Goal: Task Accomplishment & Management: Complete application form

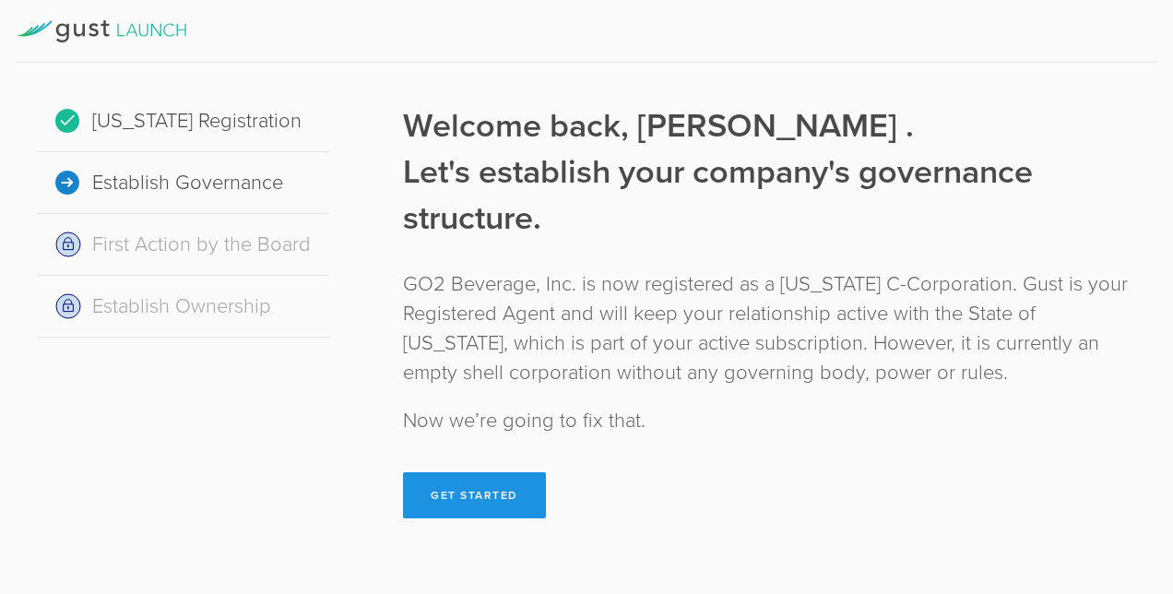
click at [478, 503] on button "Get Started" at bounding box center [474, 495] width 143 height 46
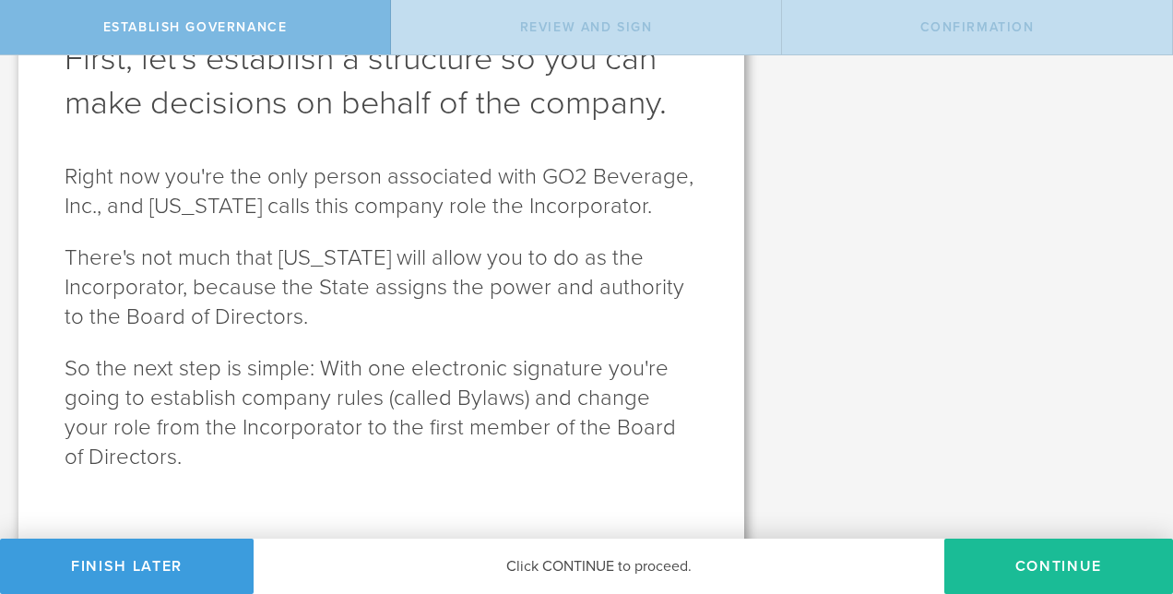
scroll to position [149, 0]
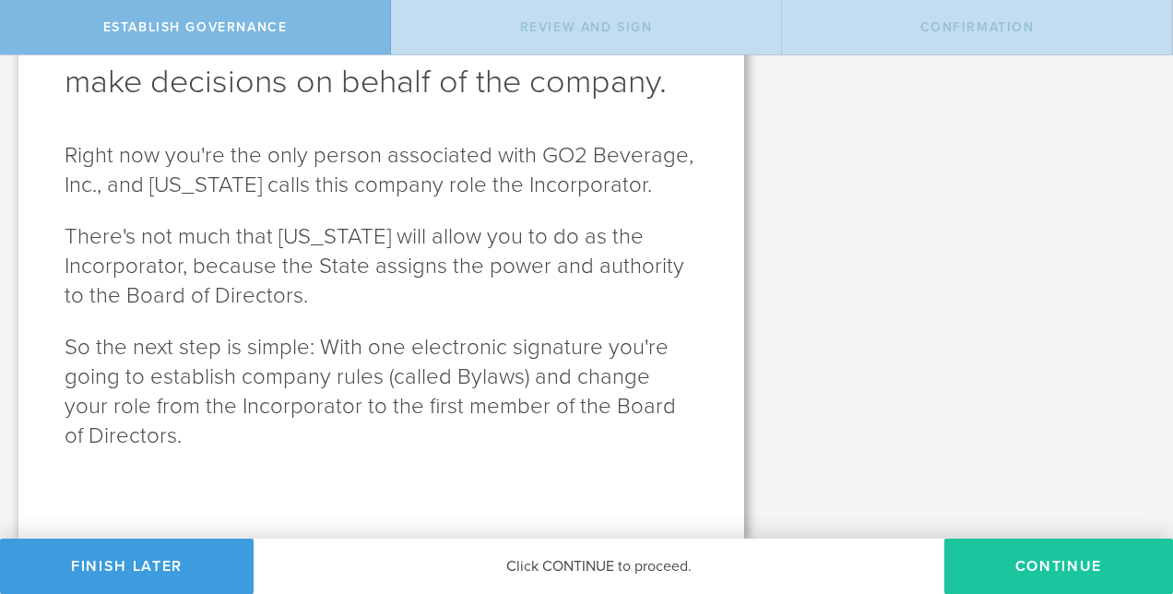
click at [1059, 581] on button "Continue" at bounding box center [1058, 565] width 229 height 55
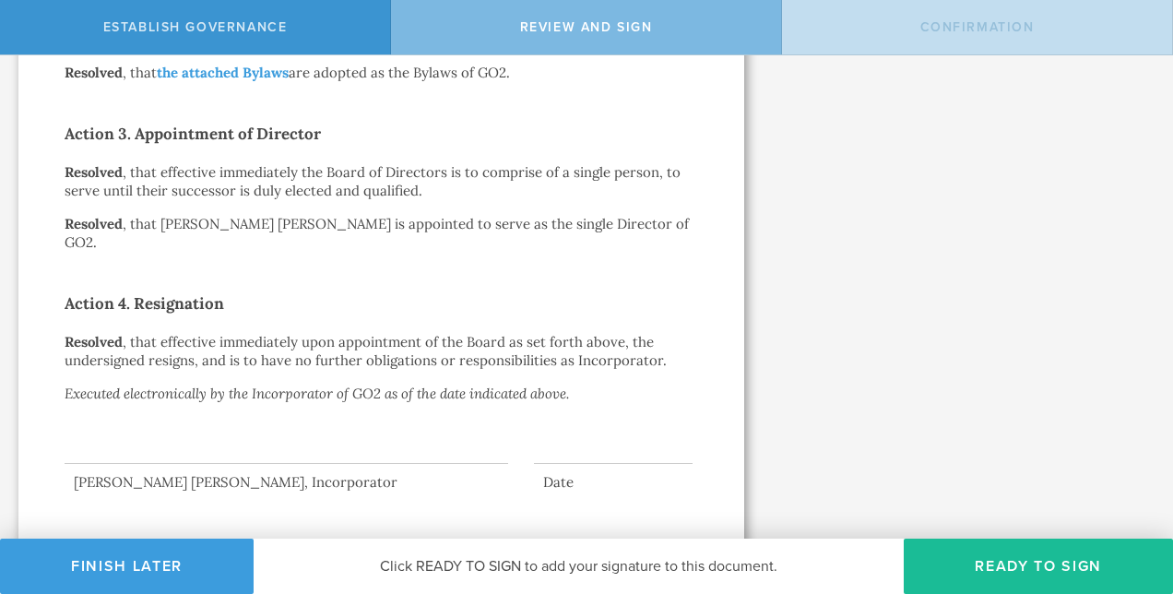
scroll to position [613, 0]
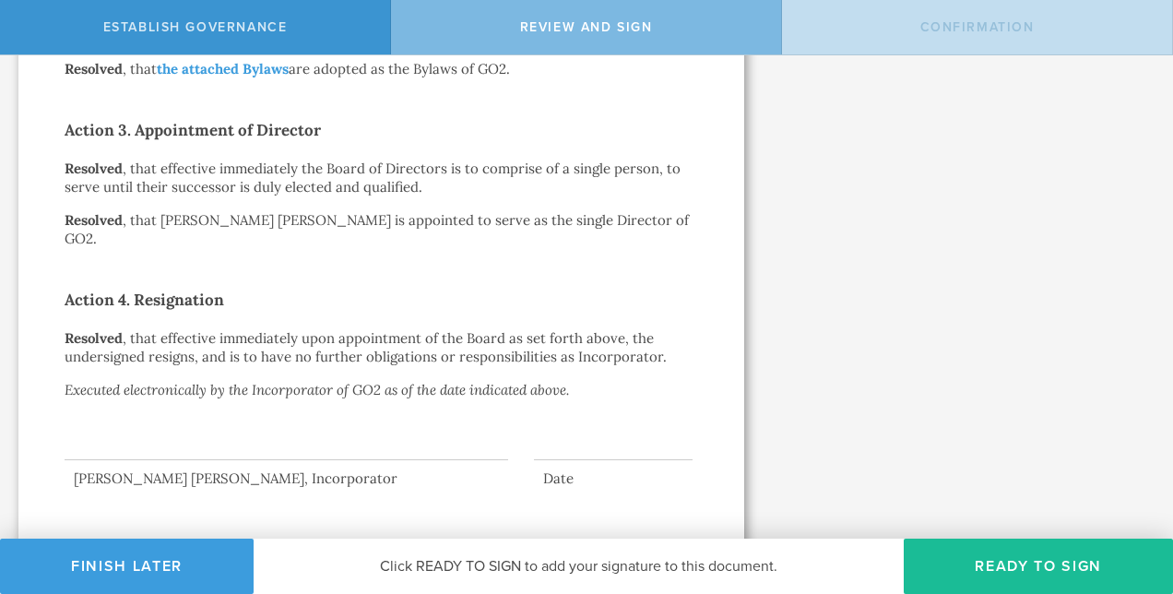
drag, startPoint x: 824, startPoint y: 464, endPoint x: 922, endPoint y: 524, distance: 114.6
click at [922, 524] on div "Review this document. When you're ready, sign your approval in the next step. V…" at bounding box center [967, -1] width 410 height 1115
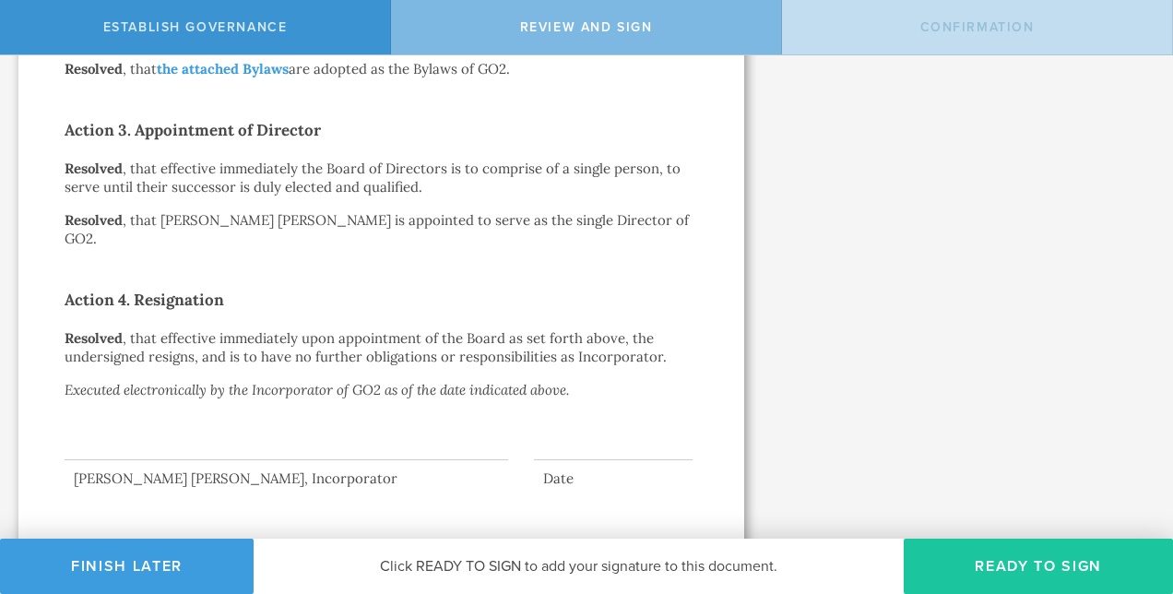
drag, startPoint x: 922, startPoint y: 524, endPoint x: 1005, endPoint y: 568, distance: 94.0
click at [1005, 568] on button "Ready to Sign" at bounding box center [1037, 565] width 269 height 55
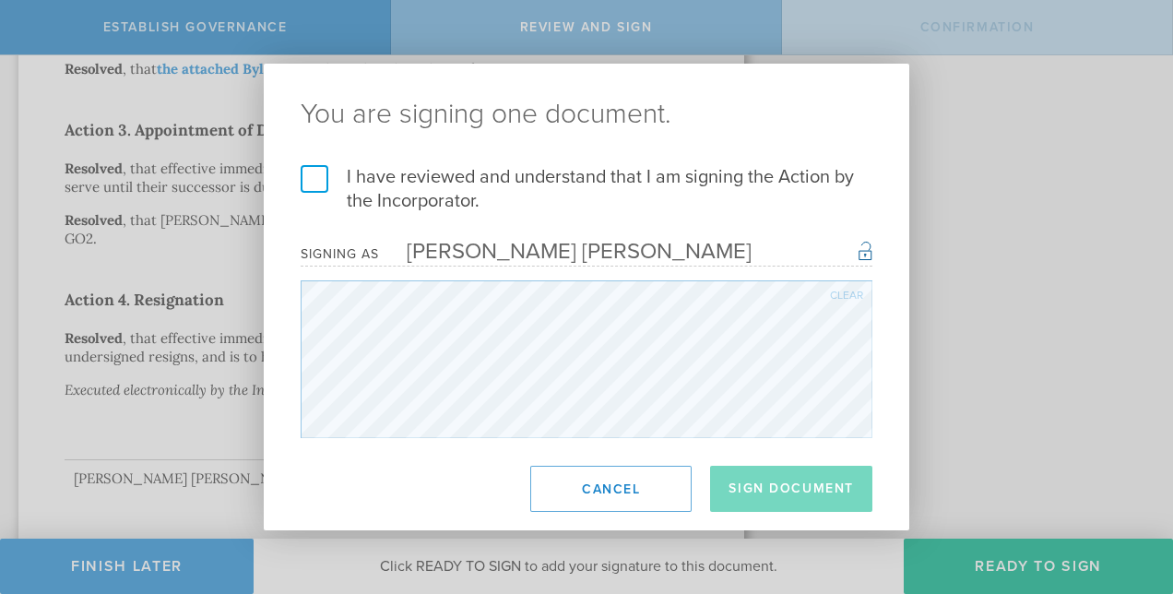
click at [594, 247] on div "[PERSON_NAME] [PERSON_NAME]" at bounding box center [565, 251] width 372 height 27
click at [315, 179] on label "I have reviewed and understand that I am signing the Action by the Incorporator." at bounding box center [587, 189] width 572 height 48
click at [0, 0] on input "I have reviewed and understand that I am signing the Action by the Incorporator." at bounding box center [0, 0] width 0 height 0
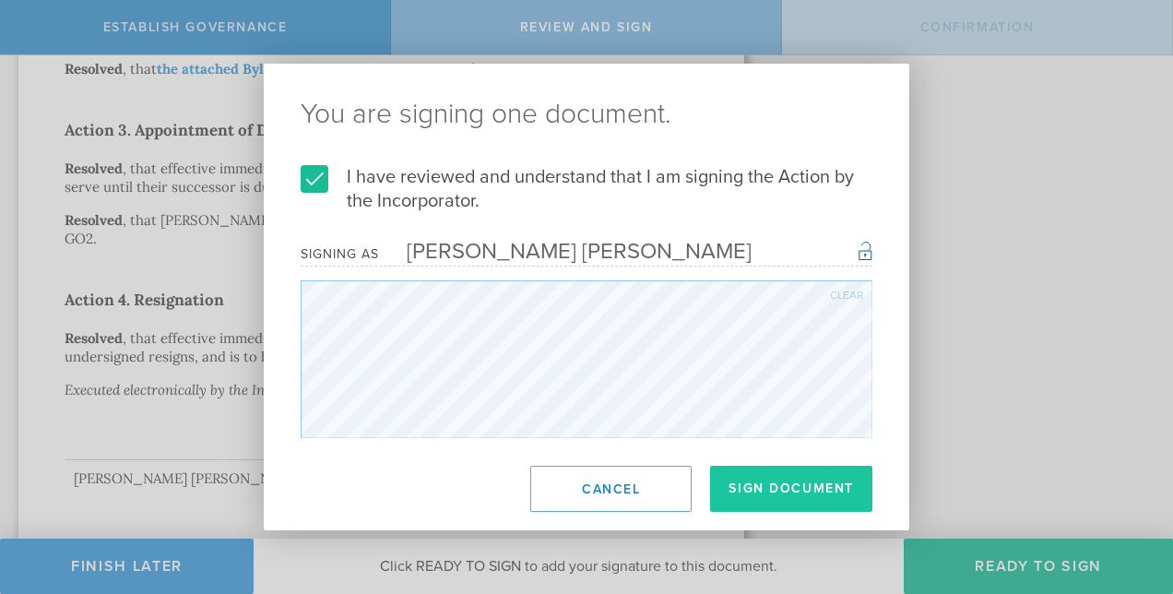
click at [802, 496] on button "Sign Document" at bounding box center [791, 489] width 162 height 46
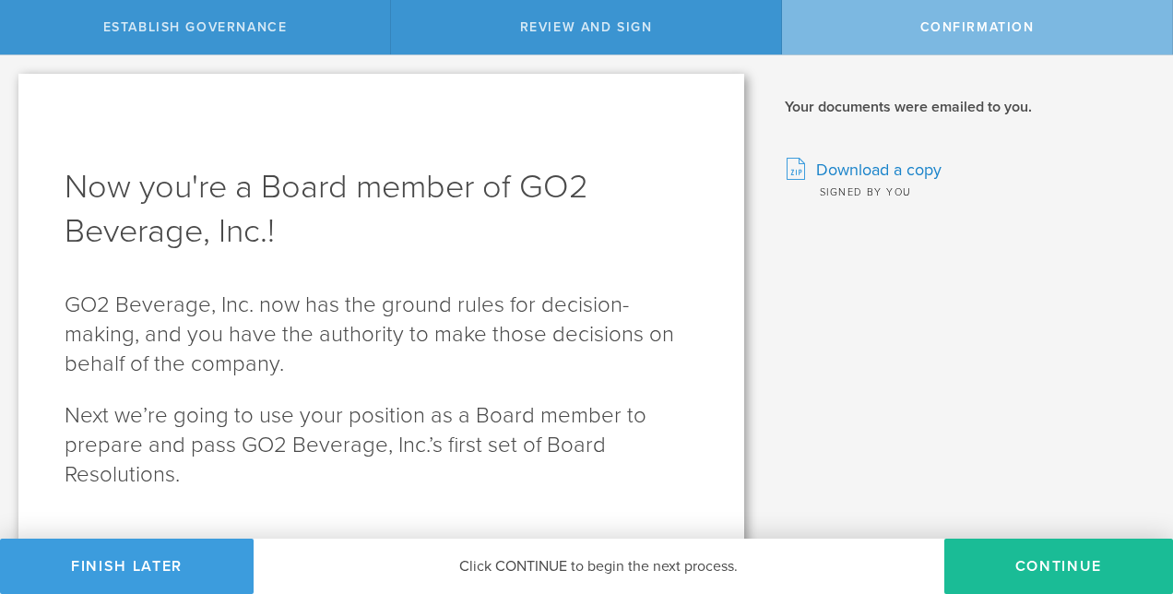
scroll to position [39, 0]
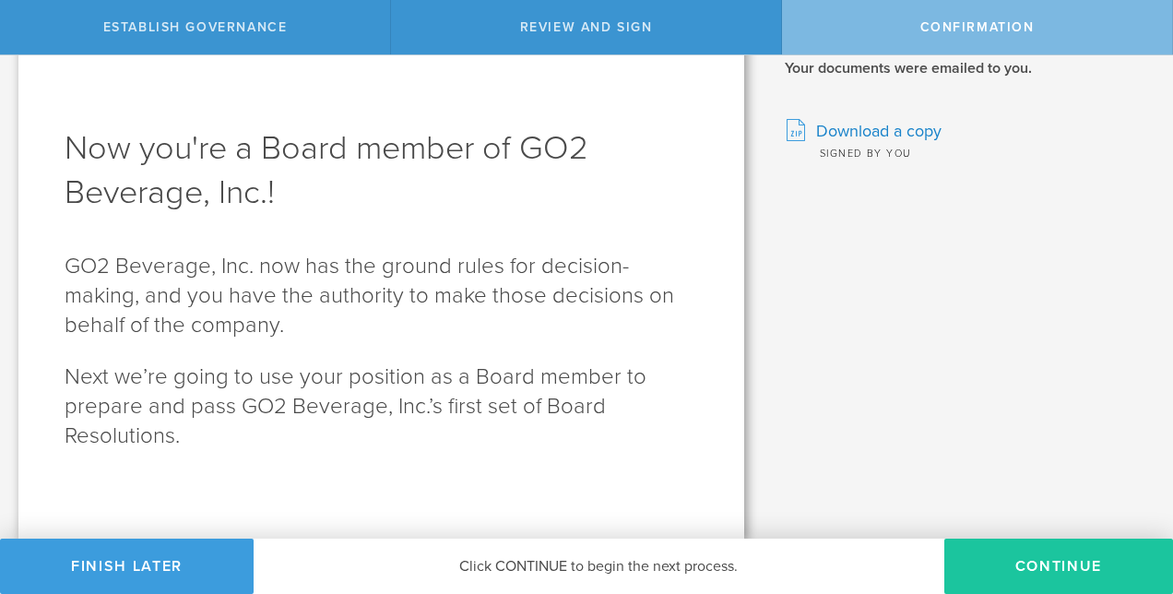
click at [1040, 564] on button "Continue" at bounding box center [1058, 565] width 229 height 55
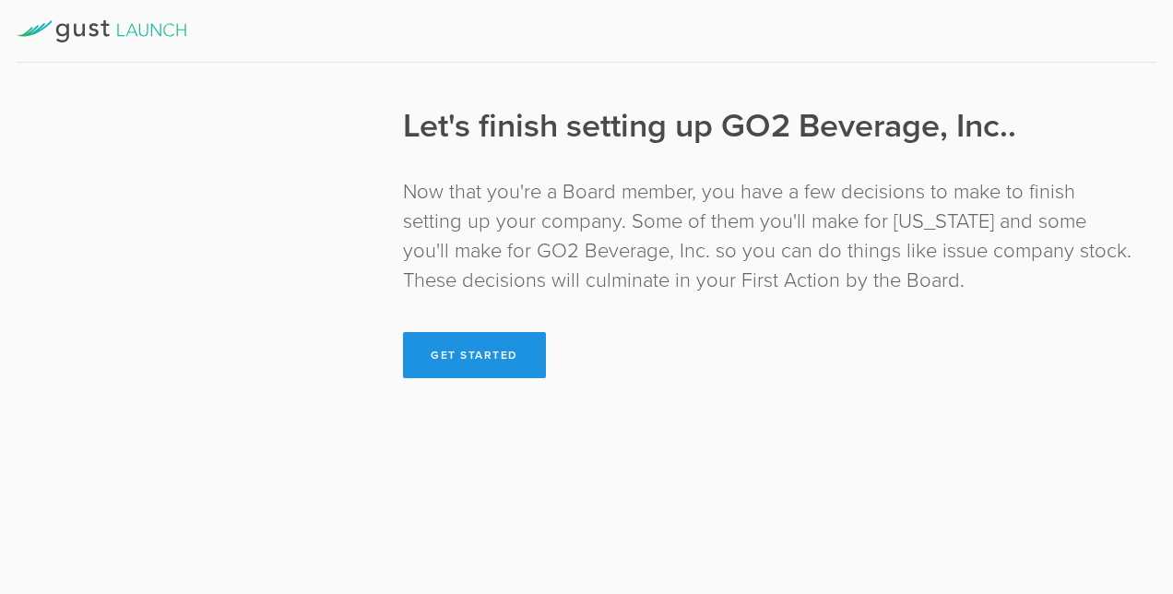
click at [507, 354] on button "Get Started" at bounding box center [474, 355] width 143 height 46
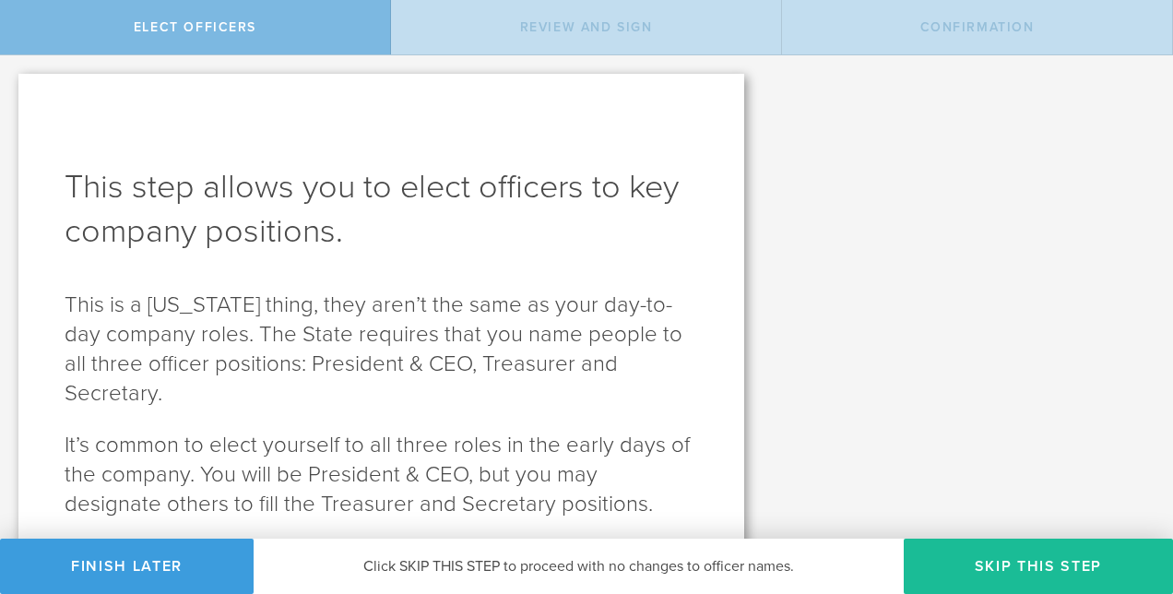
scroll to position [68, 0]
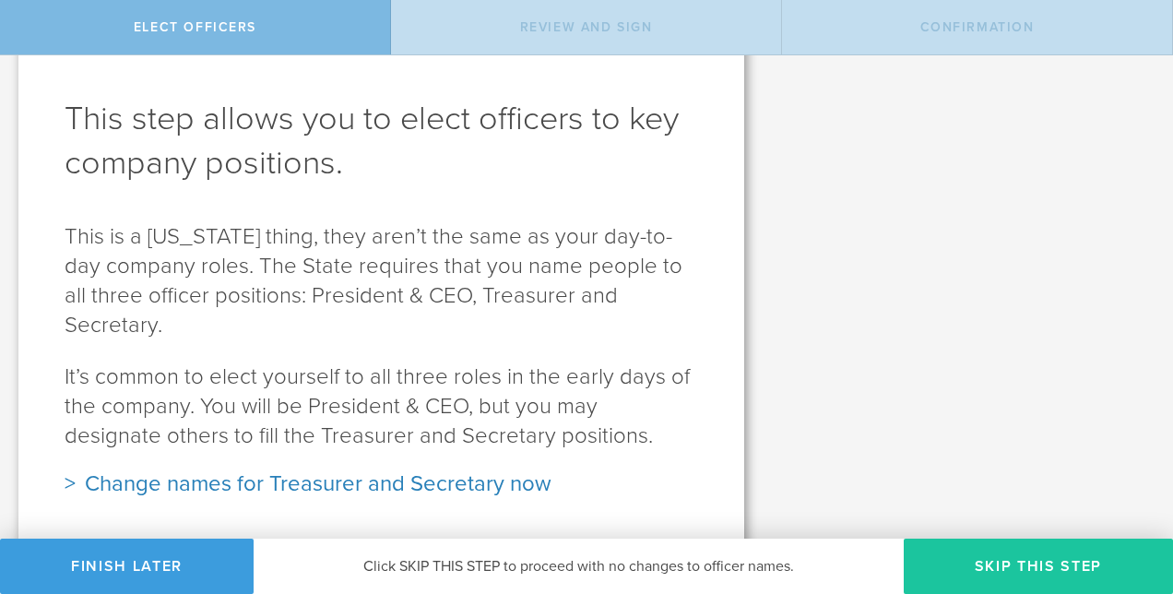
click at [999, 555] on button "Skip this step" at bounding box center [1037, 565] width 269 height 55
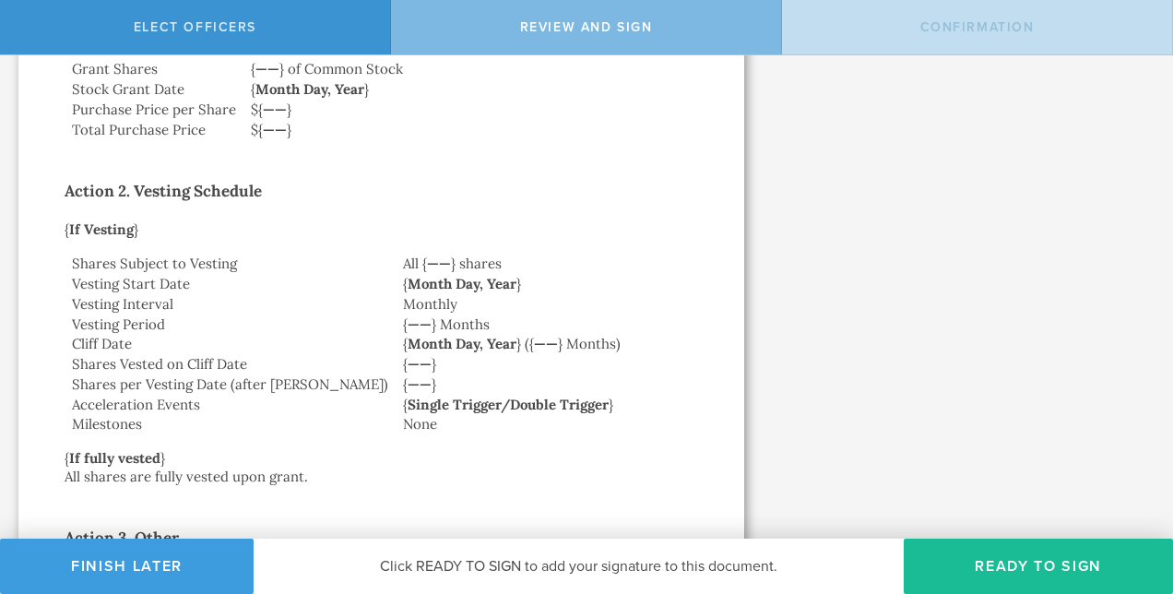
scroll to position [3665, 0]
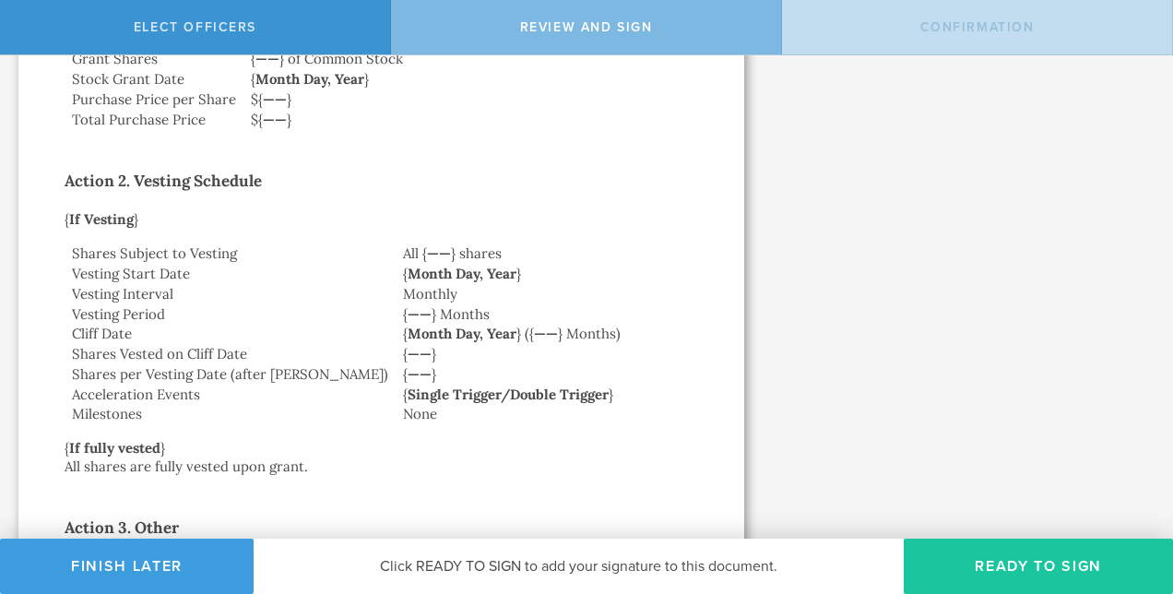
click at [978, 569] on button "Ready to Sign" at bounding box center [1037, 565] width 269 height 55
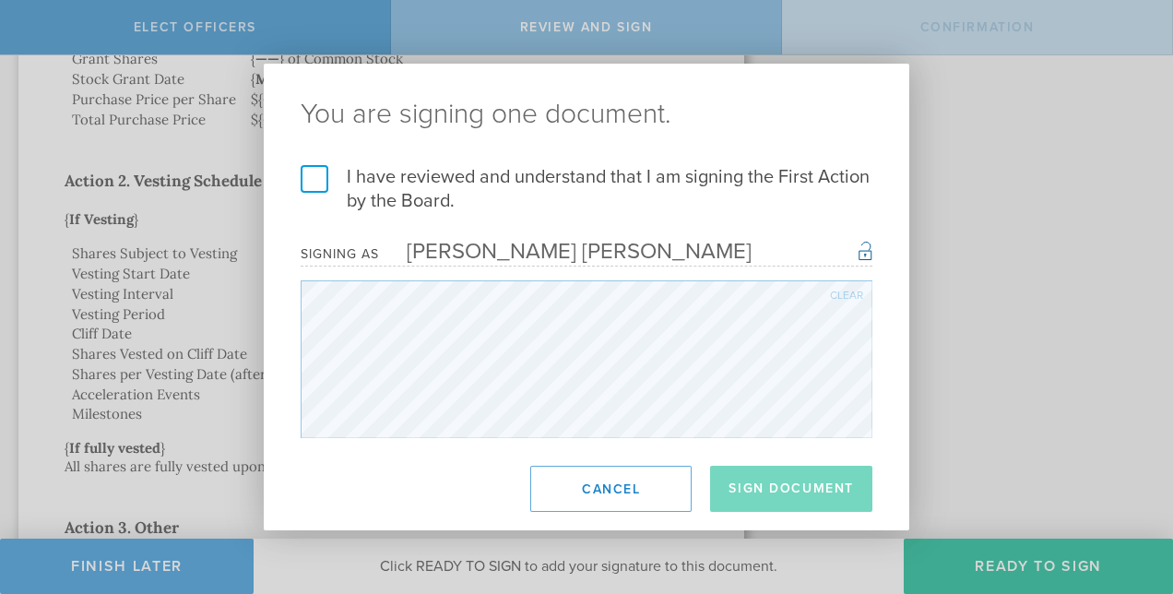
click at [310, 170] on label "I have reviewed and understand that I am signing the First Action by the Board." at bounding box center [587, 189] width 572 height 48
click at [0, 0] on input "I have reviewed and understand that I am signing the First Action by the Board." at bounding box center [0, 0] width 0 height 0
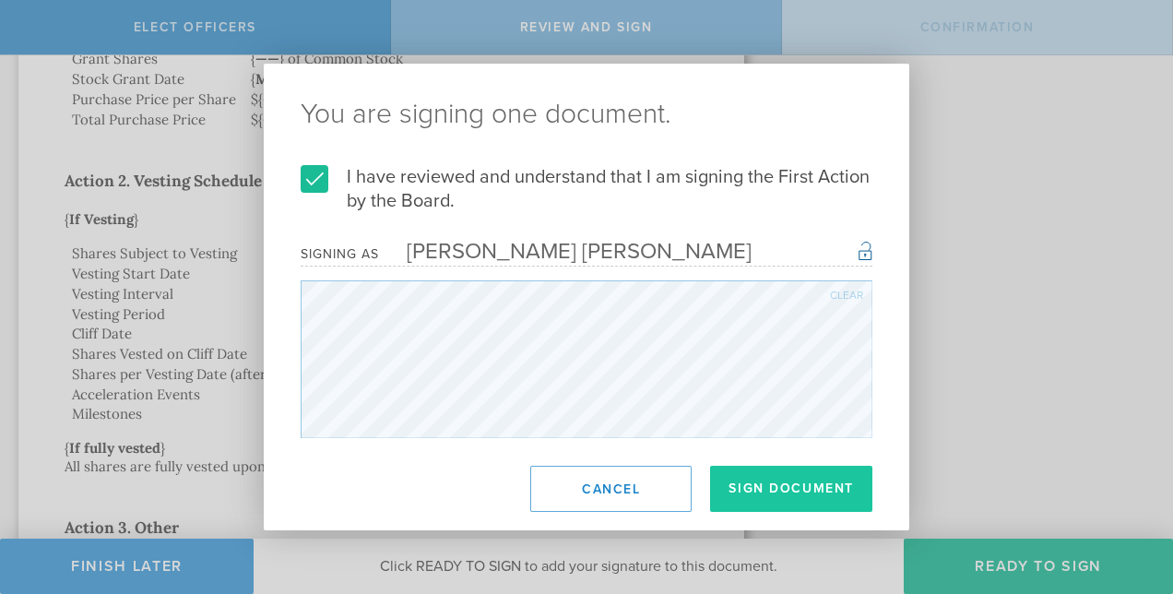
click at [779, 494] on button "Sign Document" at bounding box center [791, 489] width 162 height 46
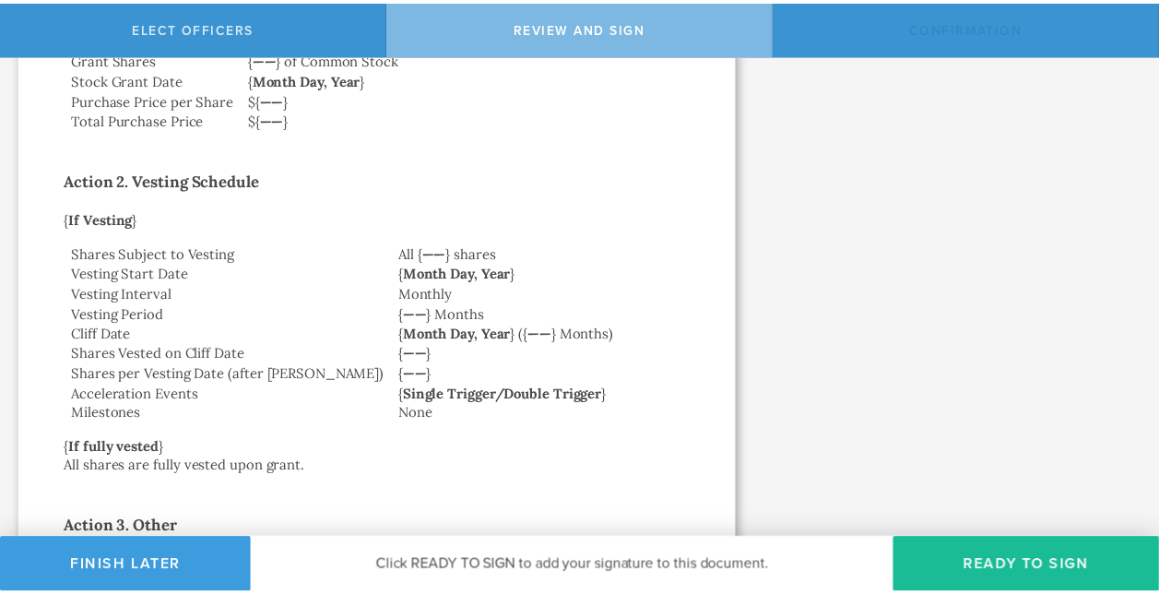
scroll to position [0, 0]
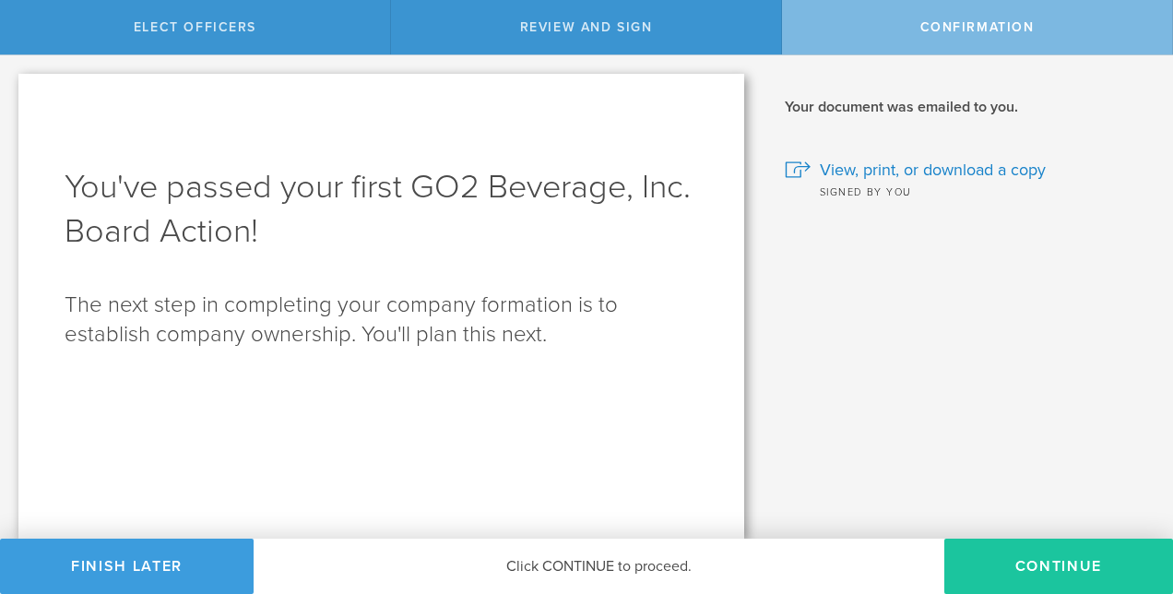
click at [1057, 562] on button "Continue" at bounding box center [1058, 565] width 229 height 55
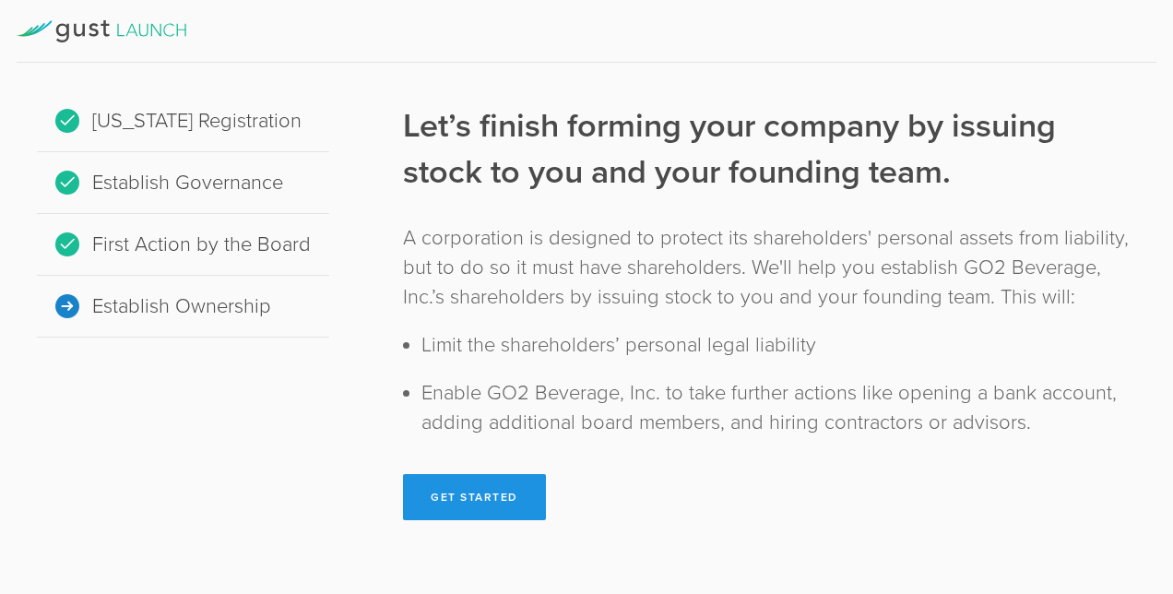
click at [466, 490] on button "Get Started" at bounding box center [474, 497] width 143 height 46
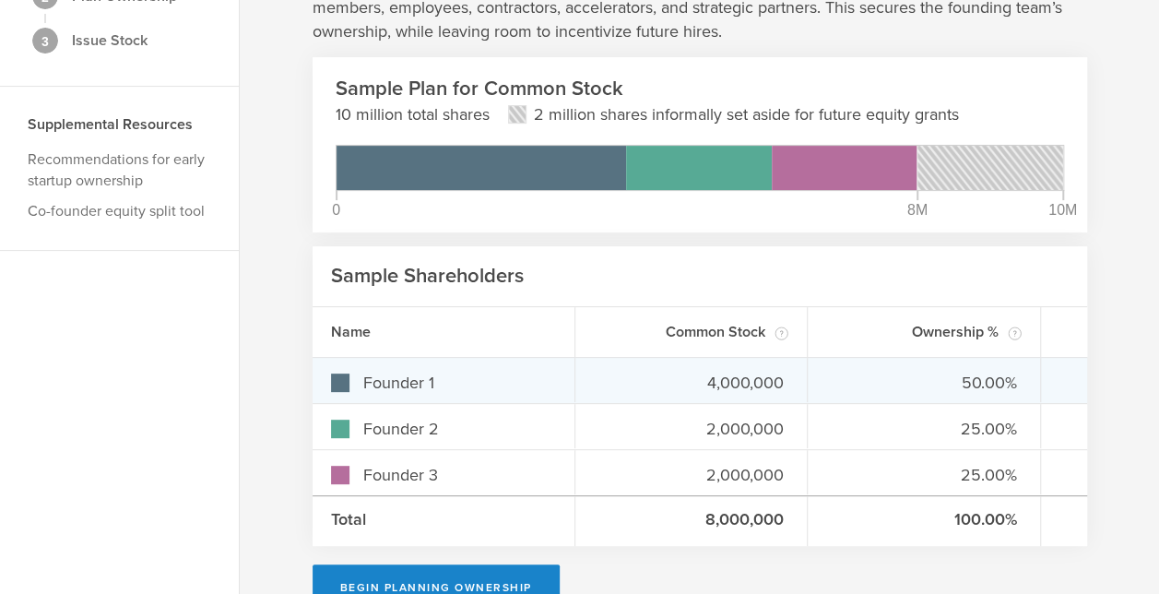
scroll to position [230, 0]
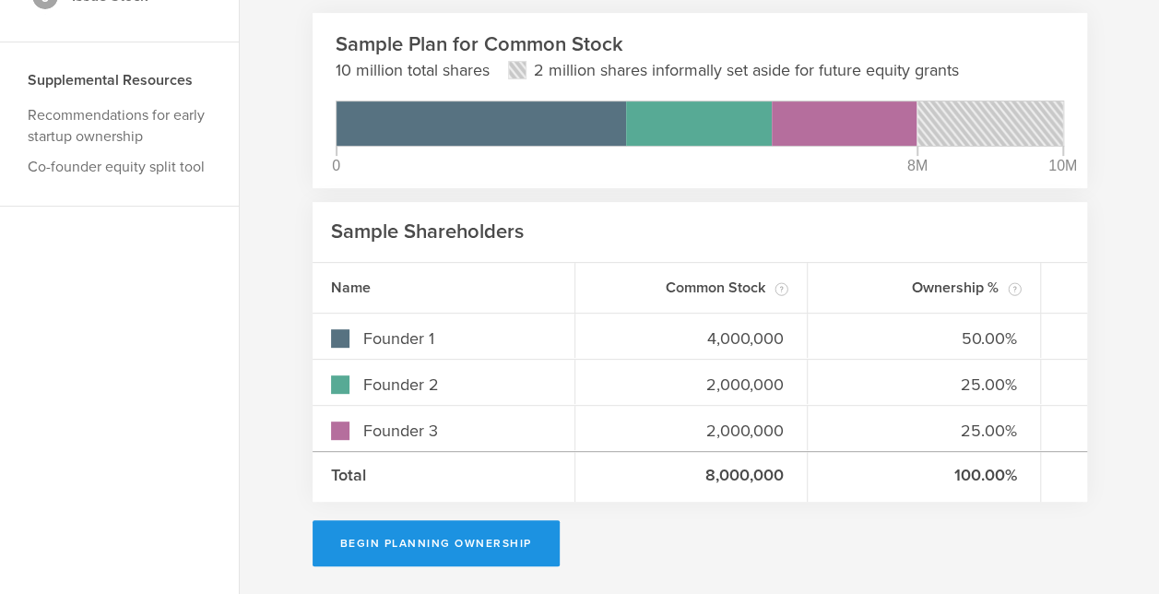
click at [423, 551] on button "Begin Planning Ownership" at bounding box center [436, 543] width 247 height 46
type input "[PERSON_NAME] [PERSON_NAME]"
type input "-"
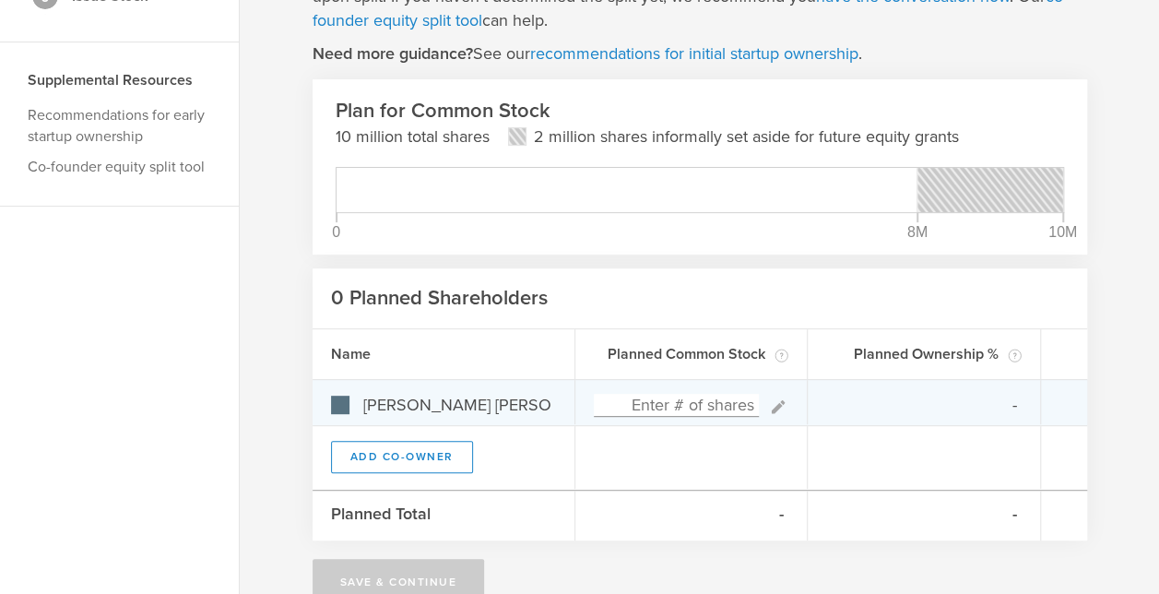
click at [667, 407] on input at bounding box center [677, 405] width 166 height 23
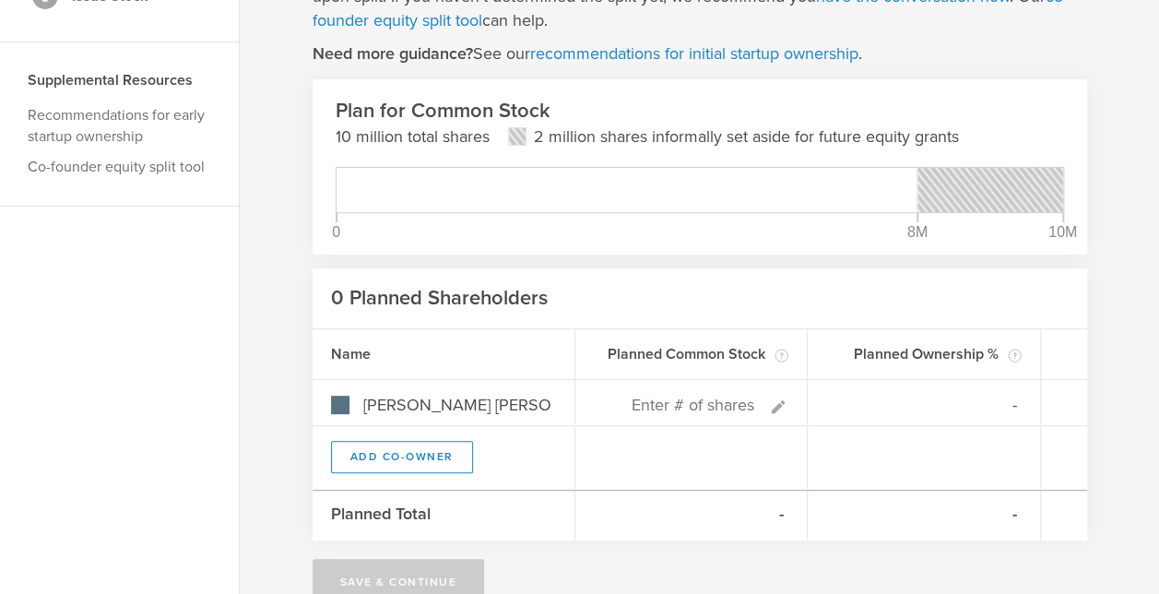
type input "0%"
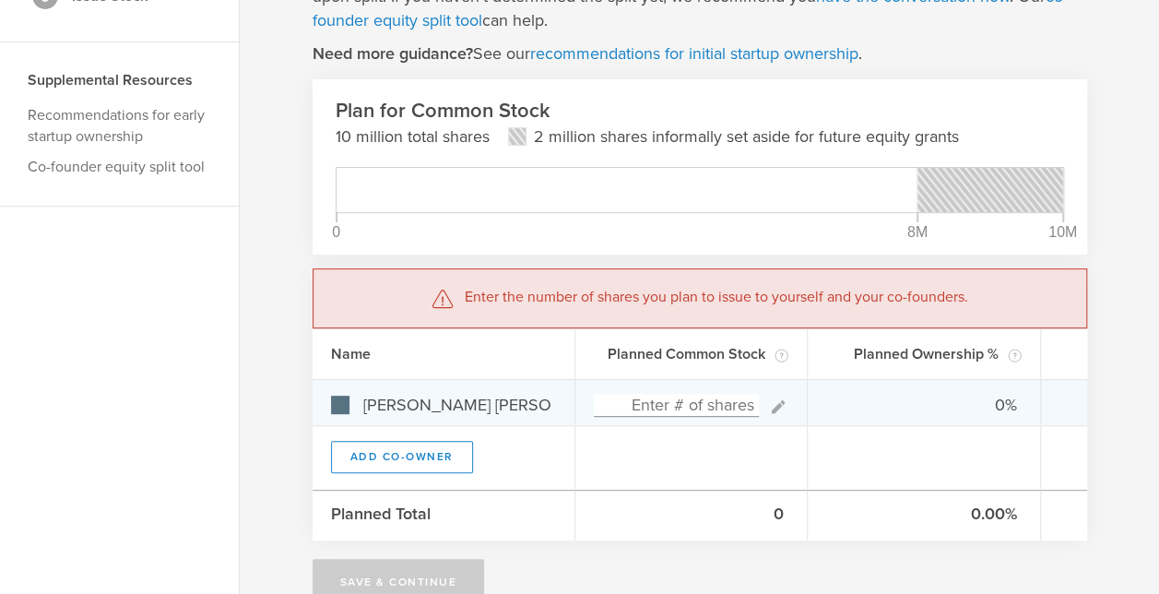
type input "0"
click at [655, 404] on input at bounding box center [677, 405] width 166 height 23
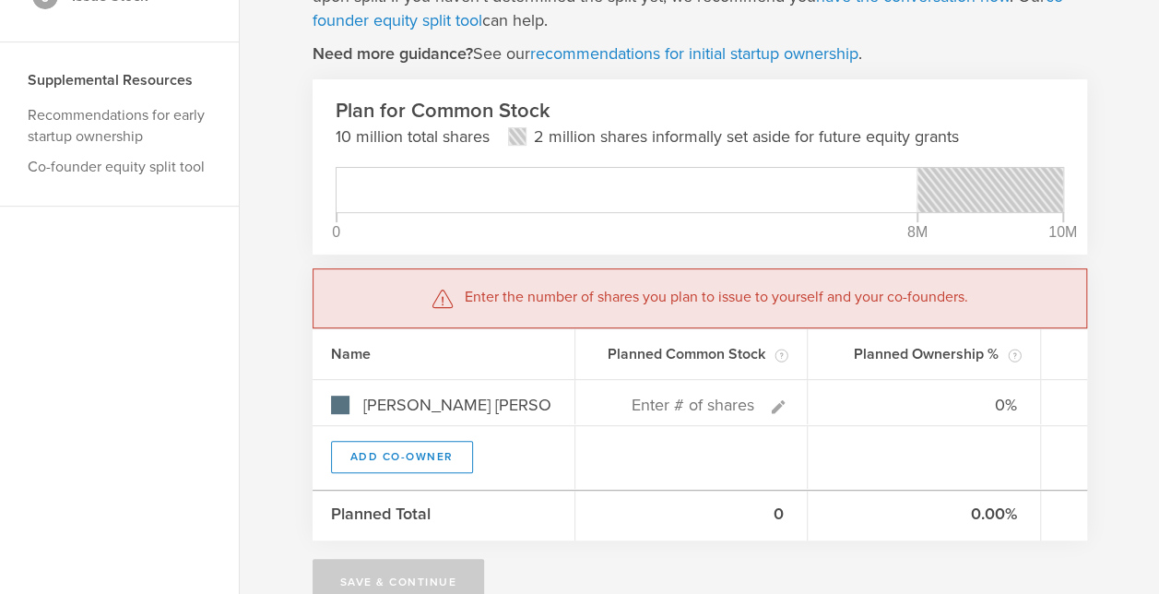
type input "0"
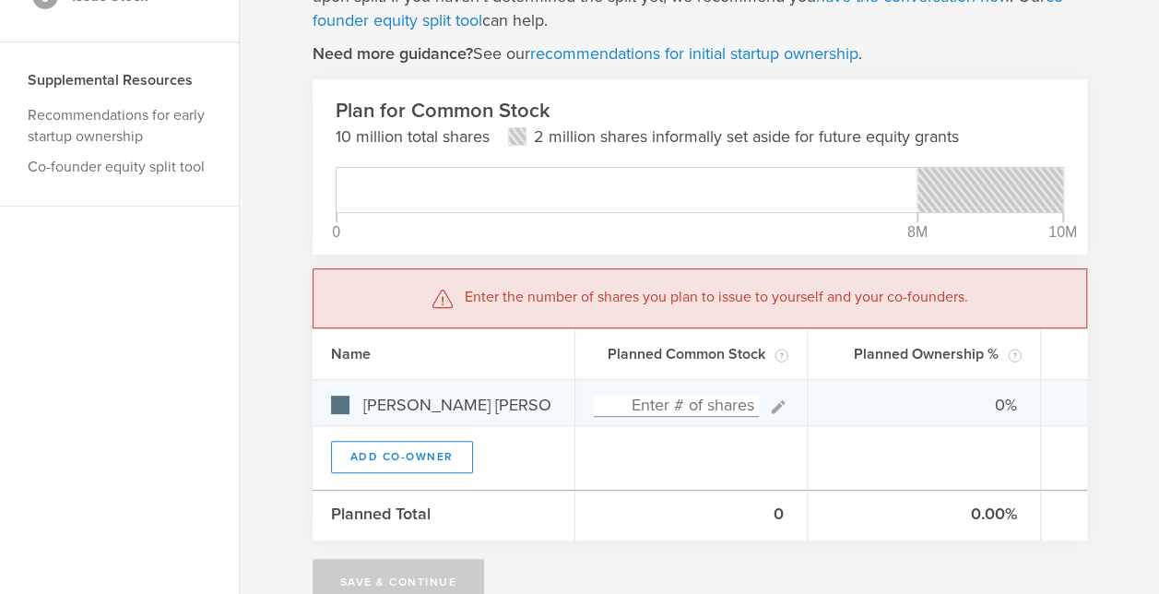
type input "0"
click at [651, 404] on input at bounding box center [677, 405] width 166 height 23
type input "50"
type input "100.00%"
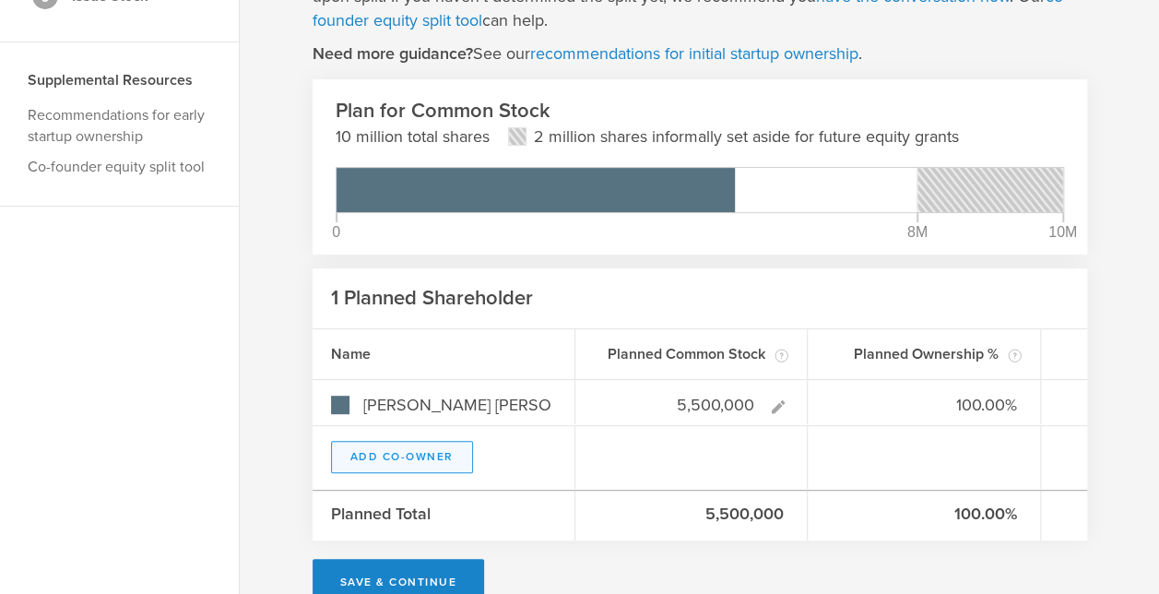
type input "5,500,000"
type gust-number-field "5500000"
click at [441, 455] on button "Add Co-Owner" at bounding box center [402, 457] width 142 height 32
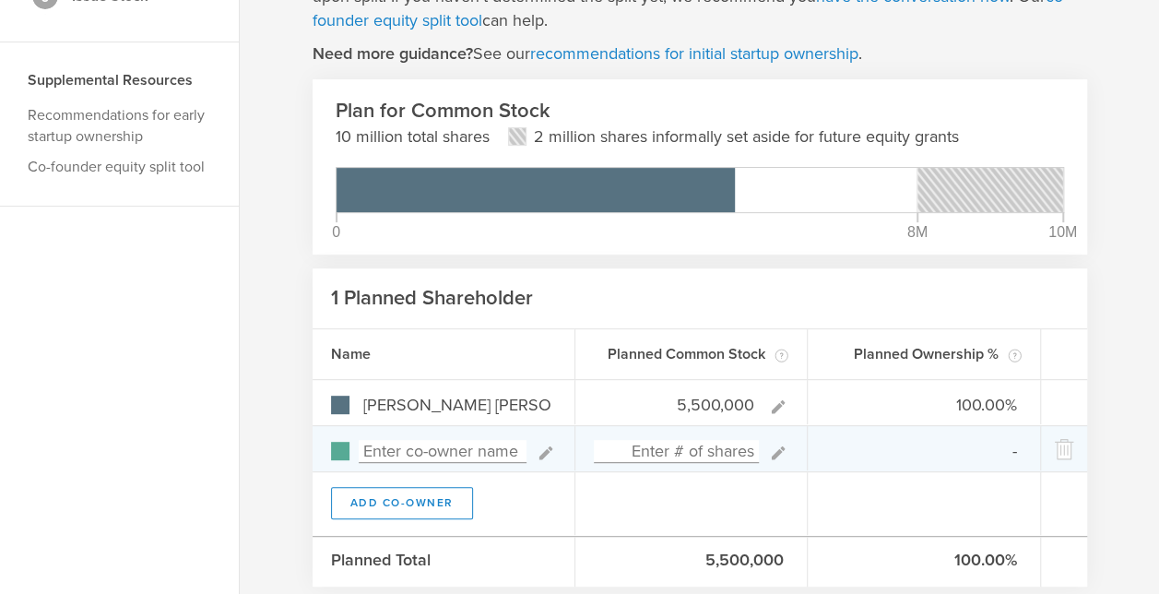
click at [444, 450] on input at bounding box center [443, 451] width 168 height 23
type input "[PERSON_NAME]"
type input "0.00%"
type input "Sal Ciminello"
click at [697, 454] on input at bounding box center [677, 451] width 166 height 23
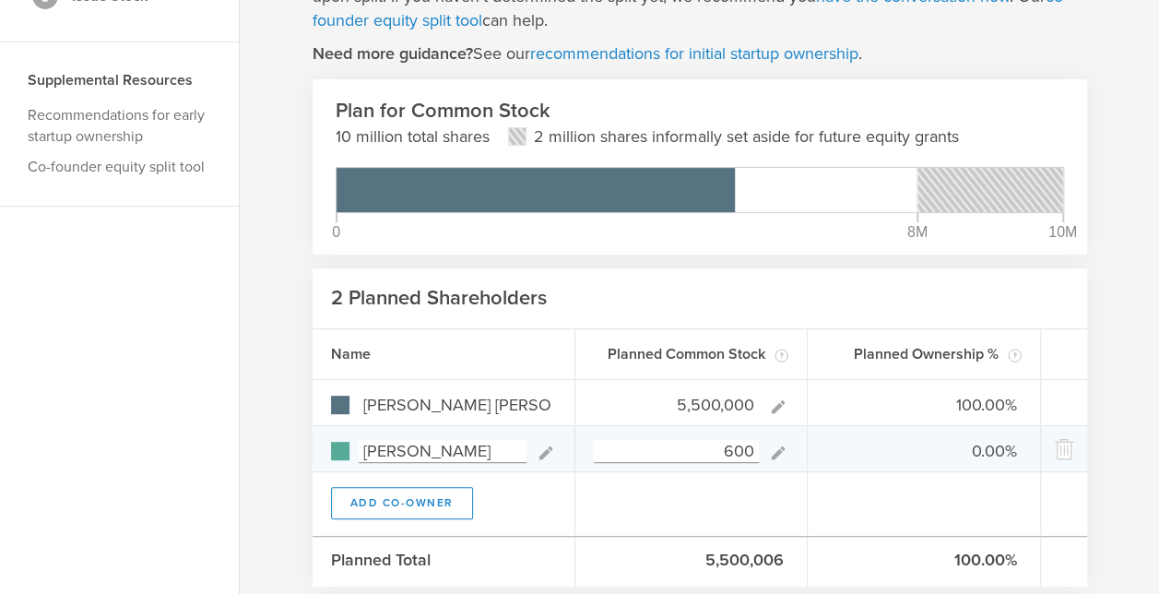
type input "6,000"
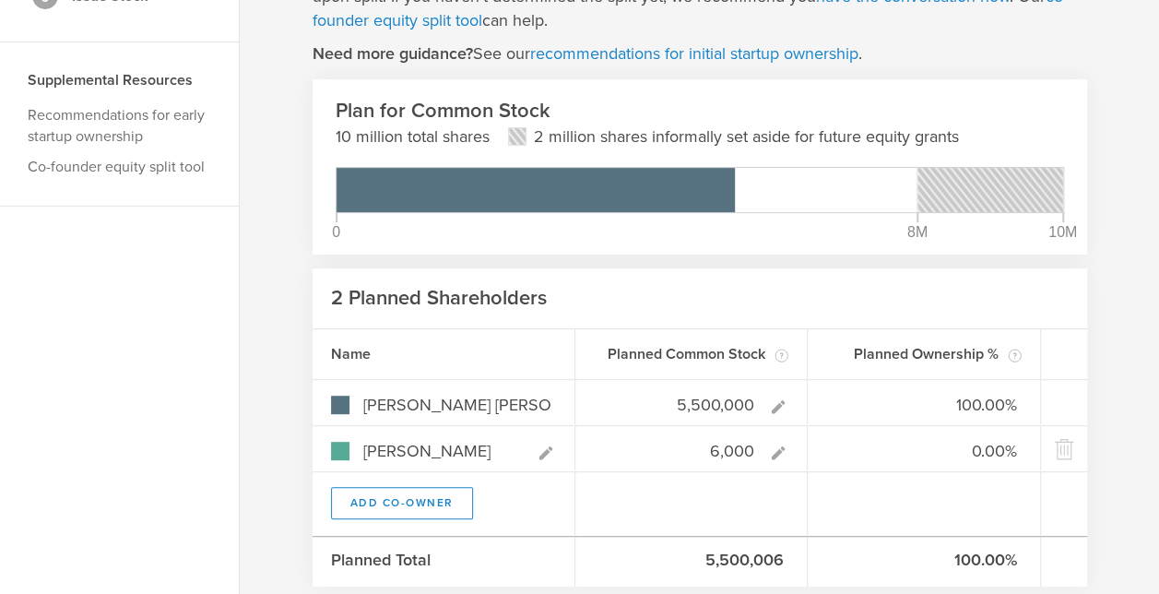
type input "99.89%"
type input "0.11%"
type input "6,000"
type gust-number-field "6000"
click at [820, 293] on header "2 Planned Shareholders" at bounding box center [700, 298] width 774 height 60
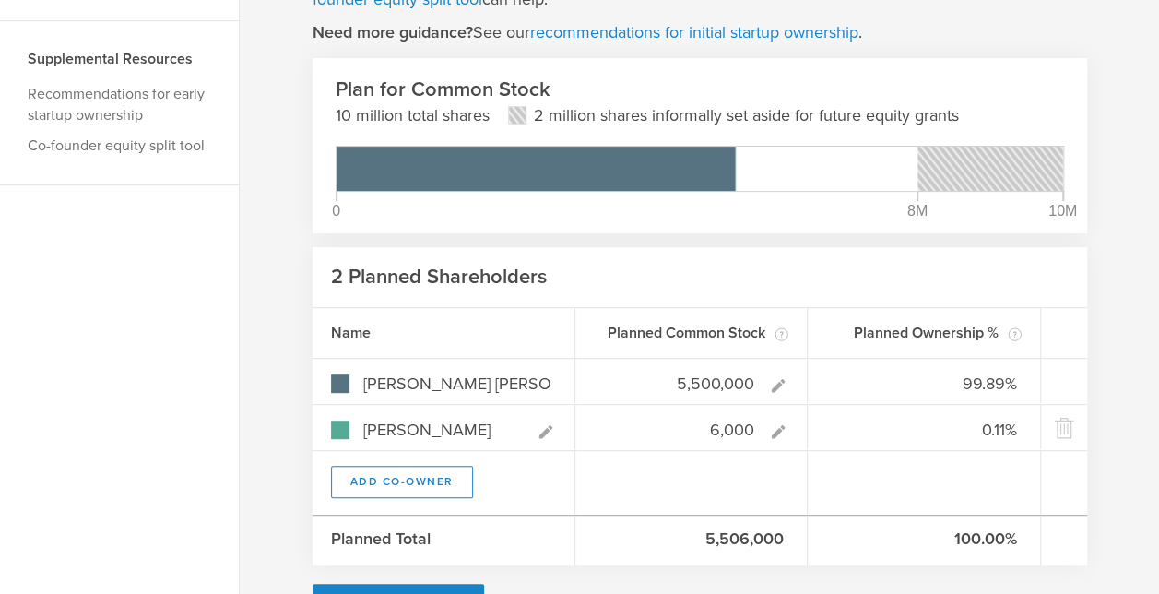
scroll to position [253, 0]
click at [703, 270] on header "2 Planned Shareholders" at bounding box center [700, 276] width 774 height 60
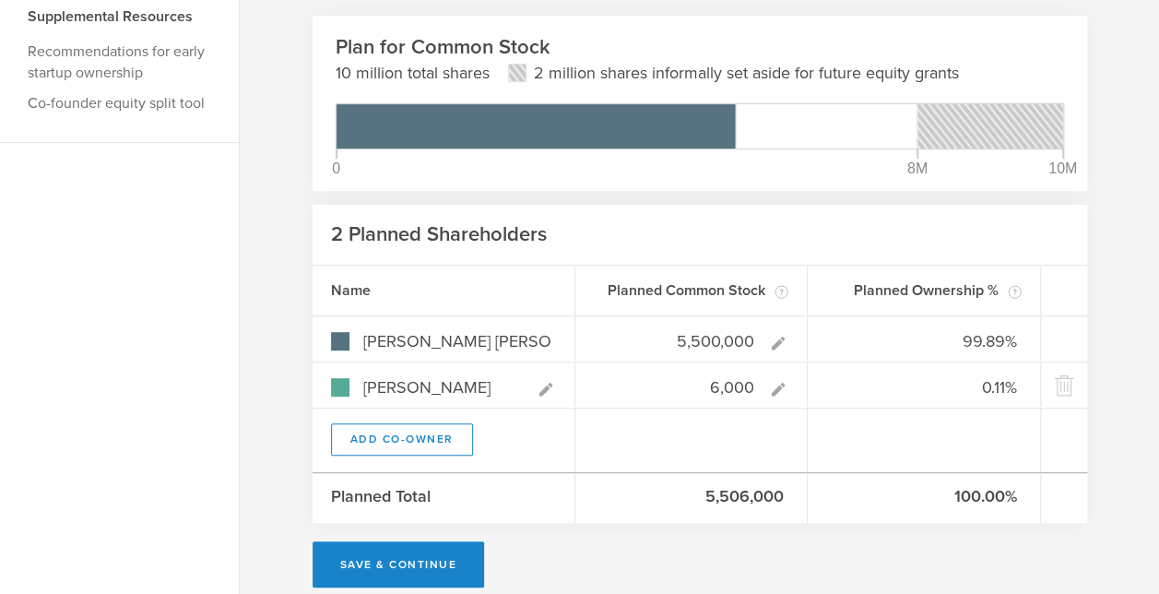
scroll to position [295, 0]
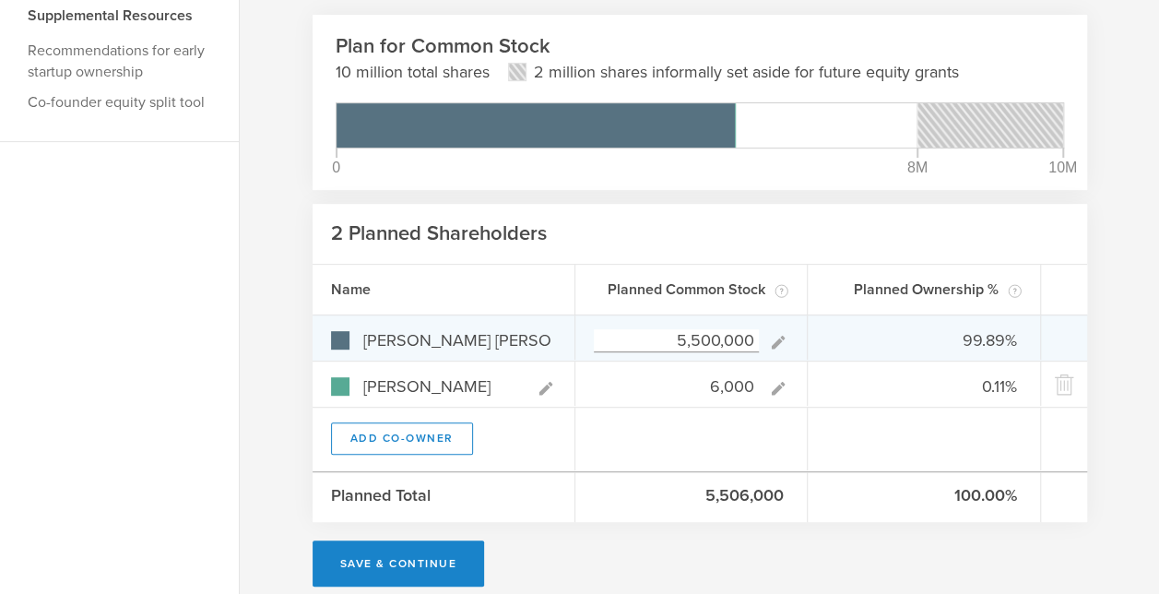
click at [718, 339] on input "5,500,000" at bounding box center [677, 340] width 166 height 23
type input "5,000"
type input "45.45%"
type input "54.55%"
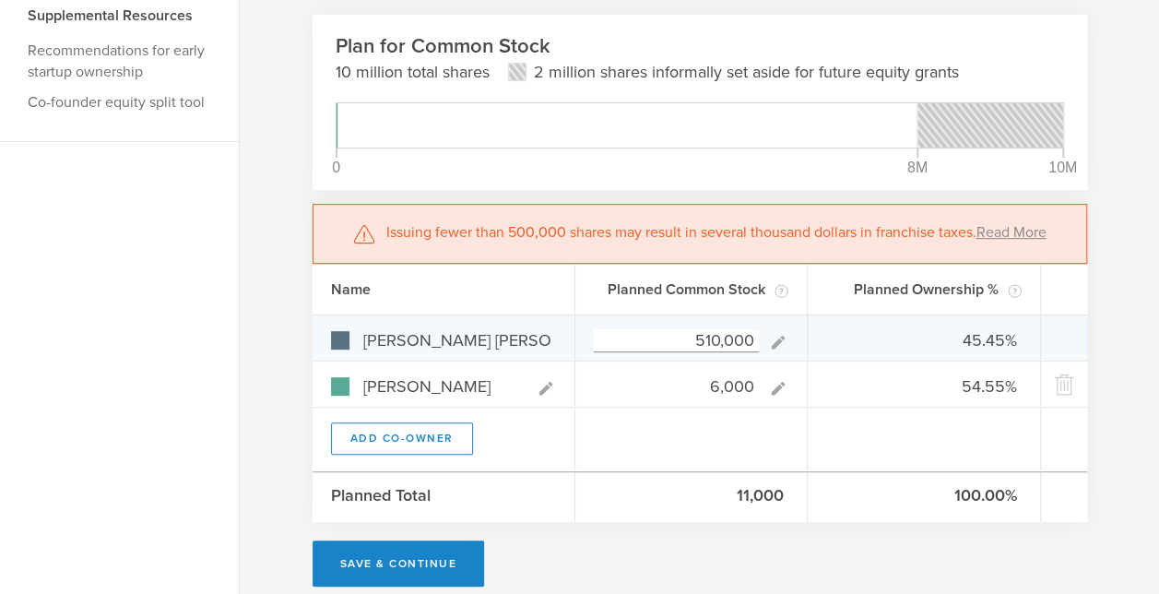
type input "5,100,000"
type input "99.88%"
type input "0.12%"
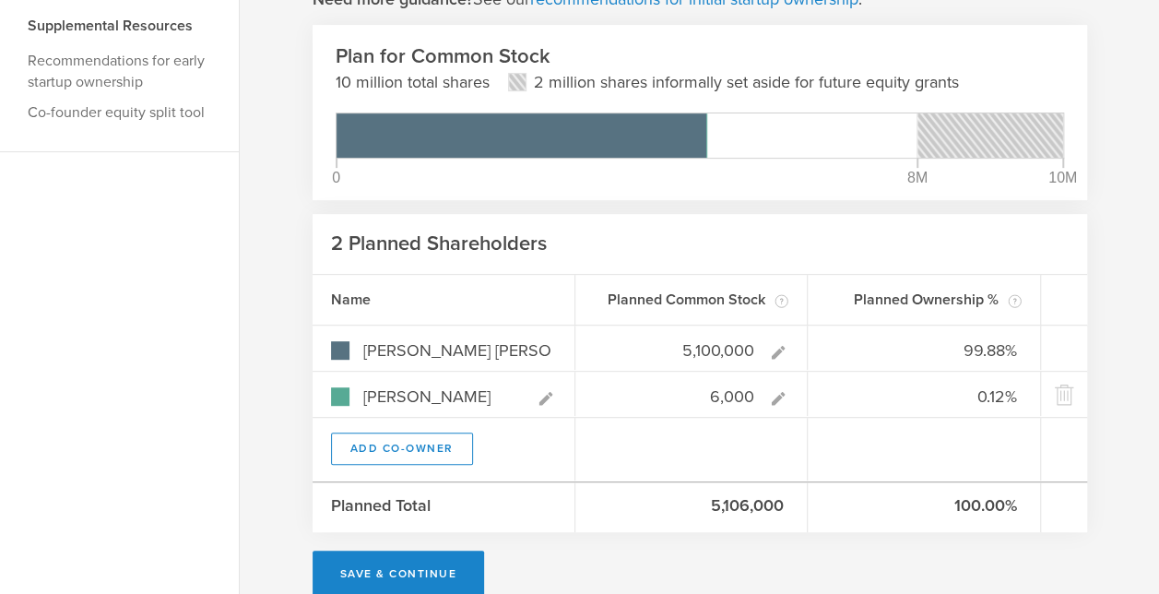
scroll to position [289, 0]
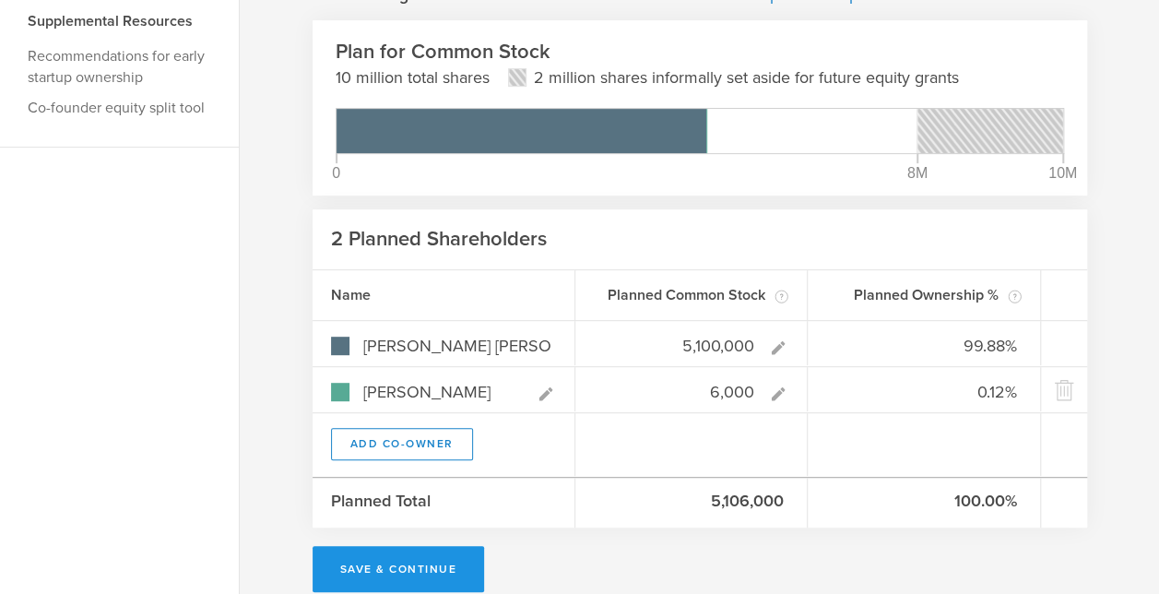
type input "5,100,000"
type gust-number-field "5100000"
click at [395, 568] on button "Save & Continue" at bounding box center [399, 569] width 172 height 46
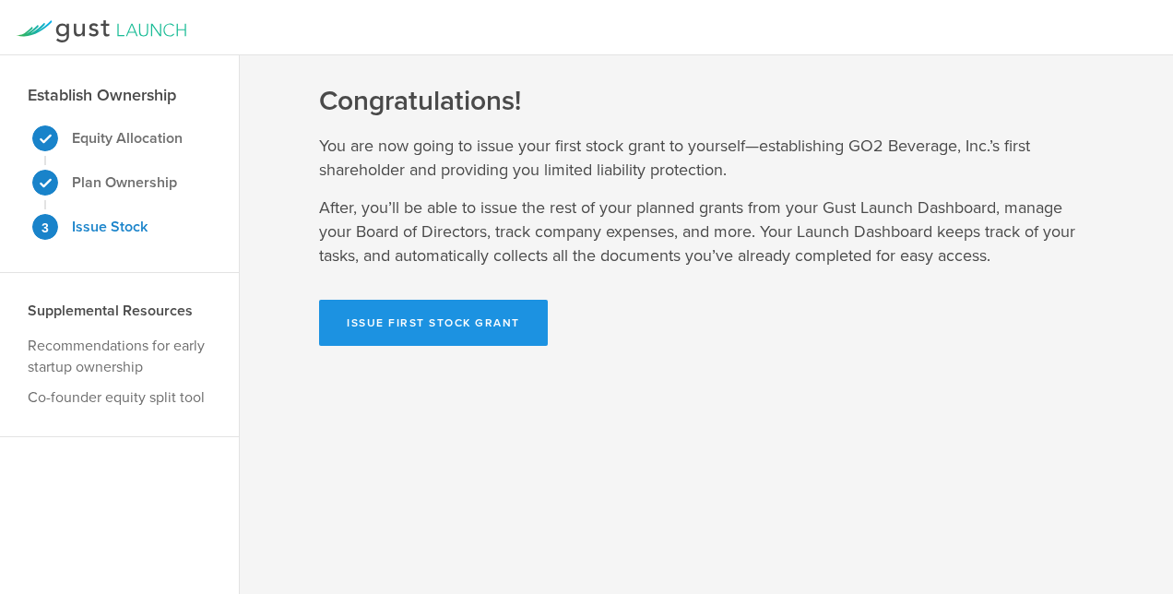
click at [443, 325] on button "Issue First Stock Grant" at bounding box center [433, 323] width 229 height 46
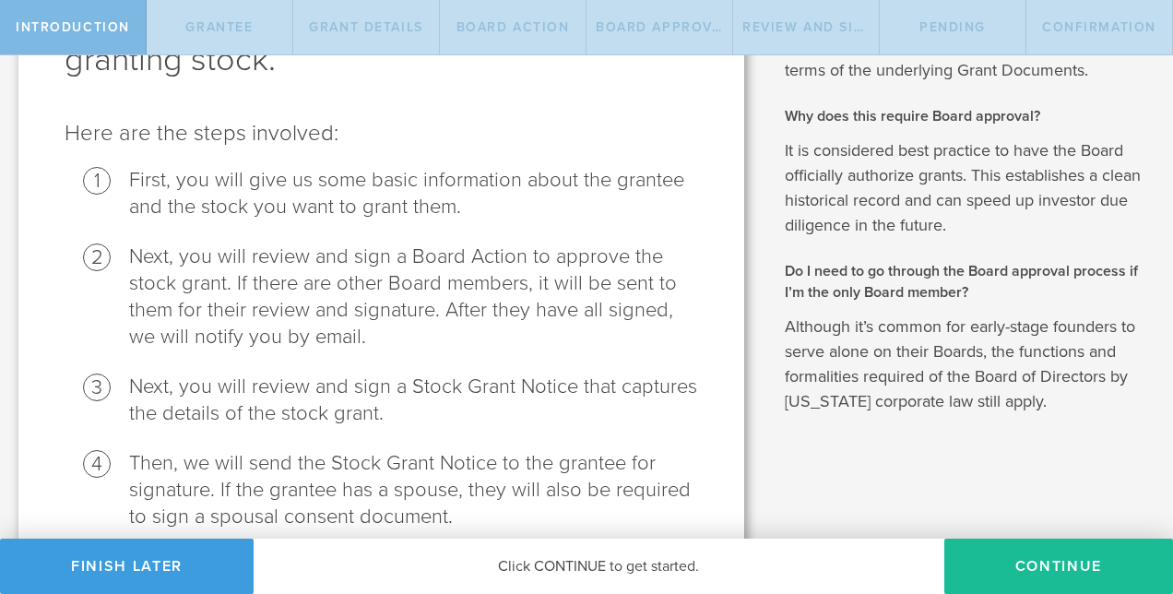
scroll to position [385, 0]
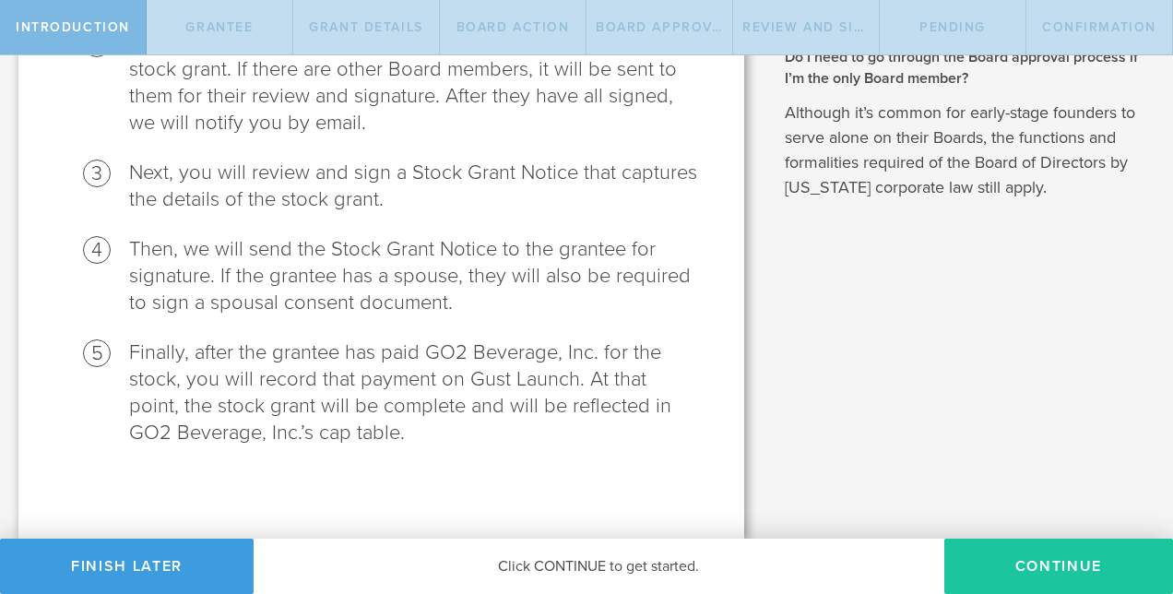
click at [992, 557] on button "Continue" at bounding box center [1058, 565] width 229 height 55
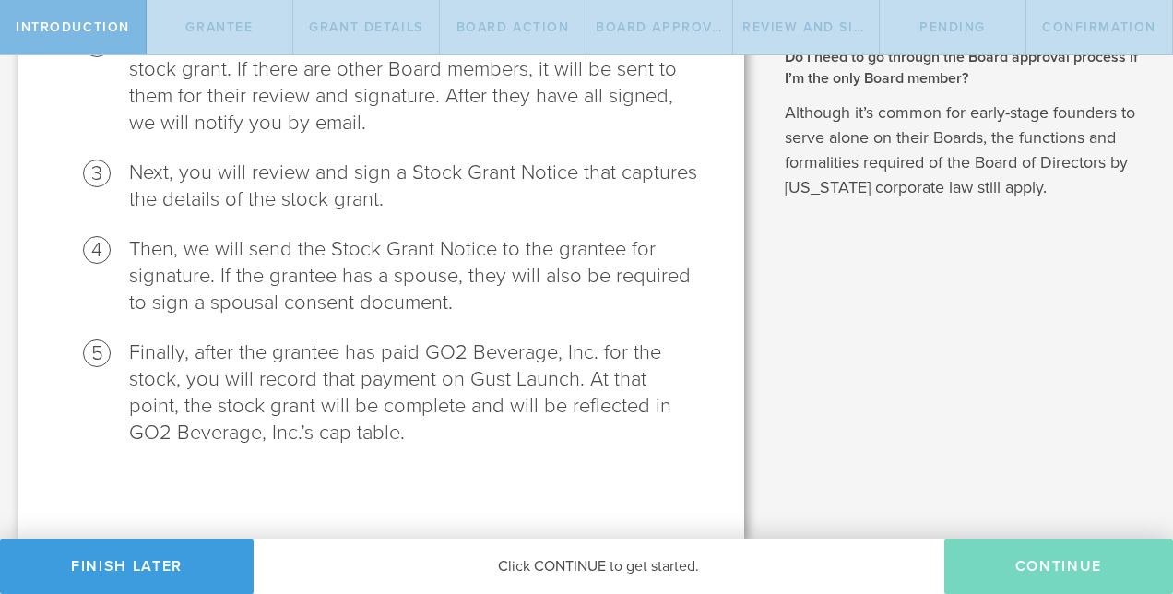
radio input "true"
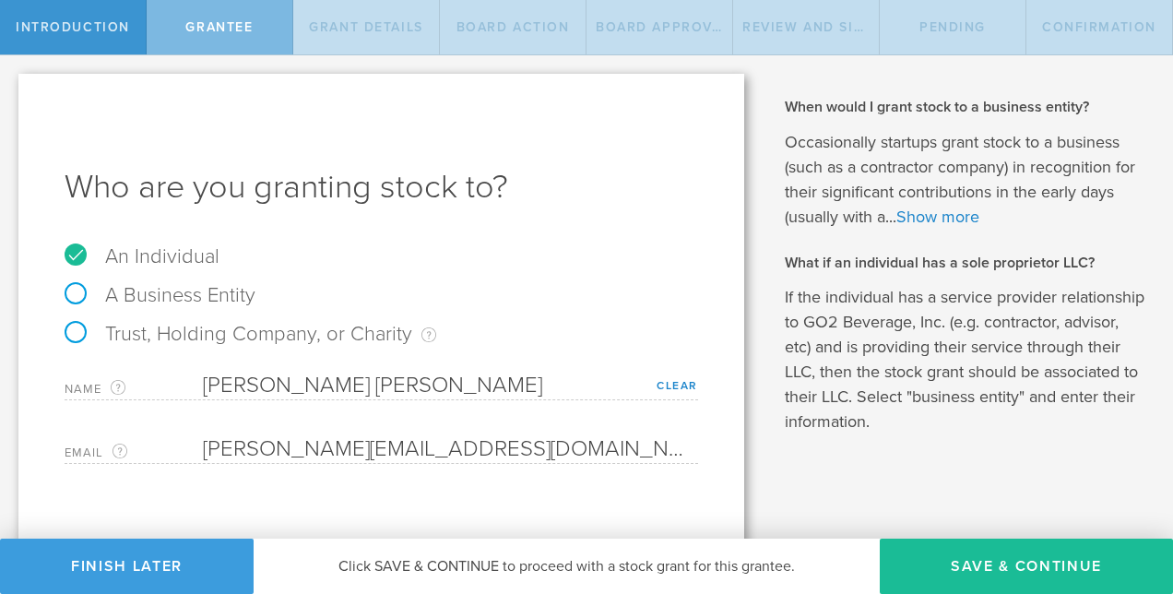
scroll to position [19, 0]
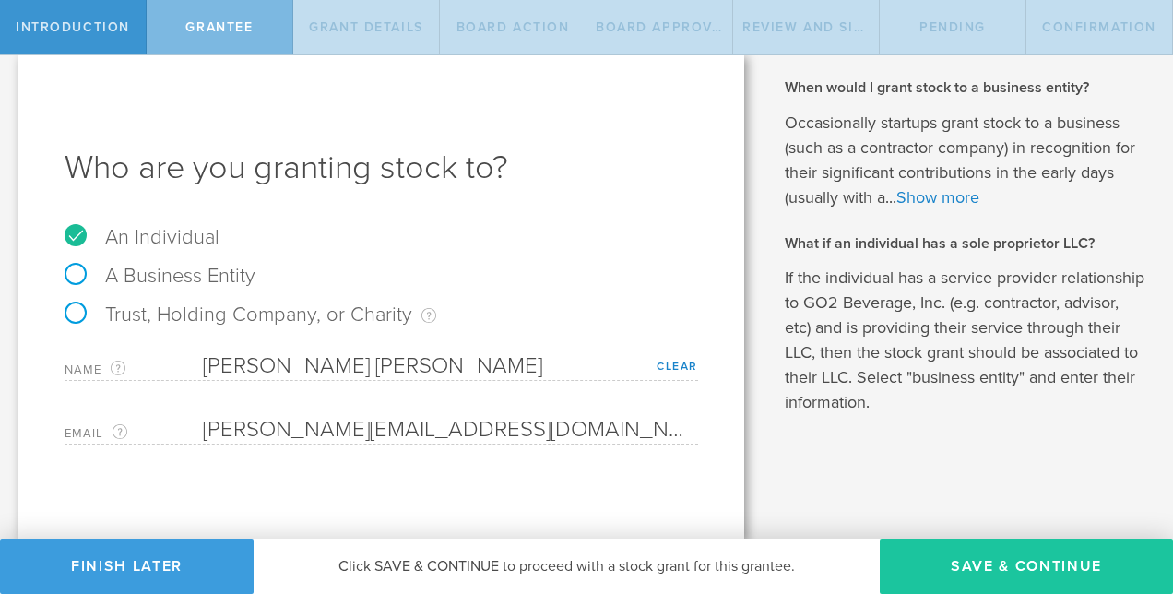
click at [1013, 568] on button "Save & Continue" at bounding box center [1026, 565] width 293 height 55
type input "5,100,000"
type input "48"
type input "12"
select select "none"
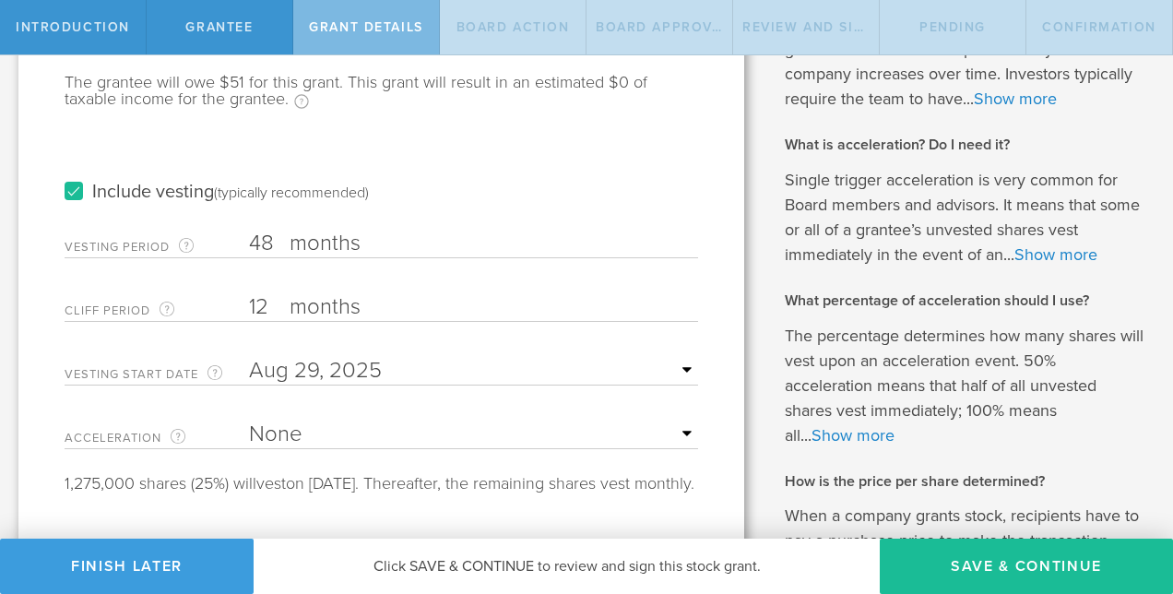
scroll to position [276, 0]
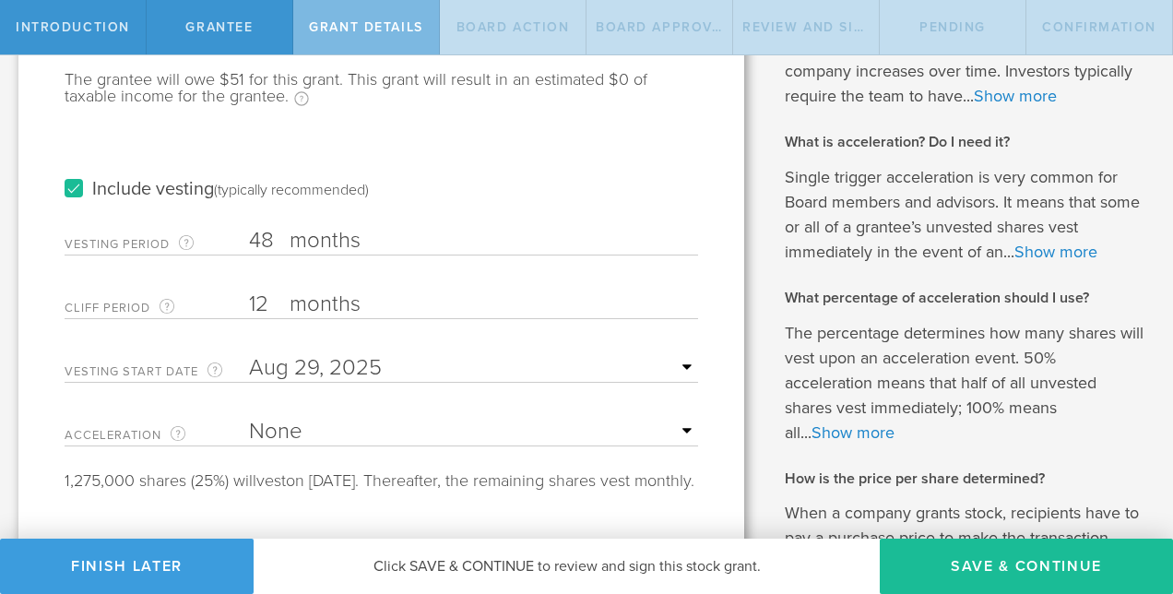
click at [274, 236] on input "48" at bounding box center [473, 241] width 449 height 28
type input "4"
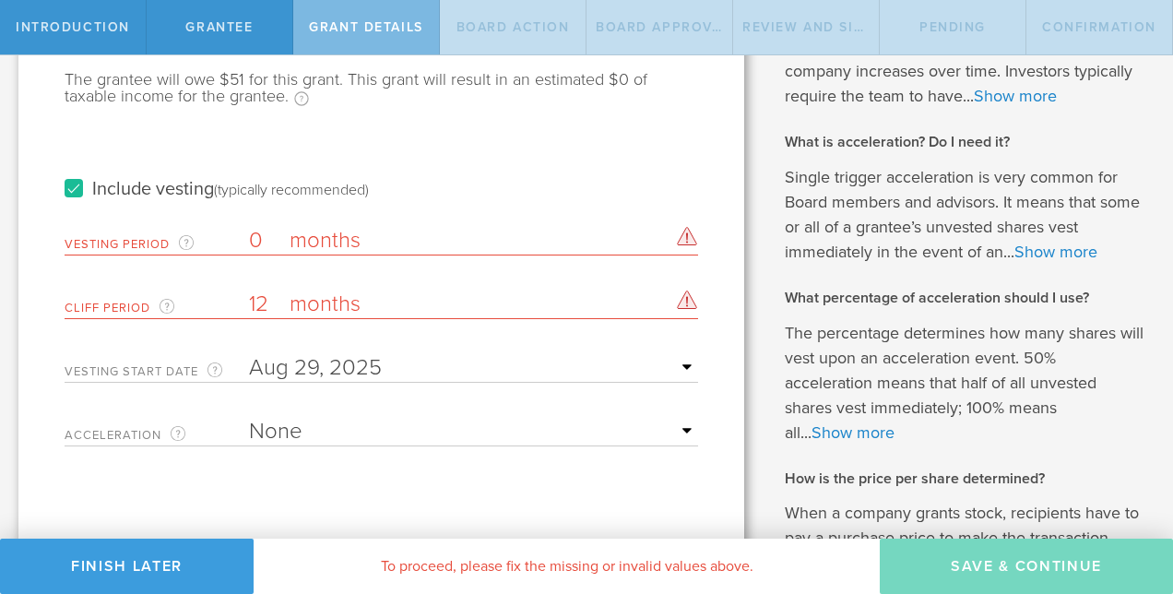
type input "0"
click at [277, 301] on input "12" at bounding box center [473, 304] width 449 height 28
type input "1"
type input "0"
click at [432, 208] on div "Include vesting (typically recommended)" at bounding box center [381, 170] width 633 height 93
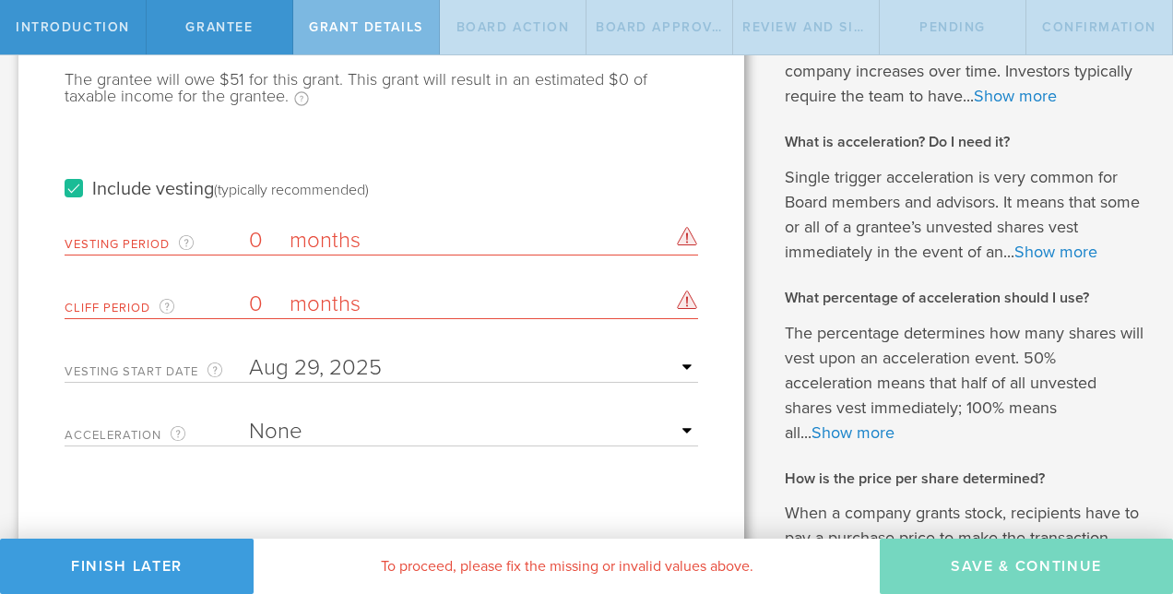
click at [435, 372] on input "text" at bounding box center [473, 368] width 449 height 28
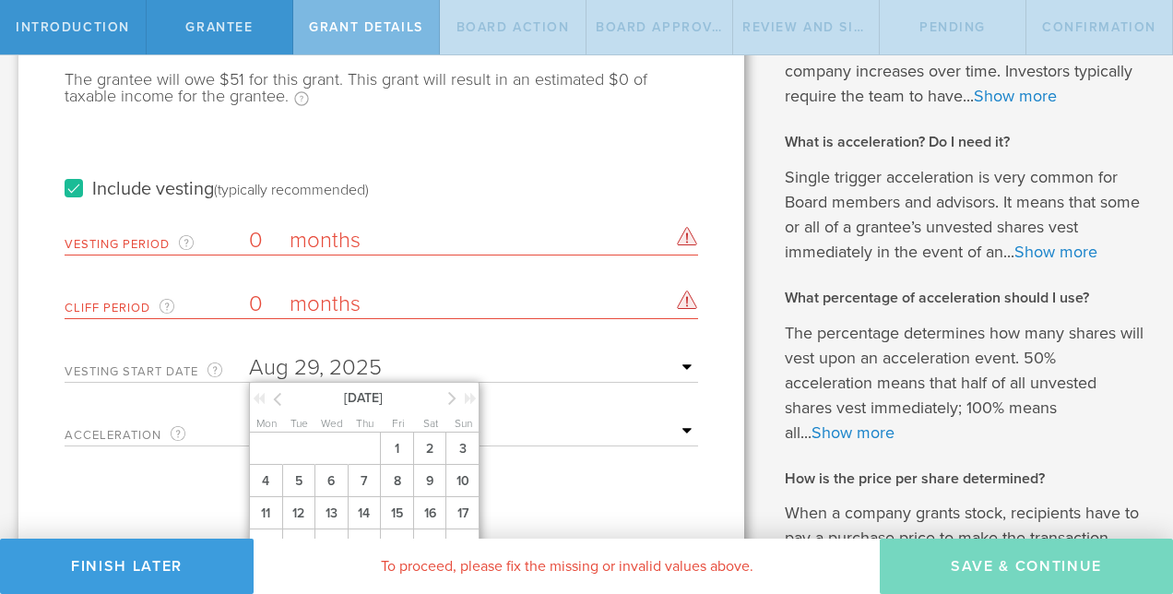
click at [446, 242] on label "months" at bounding box center [381, 242] width 184 height 31
click at [446, 242] on input "0" at bounding box center [473, 241] width 449 height 28
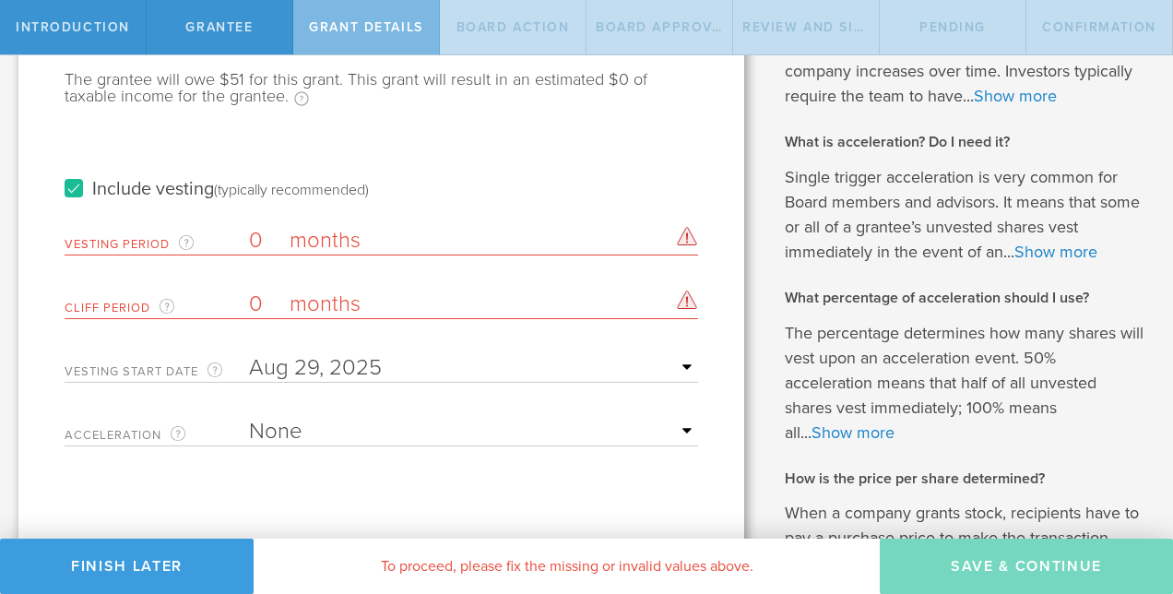
click at [67, 188] on label "Include vesting (typically recommended)" at bounding box center [217, 189] width 304 height 19
click at [0, 0] on input "Include vesting (typically recommended)" at bounding box center [0, 0] width 0 height 0
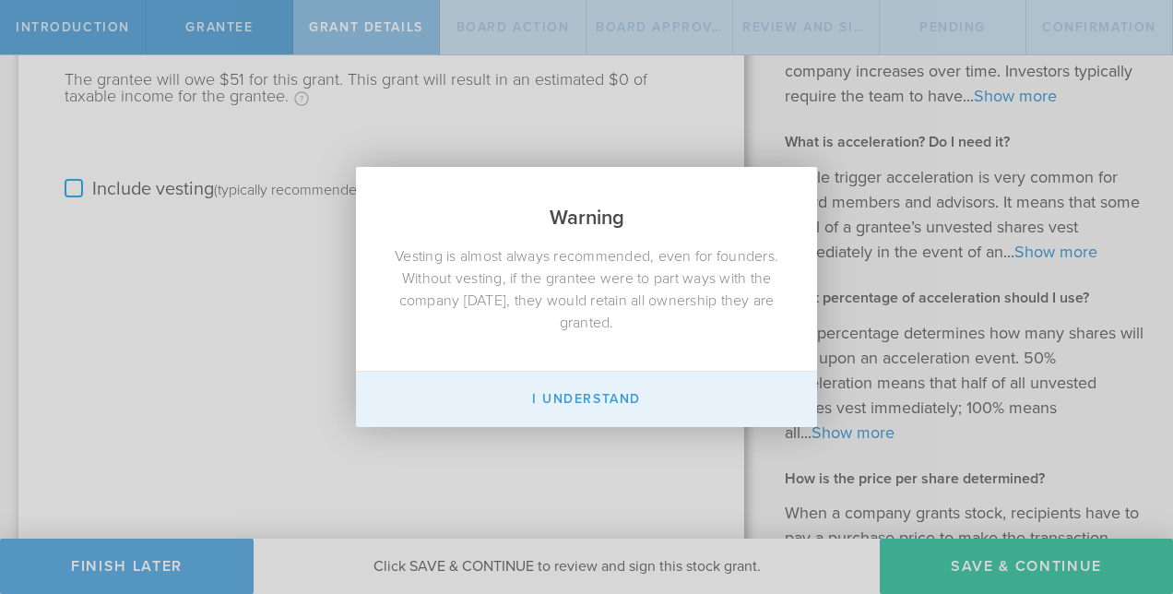
click at [579, 391] on button "I Understand" at bounding box center [586, 399] width 461 height 55
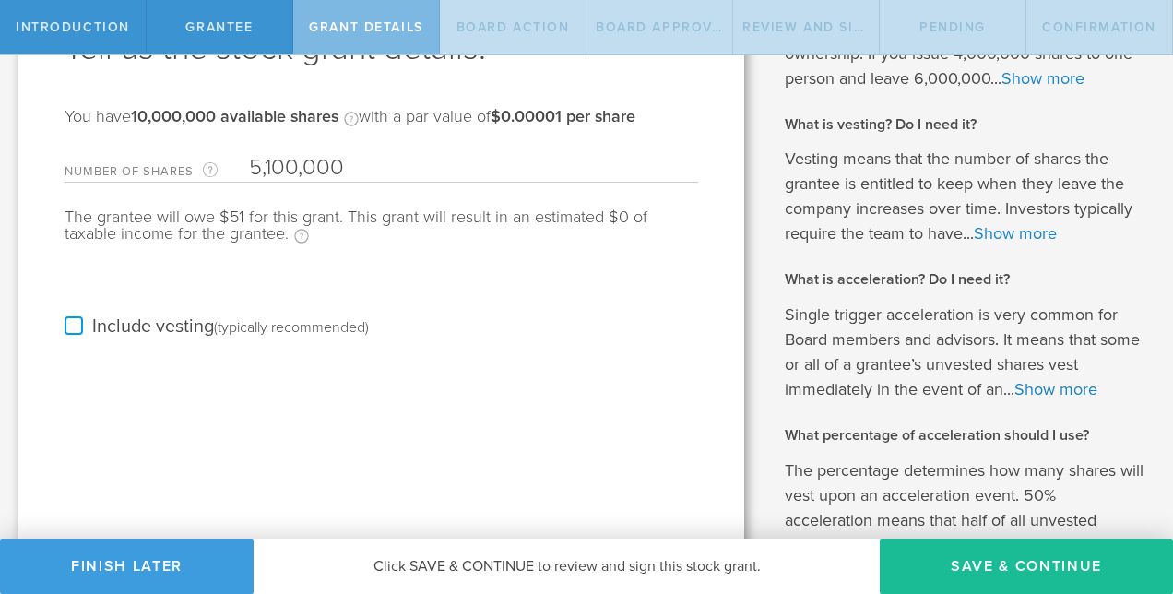
scroll to position [139, 0]
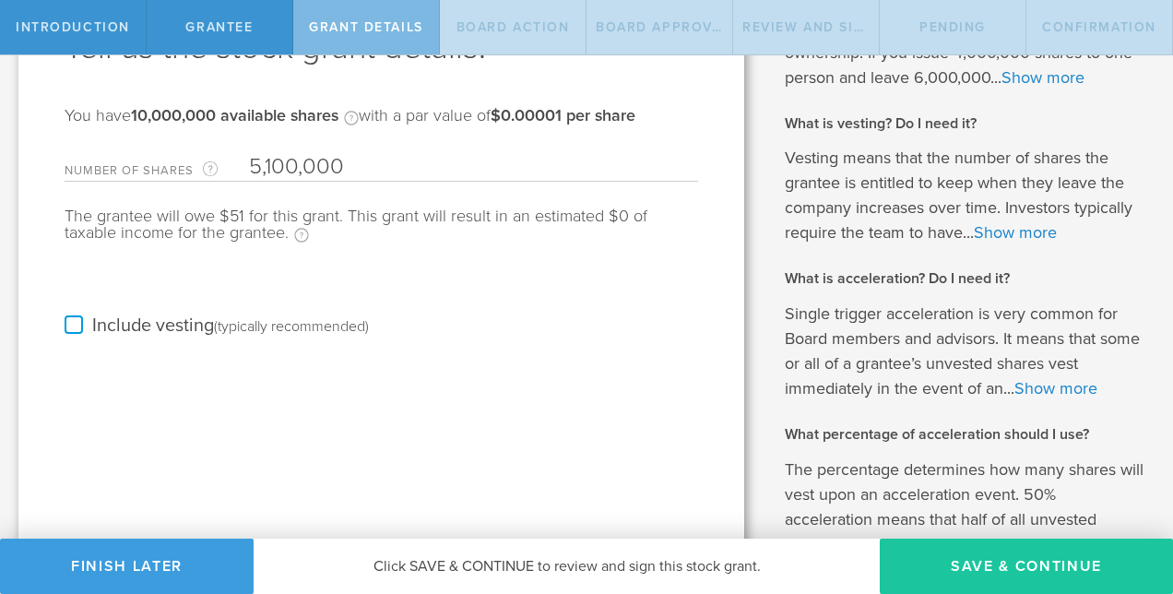
click at [1004, 571] on button "Save & Continue" at bounding box center [1026, 565] width 293 height 55
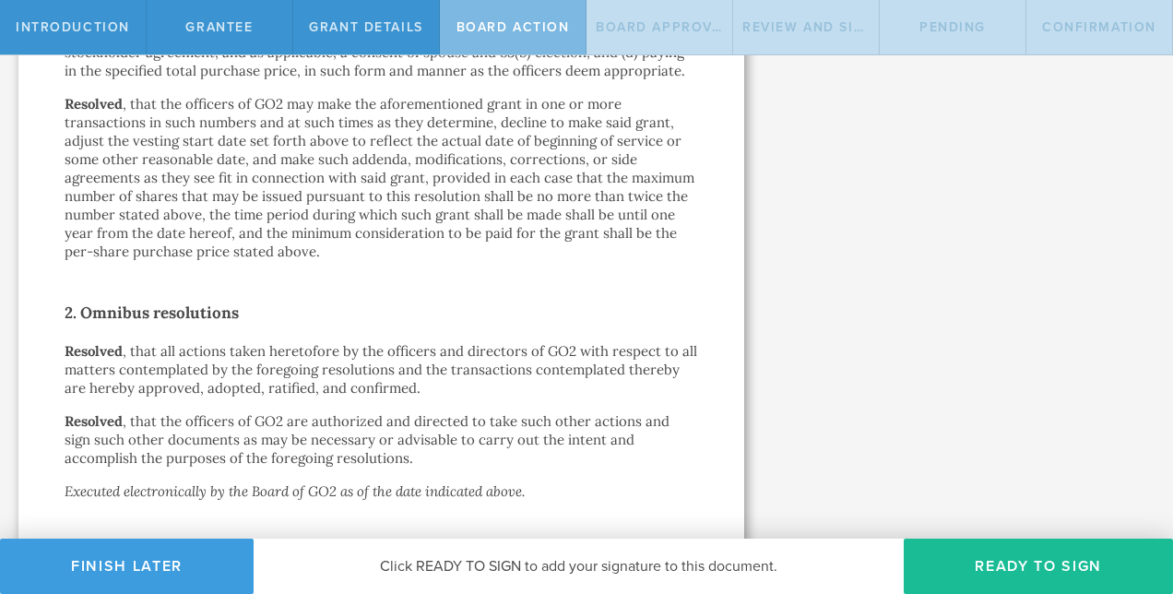
scroll to position [1152, 0]
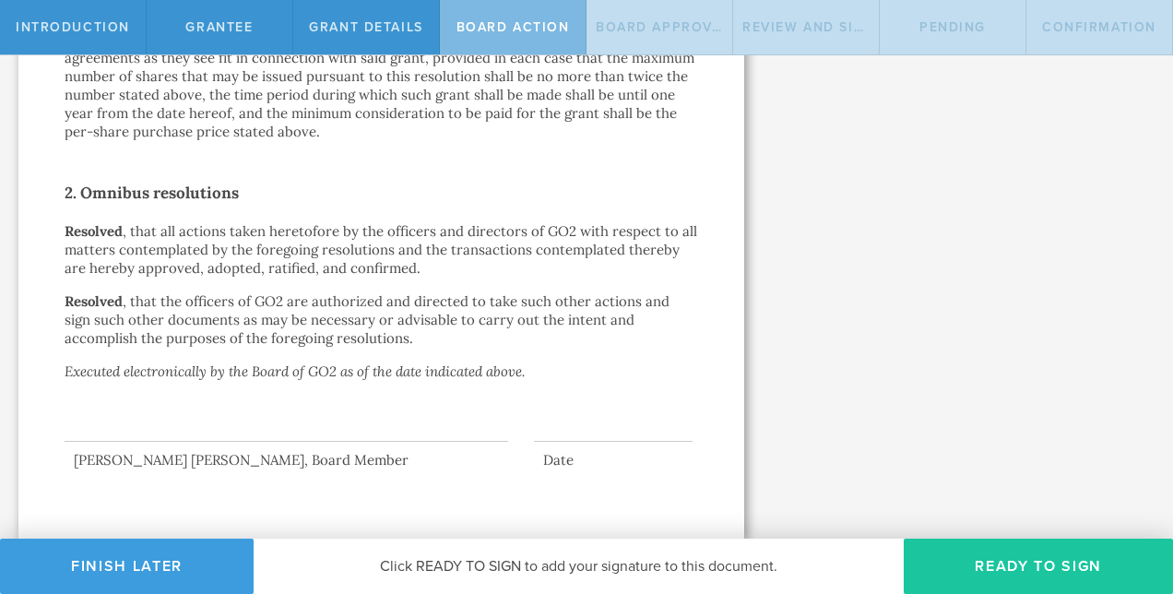
click at [983, 561] on button "Ready to Sign" at bounding box center [1037, 565] width 269 height 55
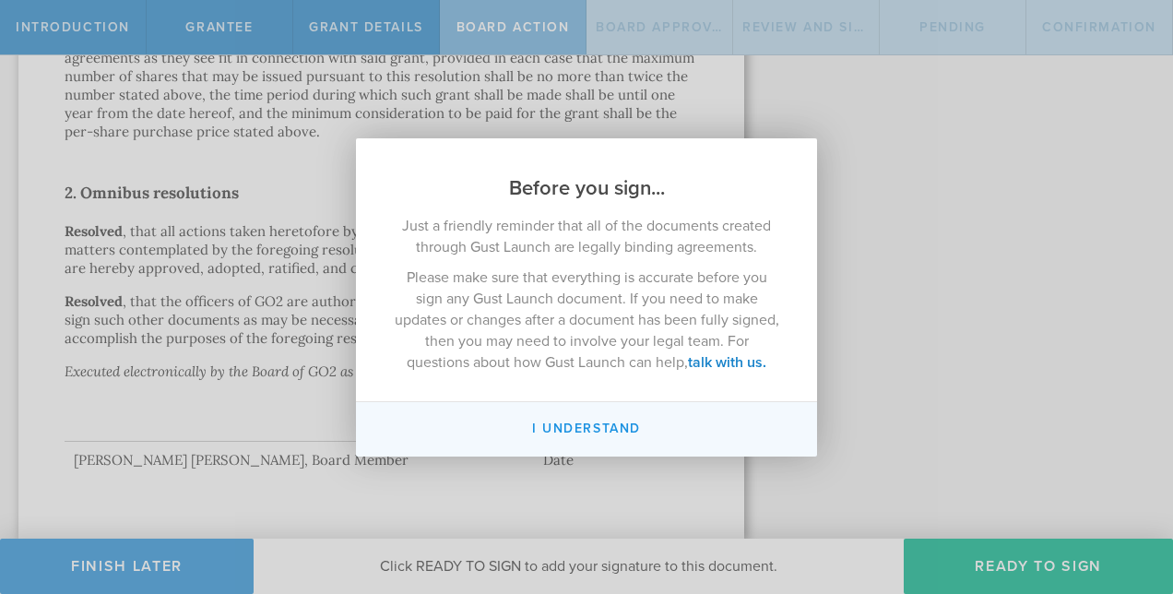
click at [598, 428] on button "I understand" at bounding box center [586, 429] width 461 height 54
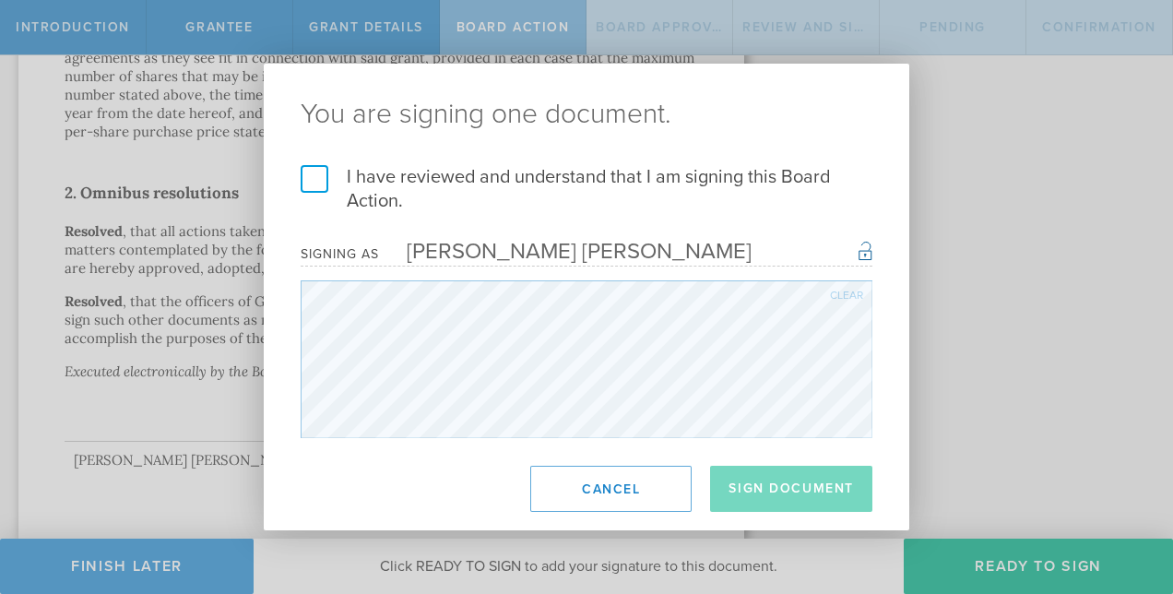
click at [313, 179] on label "I have reviewed and understand that I am signing this Board Action." at bounding box center [587, 189] width 572 height 48
click at [0, 0] on input "I have reviewed and understand that I am signing this Board Action." at bounding box center [0, 0] width 0 height 0
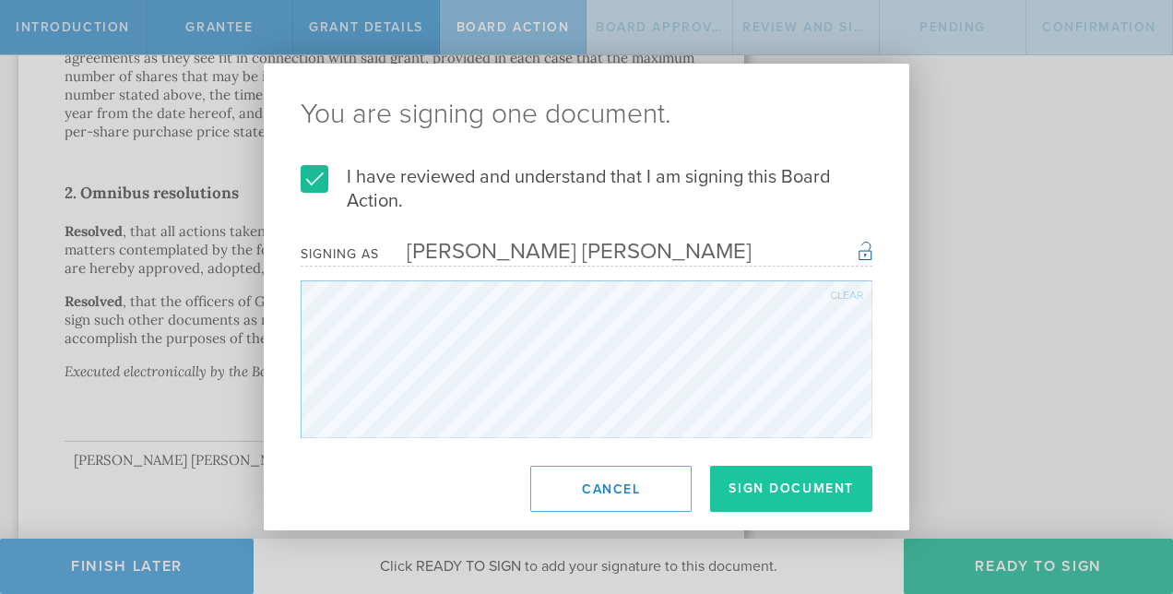
click at [756, 502] on button "Sign Document" at bounding box center [791, 489] width 162 height 46
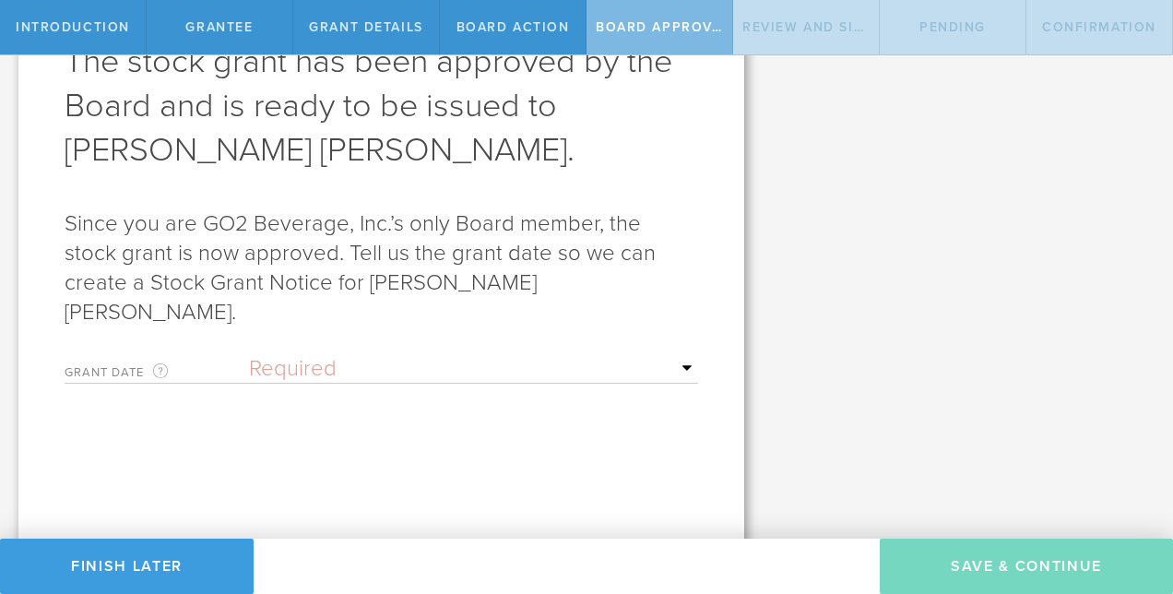
scroll to position [126, 0]
click at [677, 354] on select "Required Upon grantee's signature A specific date" at bounding box center [473, 368] width 449 height 28
select select "uponGranteeSignature"
click at [249, 354] on select "Required Upon grantee's signature A specific date" at bounding box center [473, 368] width 449 height 28
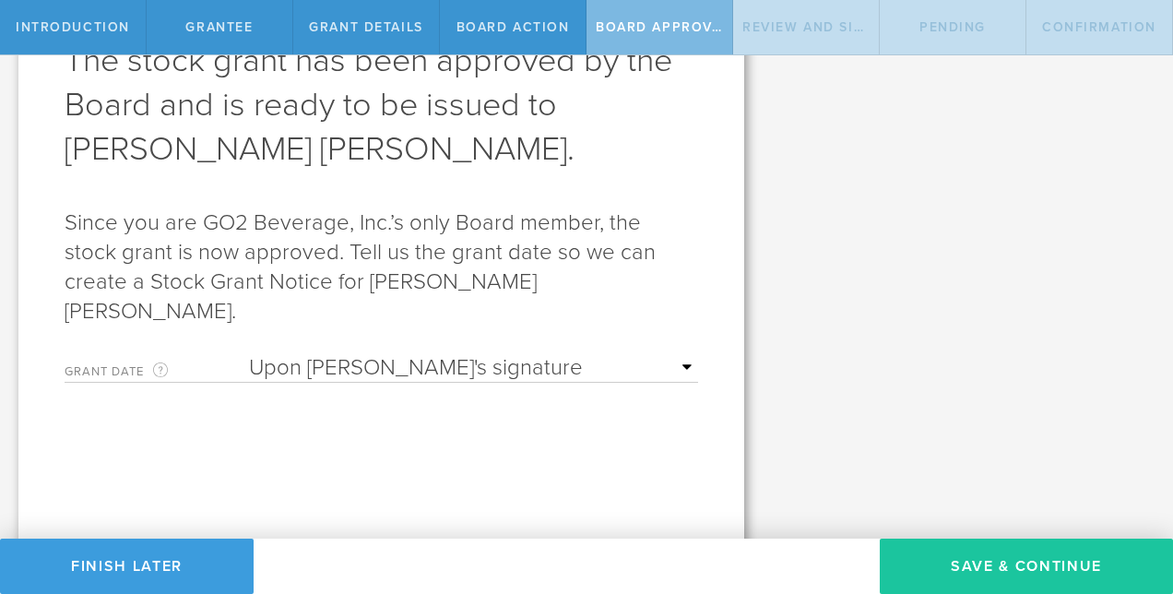
click at [971, 573] on button "Save & Continue" at bounding box center [1026, 565] width 293 height 55
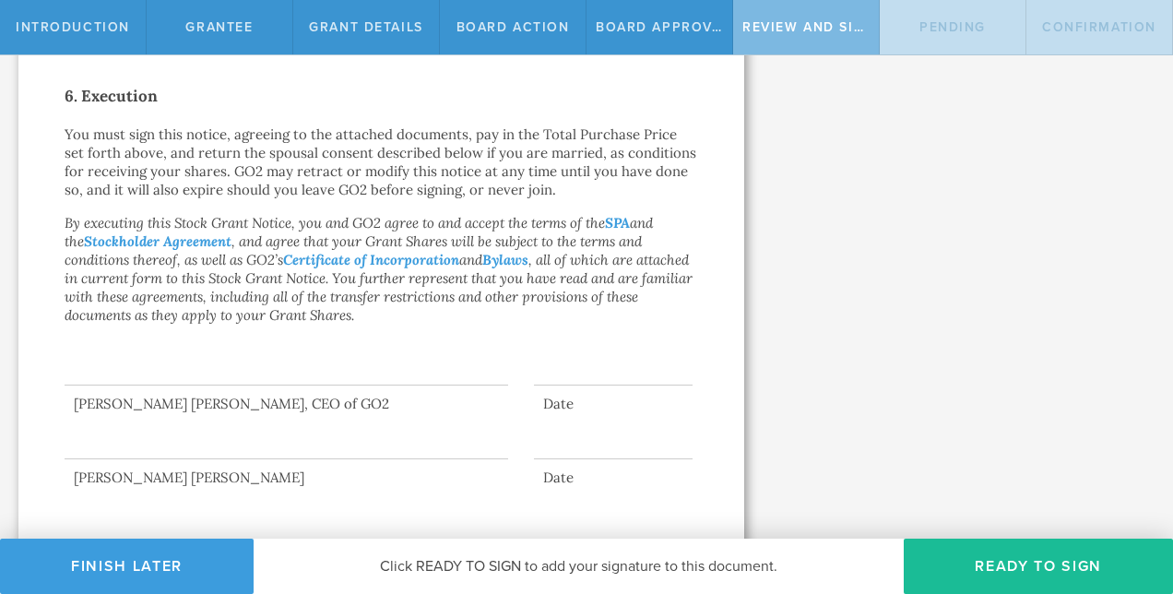
scroll to position [1110, 0]
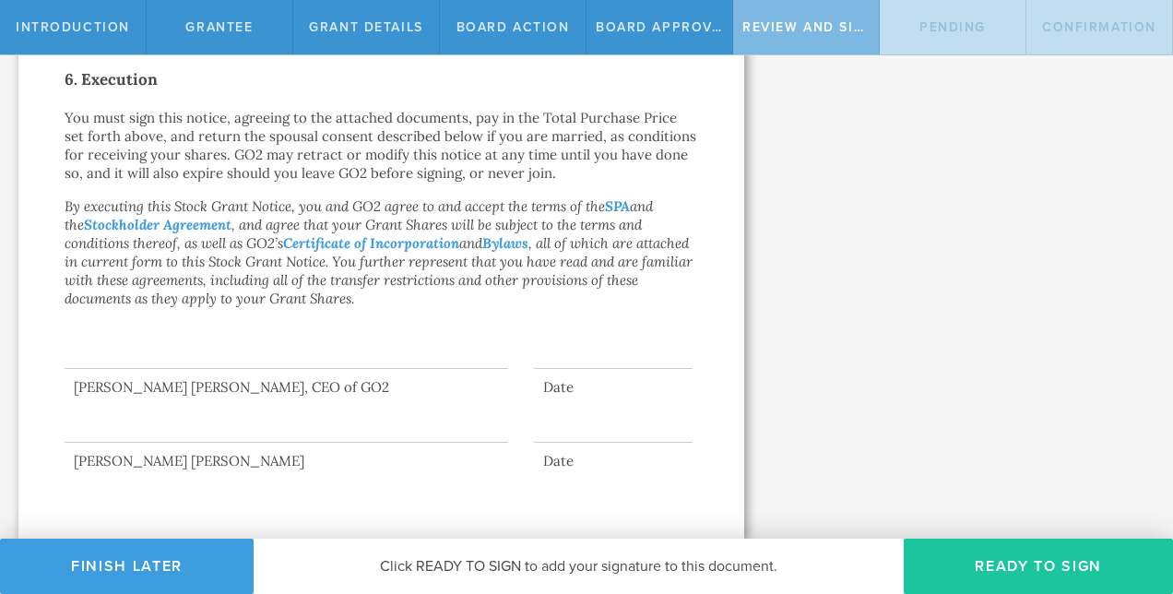
click at [1012, 559] on button "Ready to Sign" at bounding box center [1037, 565] width 269 height 55
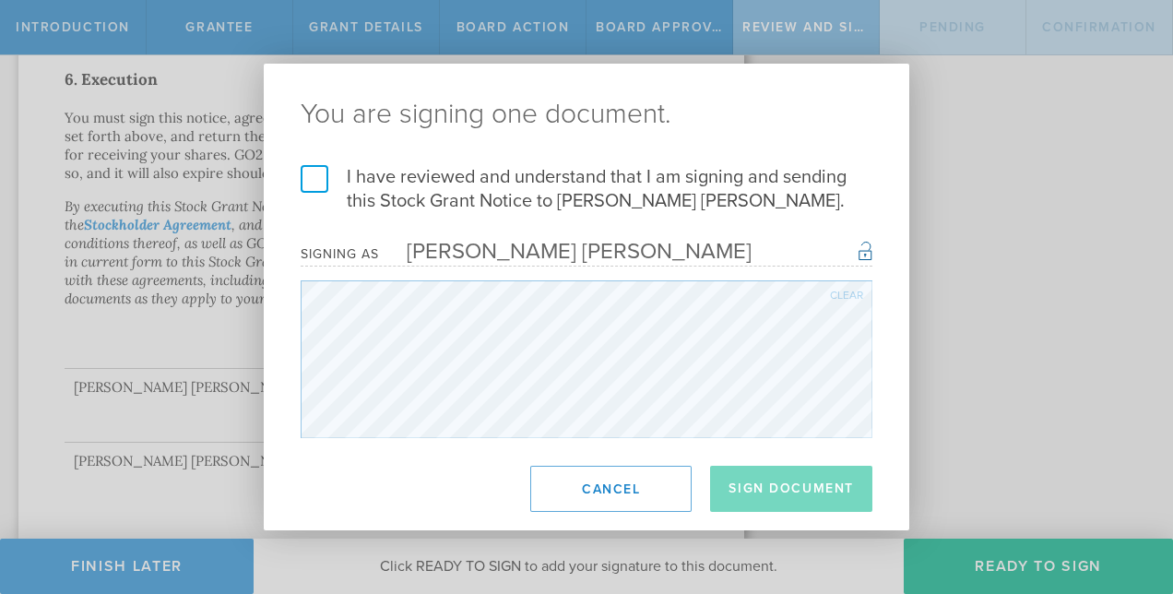
click at [325, 173] on label "I have reviewed and understand that I am signing and sending this Stock Grant N…" at bounding box center [587, 189] width 572 height 48
click at [0, 0] on input "I have reviewed and understand that I am signing and sending this Stock Grant N…" at bounding box center [0, 0] width 0 height 0
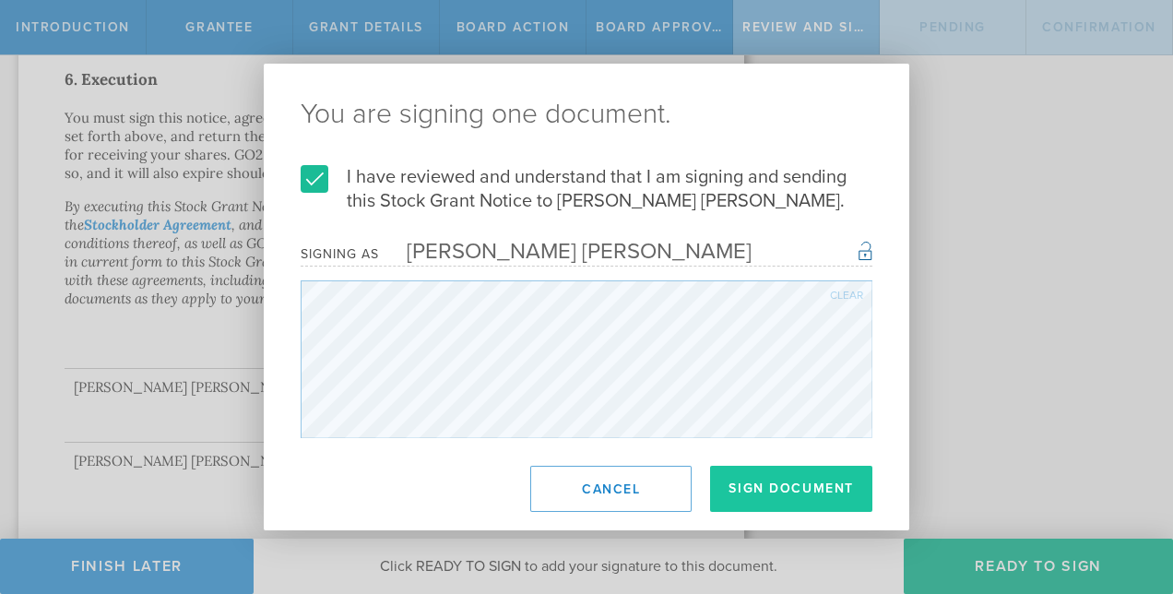
click at [756, 484] on button "Sign Document" at bounding box center [791, 489] width 162 height 46
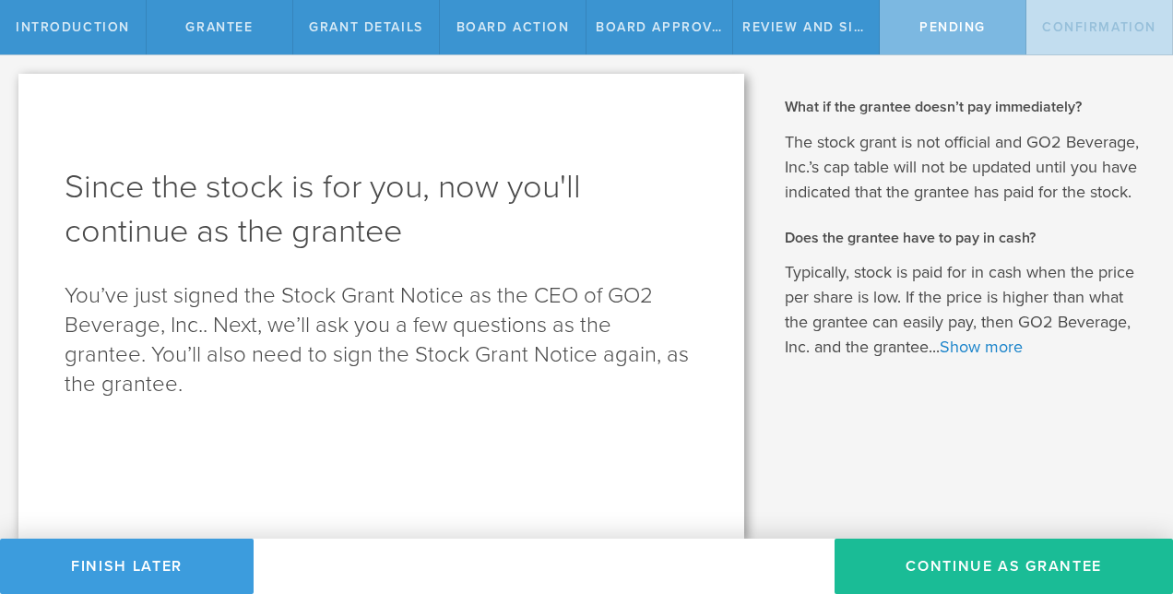
scroll to position [0, 0]
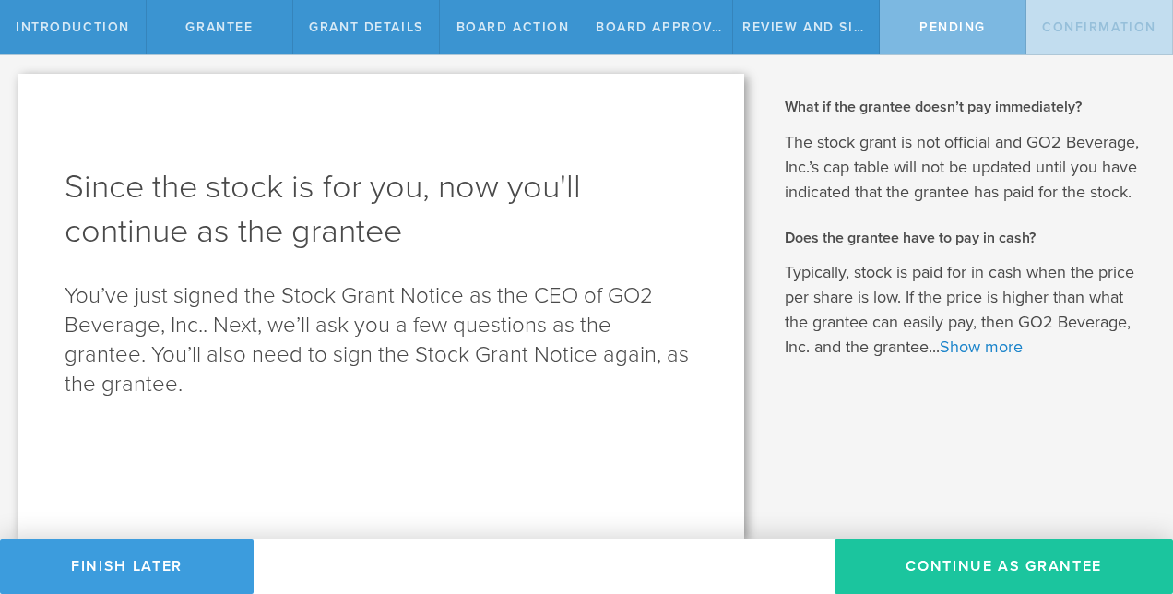
click at [915, 557] on button "Continue as Grantee" at bounding box center [1003, 565] width 338 height 55
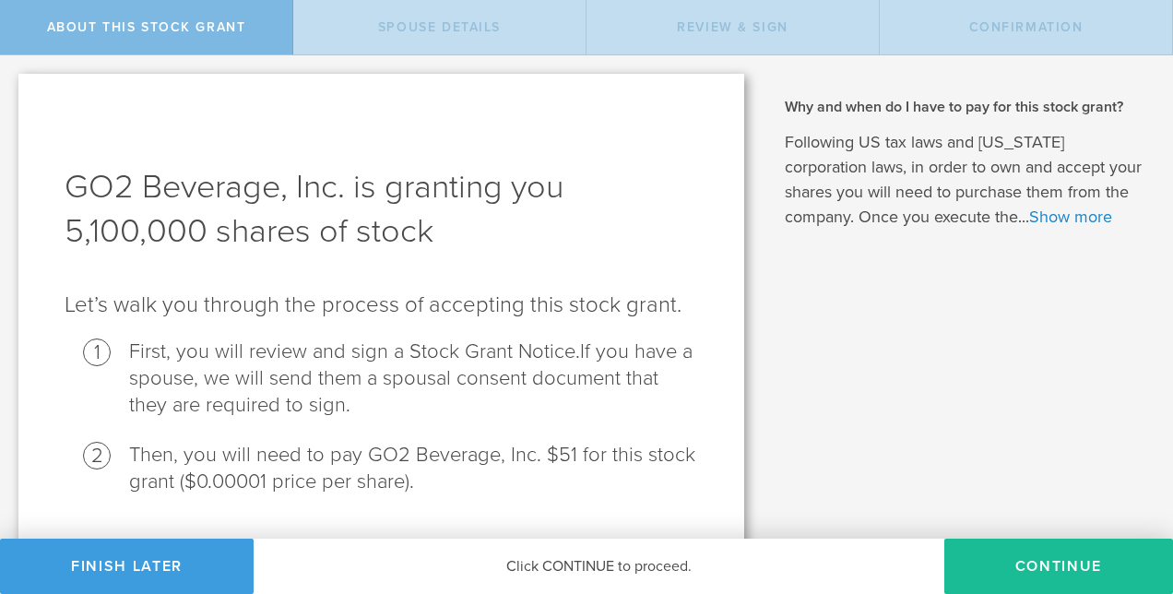
scroll to position [49, 0]
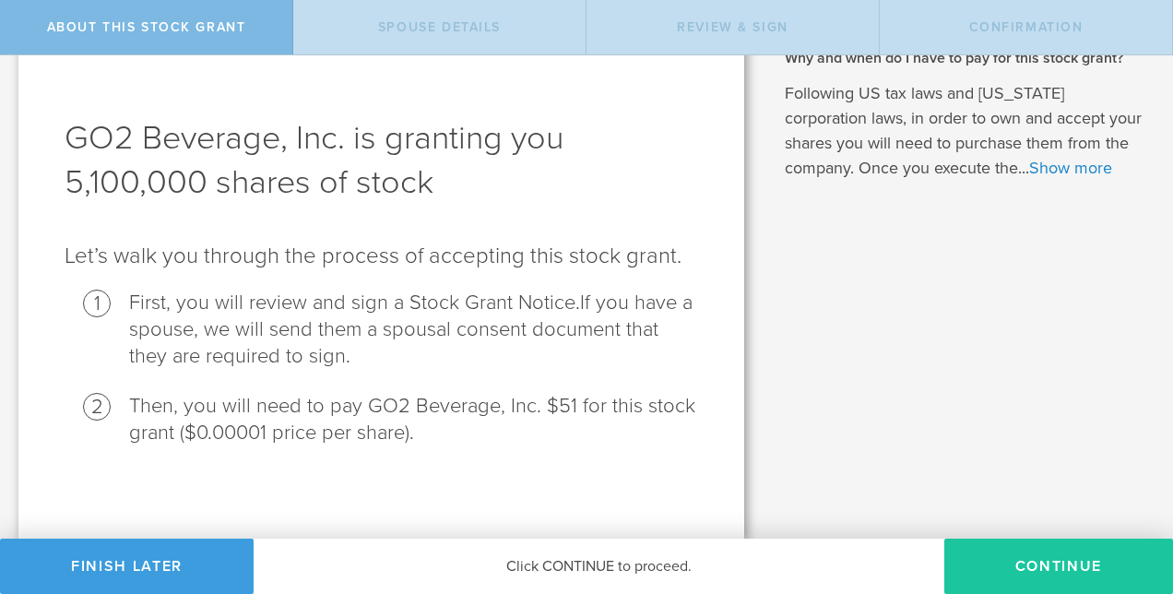
click at [1007, 561] on button "CONTINUE" at bounding box center [1058, 565] width 229 height 55
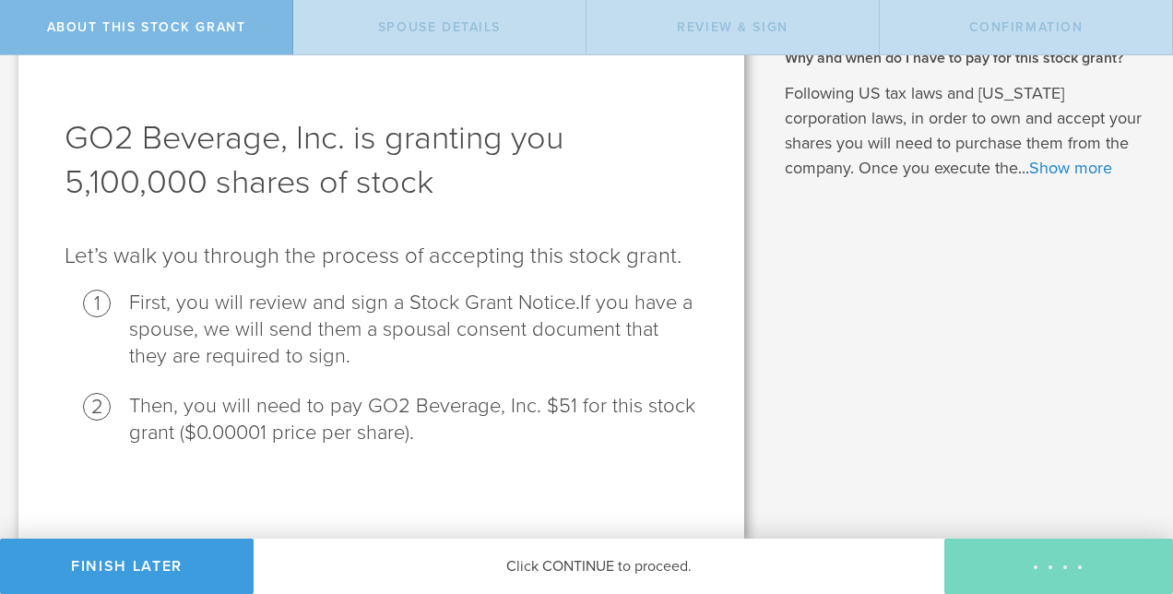
scroll to position [0, 0]
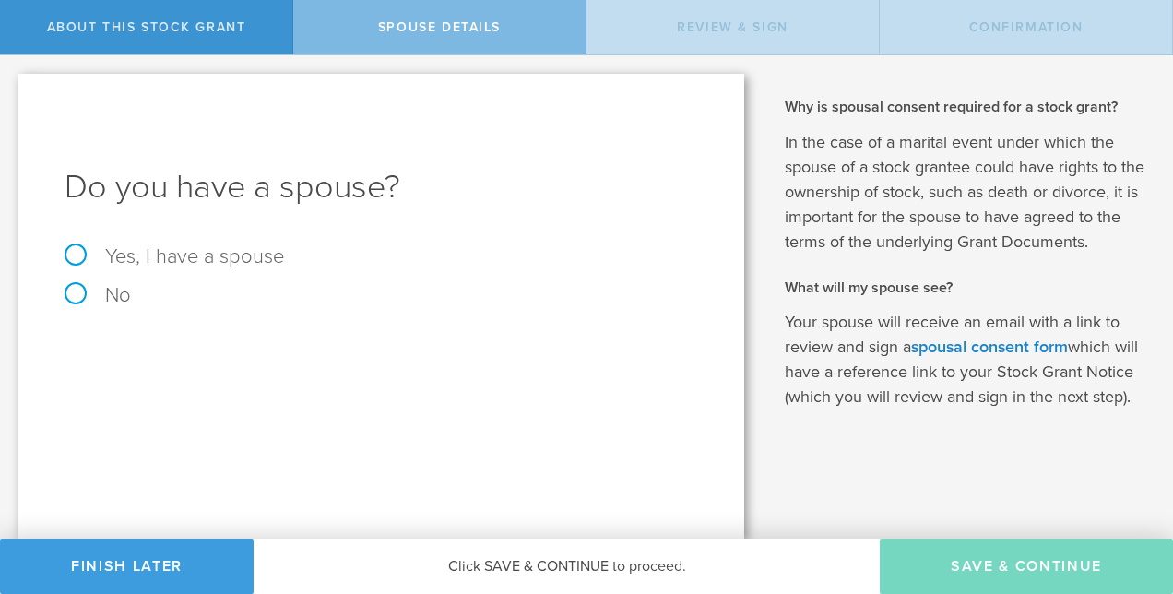
click at [116, 297] on label "No" at bounding box center [381, 295] width 633 height 20
click at [12, 85] on input "No" at bounding box center [6, 70] width 12 height 30
radio input "true"
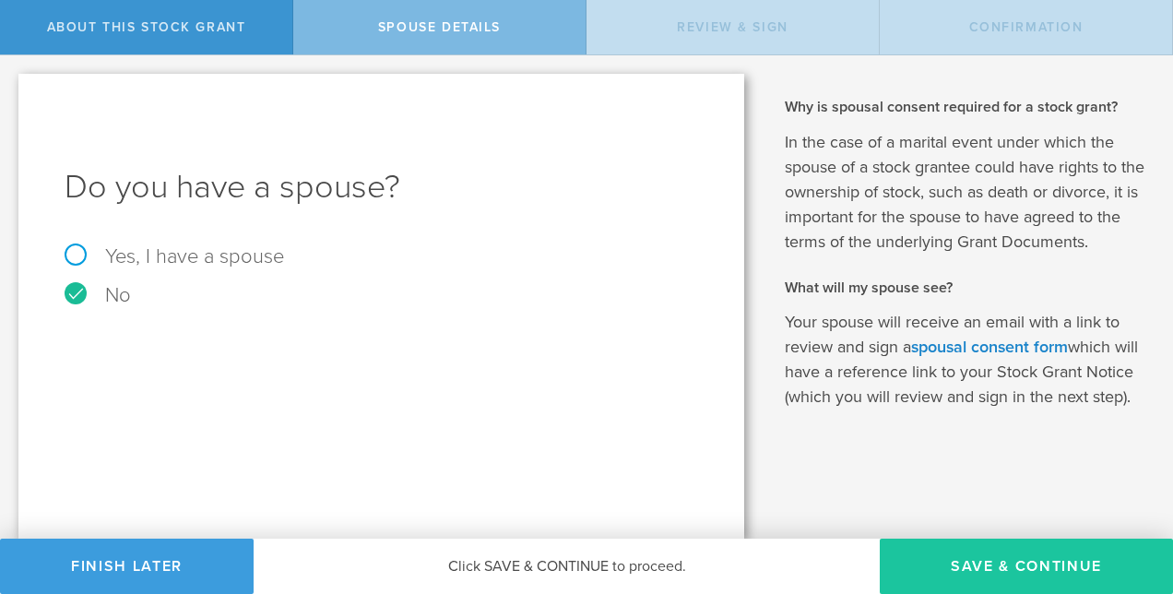
click at [979, 581] on button "Save & Continue" at bounding box center [1026, 565] width 293 height 55
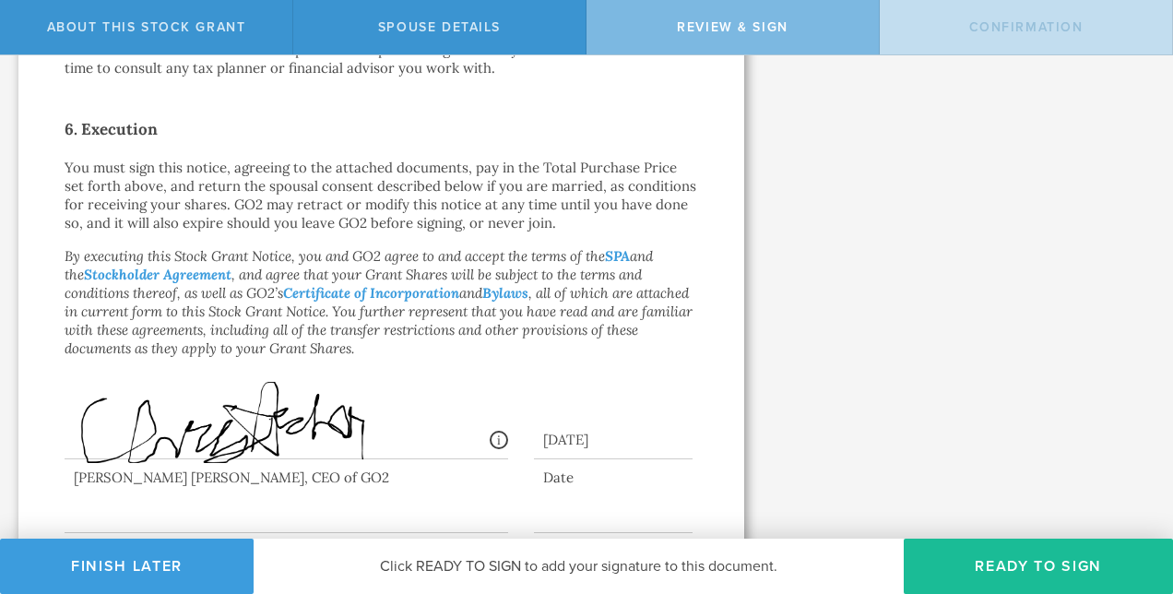
scroll to position [1150, 0]
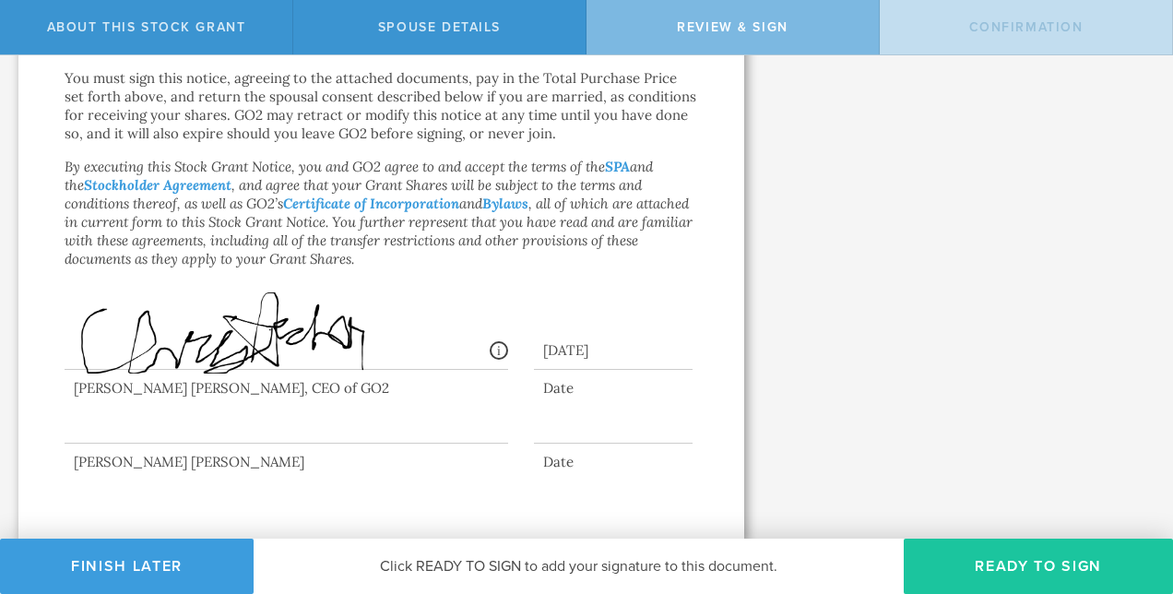
click at [1025, 561] on button "Ready to Sign" at bounding box center [1037, 565] width 269 height 55
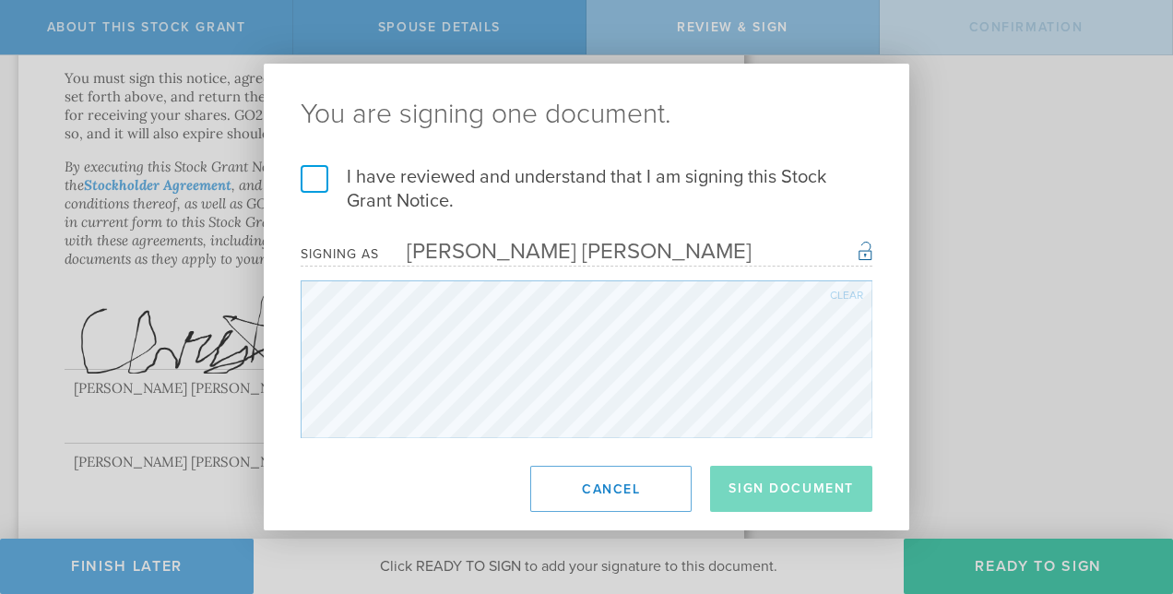
click at [317, 179] on label "I have reviewed and understand that I am signing this Stock Grant Notice." at bounding box center [587, 189] width 572 height 48
click at [0, 0] on input "I have reviewed and understand that I am signing this Stock Grant Notice." at bounding box center [0, 0] width 0 height 0
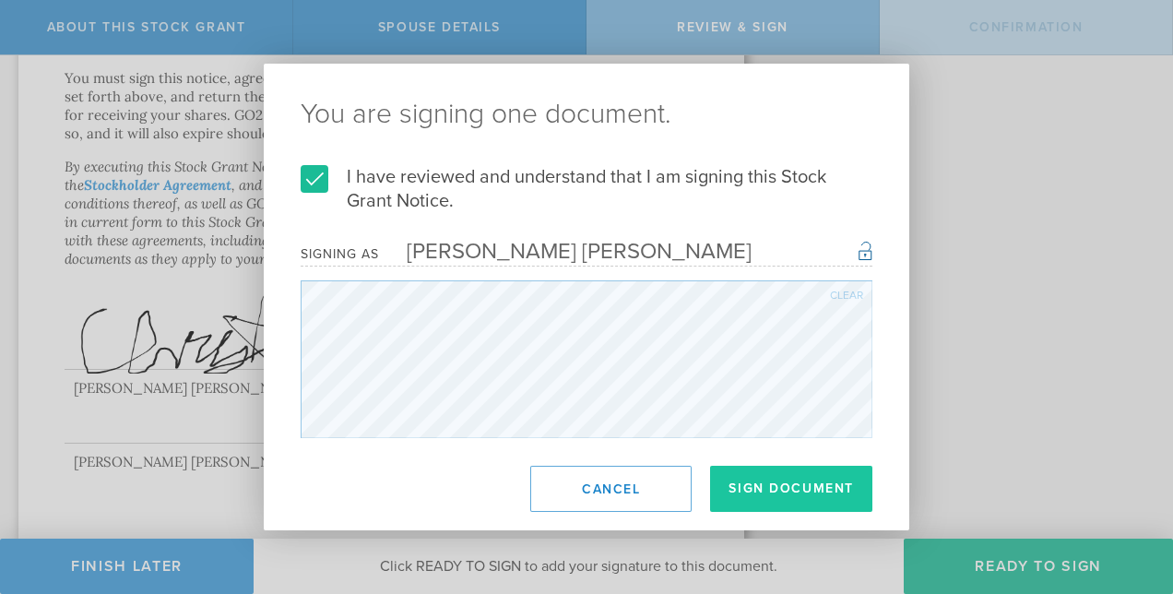
click at [767, 485] on button "Sign Document" at bounding box center [791, 489] width 162 height 46
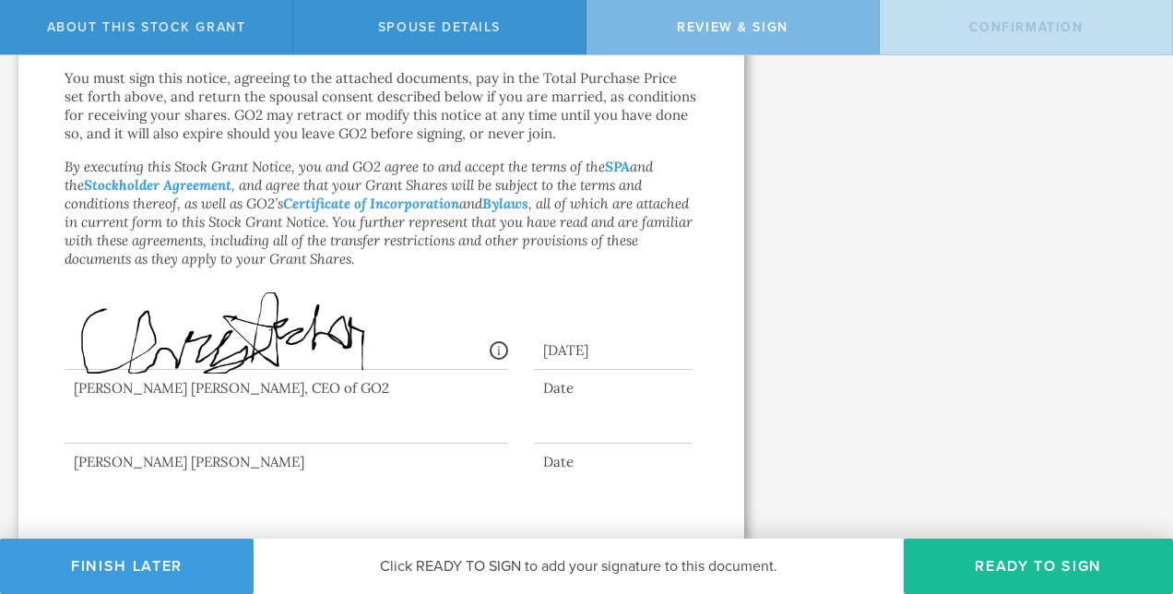
scroll to position [0, 0]
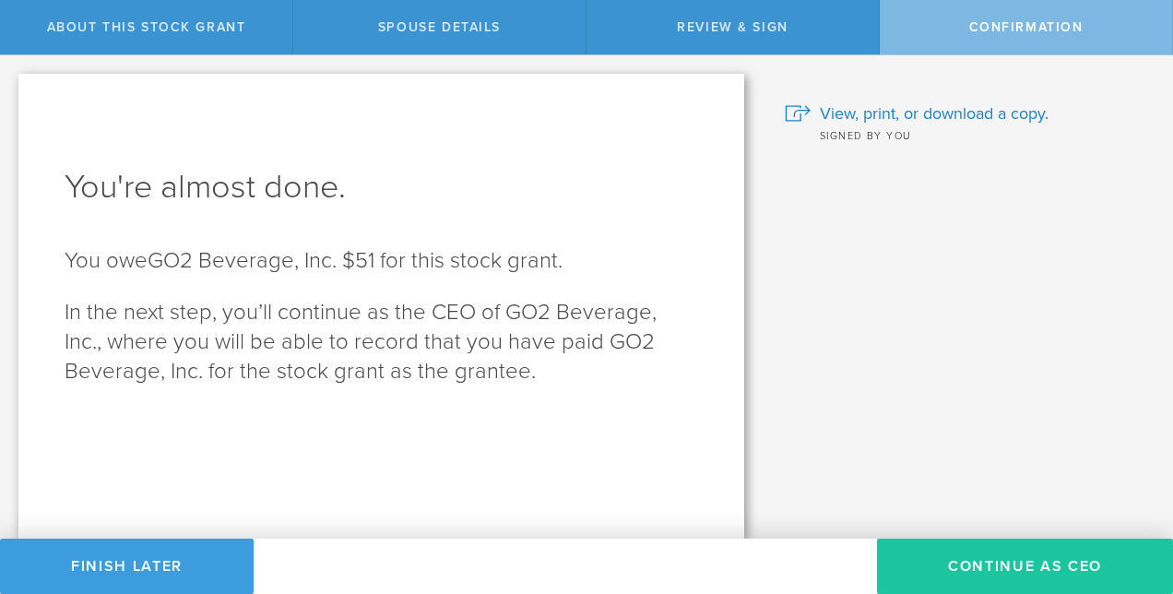
click at [957, 571] on button "Continue as CEO" at bounding box center [1025, 565] width 296 height 55
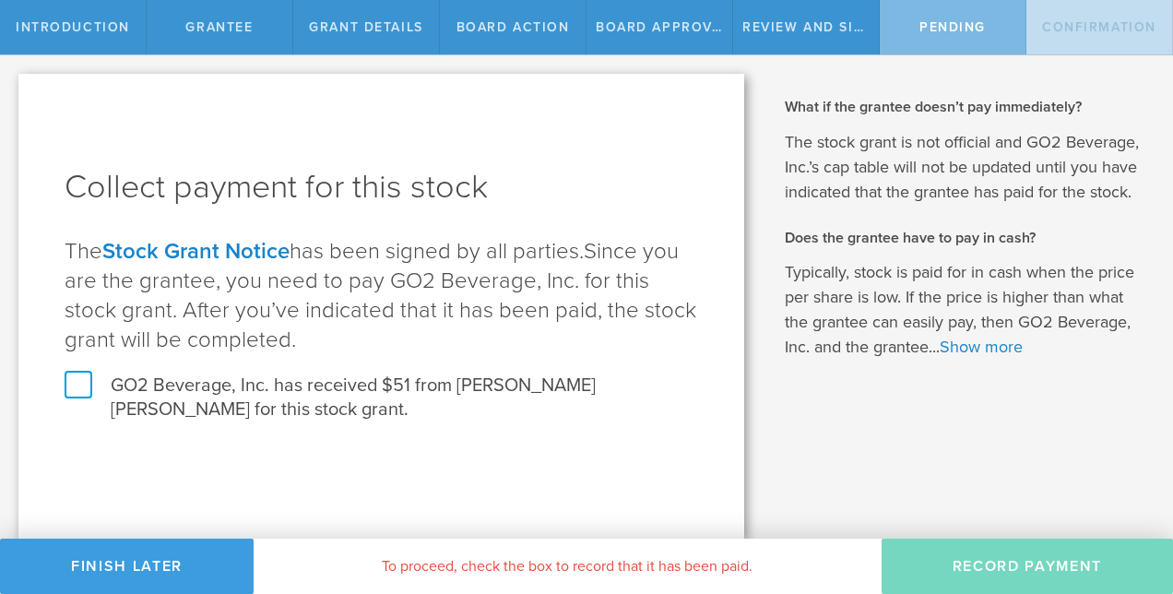
click at [79, 380] on label "GO2 Beverage, Inc. has received $51 from Christopher Alexander Archer for this …" at bounding box center [381, 397] width 633 height 48
click at [0, 0] on input "GO2 Beverage, Inc. has received $51 from Christopher Alexander Archer for this …" at bounding box center [0, 0] width 0 height 0
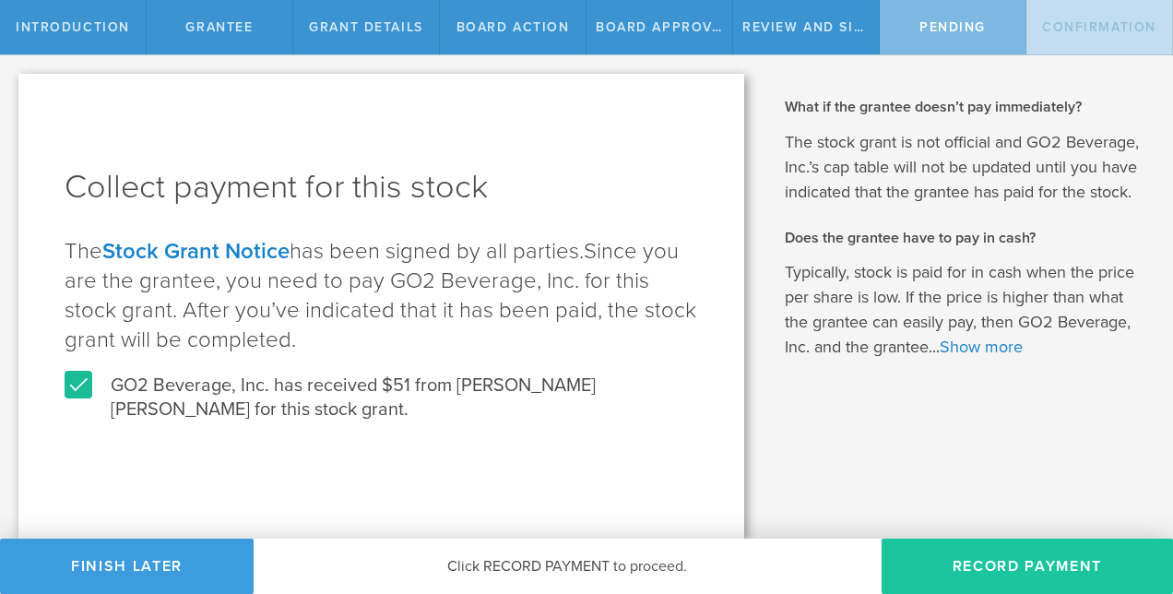
click at [1000, 560] on button "Record Payment" at bounding box center [1026, 565] width 291 height 55
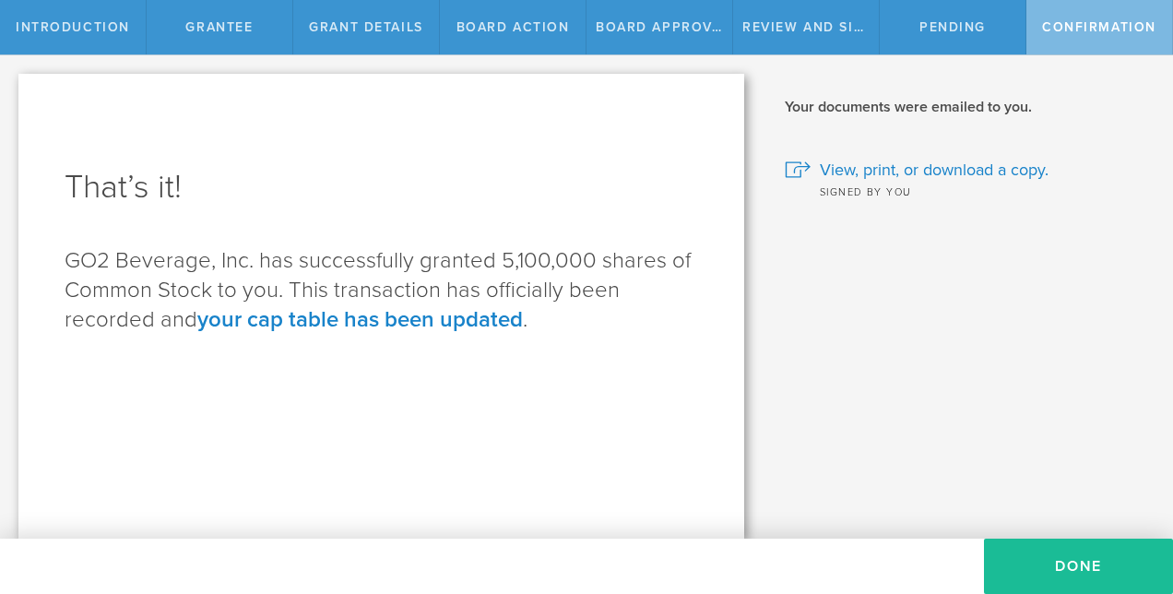
click at [1000, 560] on button "Done" at bounding box center [1078, 565] width 189 height 55
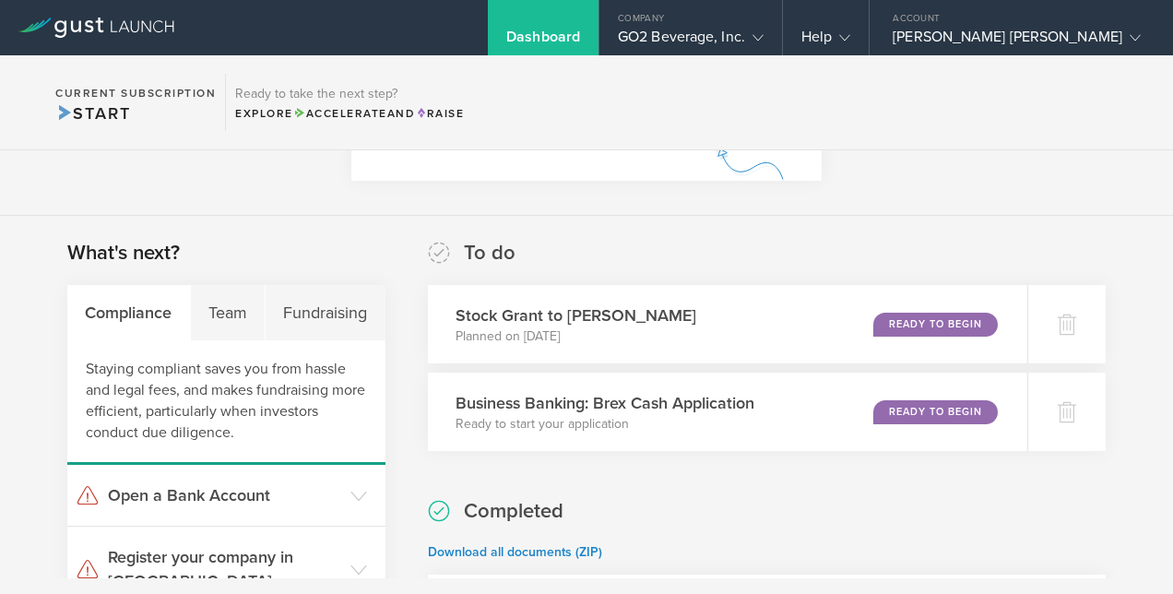
scroll to position [221, 0]
click at [917, 320] on div "Ready to Begin" at bounding box center [938, 323] width 126 height 25
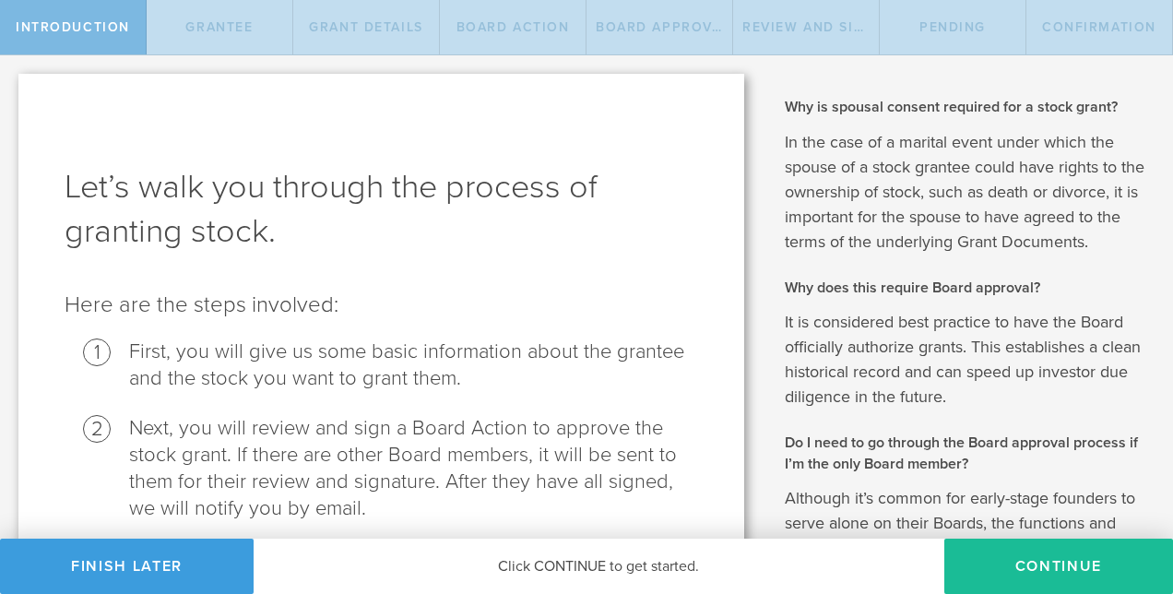
scroll to position [385, 0]
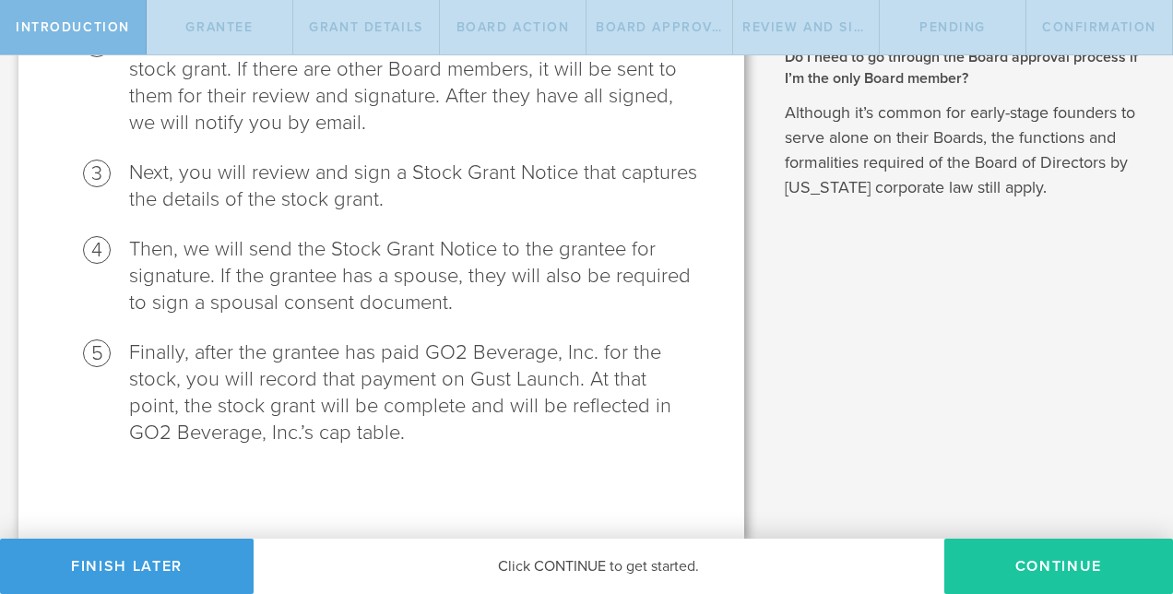
click at [1001, 568] on button "Continue" at bounding box center [1058, 565] width 229 height 55
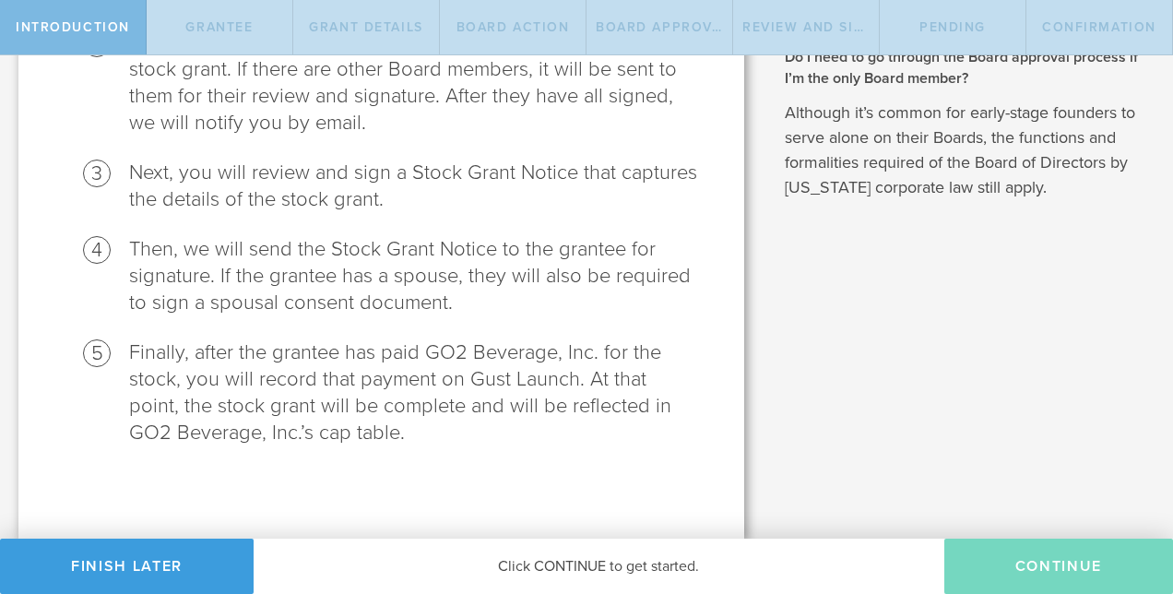
radio input "true"
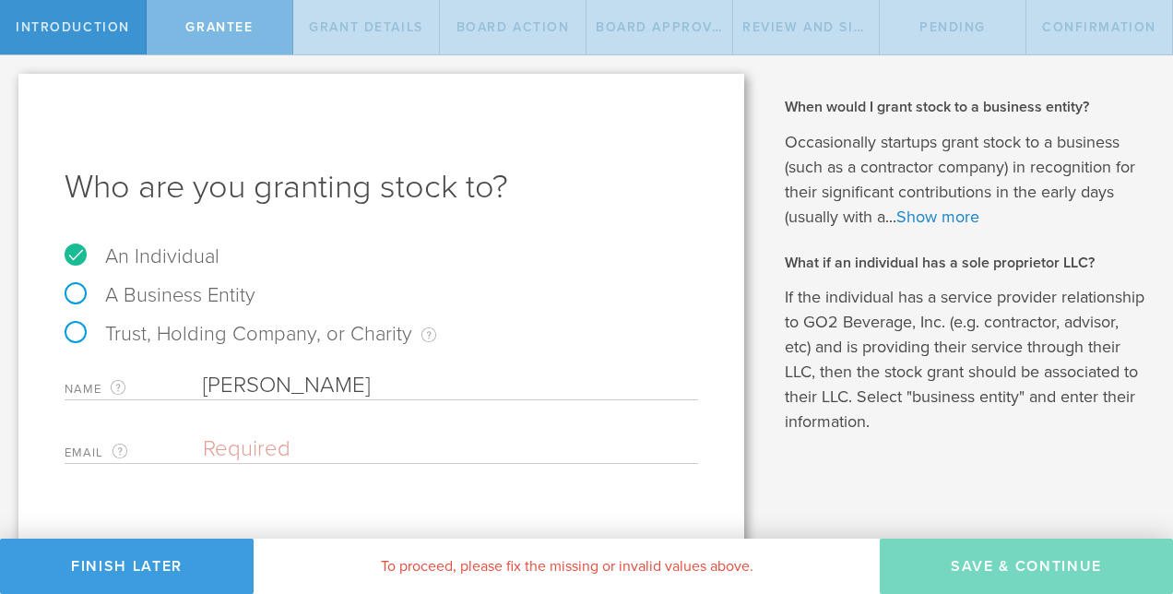
click at [256, 453] on input "email" at bounding box center [446, 449] width 486 height 28
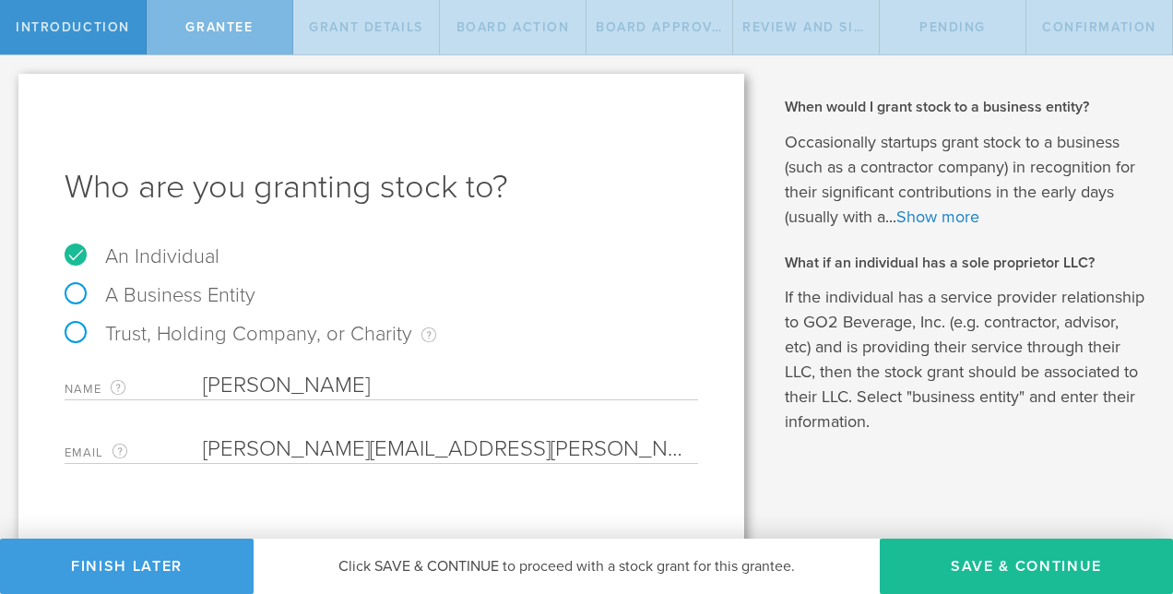
click at [538, 430] on div "Email The email address of the person that you are granting stock to. christoph…" at bounding box center [381, 445] width 633 height 38
drag, startPoint x: 539, startPoint y: 446, endPoint x: 136, endPoint y: 440, distance: 402.9
click at [136, 440] on div "Email The email address of the person that you are granting stock to. christoph…" at bounding box center [381, 445] width 633 height 38
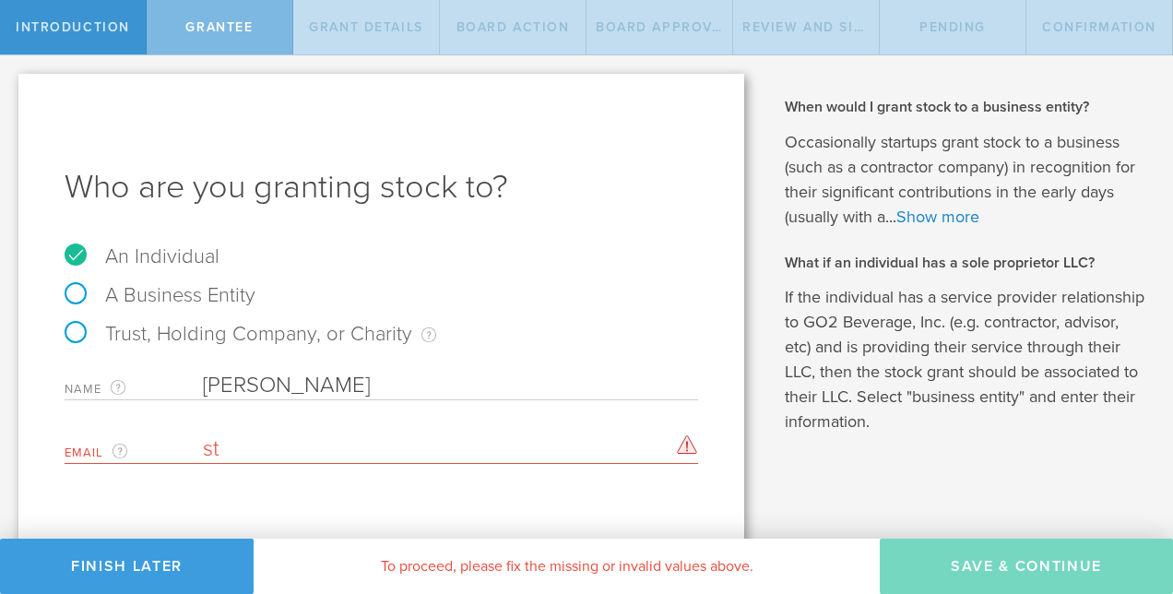
type input "[EMAIL_ADDRESS][DOMAIN_NAME]"
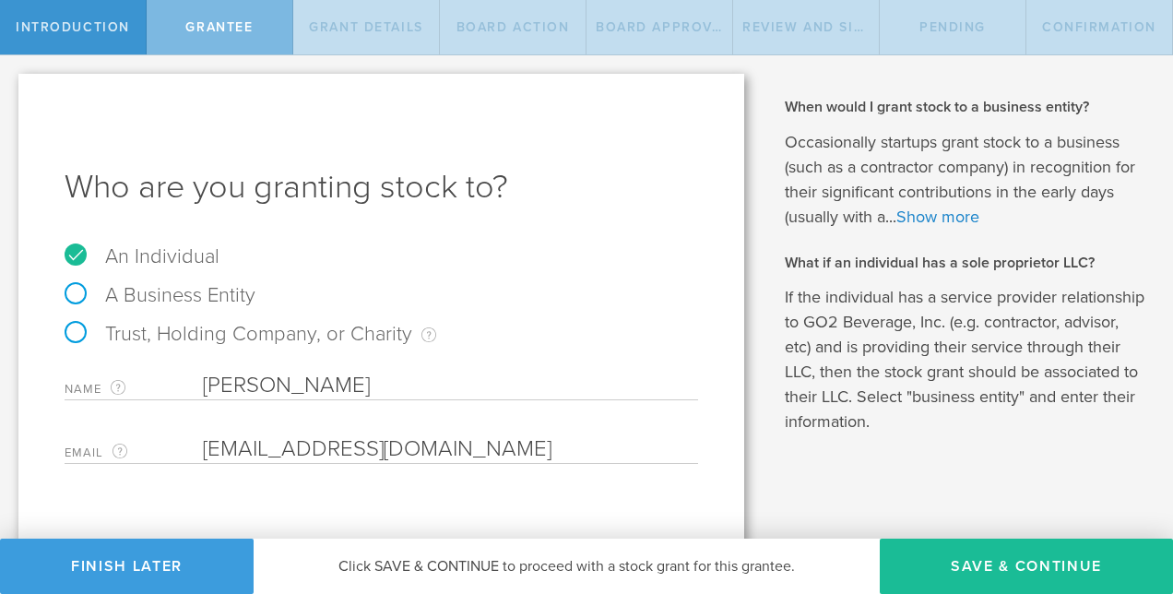
click at [579, 253] on div "An Individual" at bounding box center [381, 265] width 633 height 39
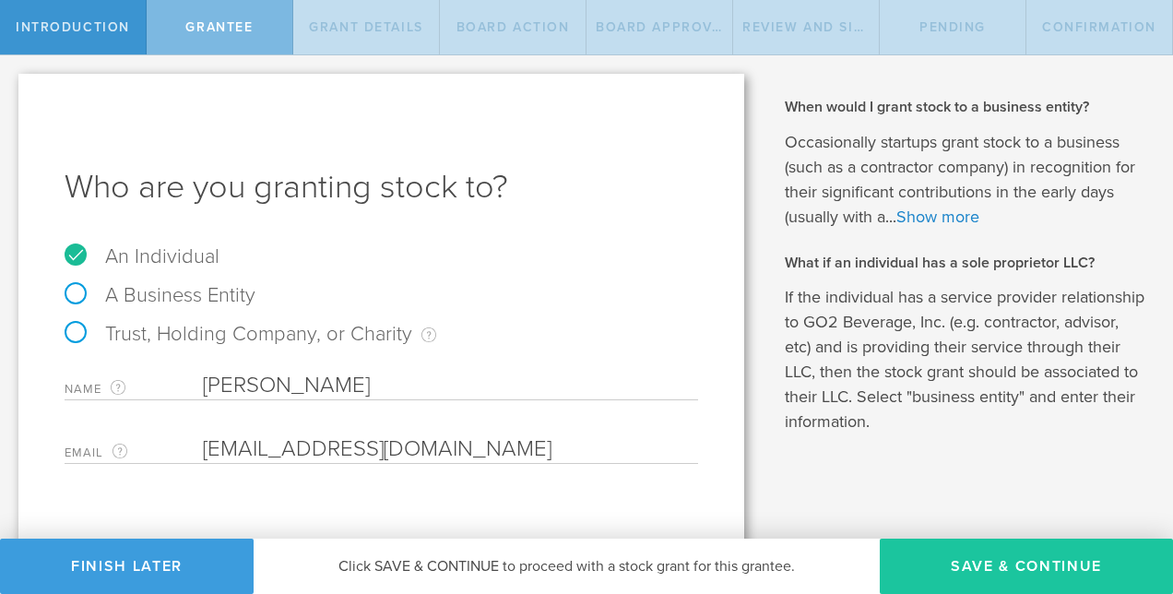
click at [986, 549] on button "Save & Continue" at bounding box center [1026, 565] width 293 height 55
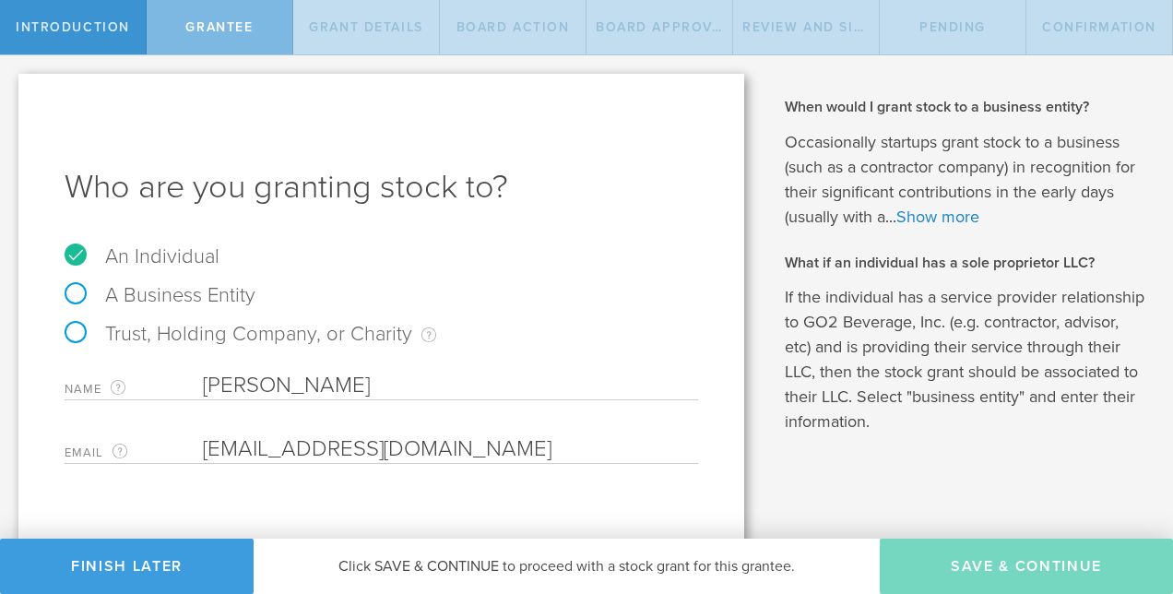
type input "6,000"
type input "48"
type input "12"
select select "none"
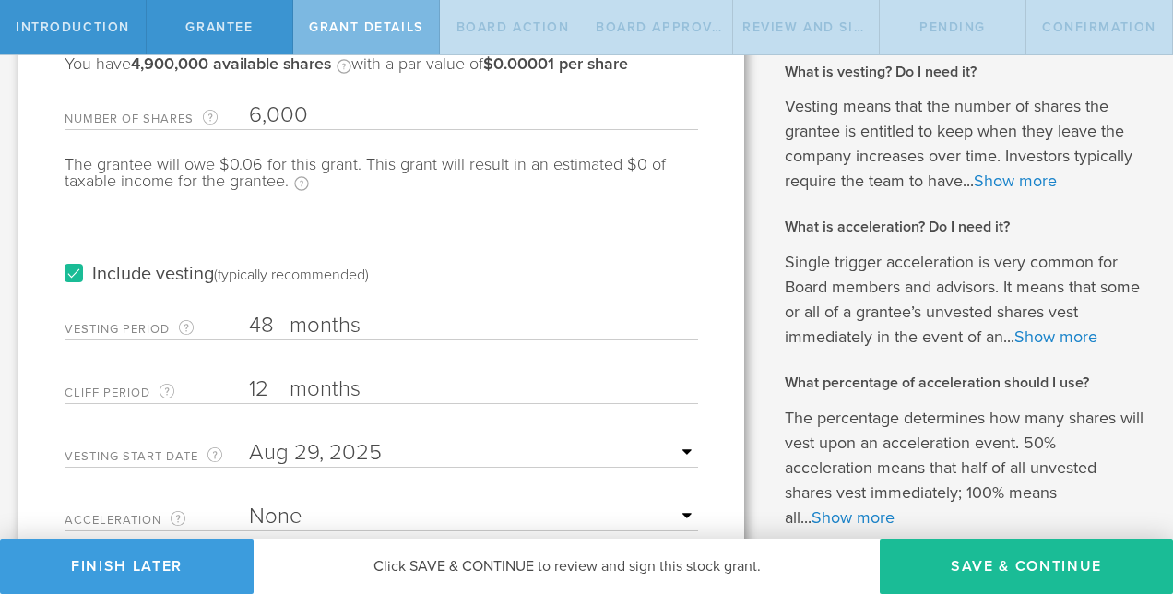
scroll to position [192, 0]
click at [73, 275] on label "Include vesting (typically recommended)" at bounding box center [217, 273] width 304 height 19
click at [0, 0] on input "Include vesting (typically recommended)" at bounding box center [0, 0] width 0 height 0
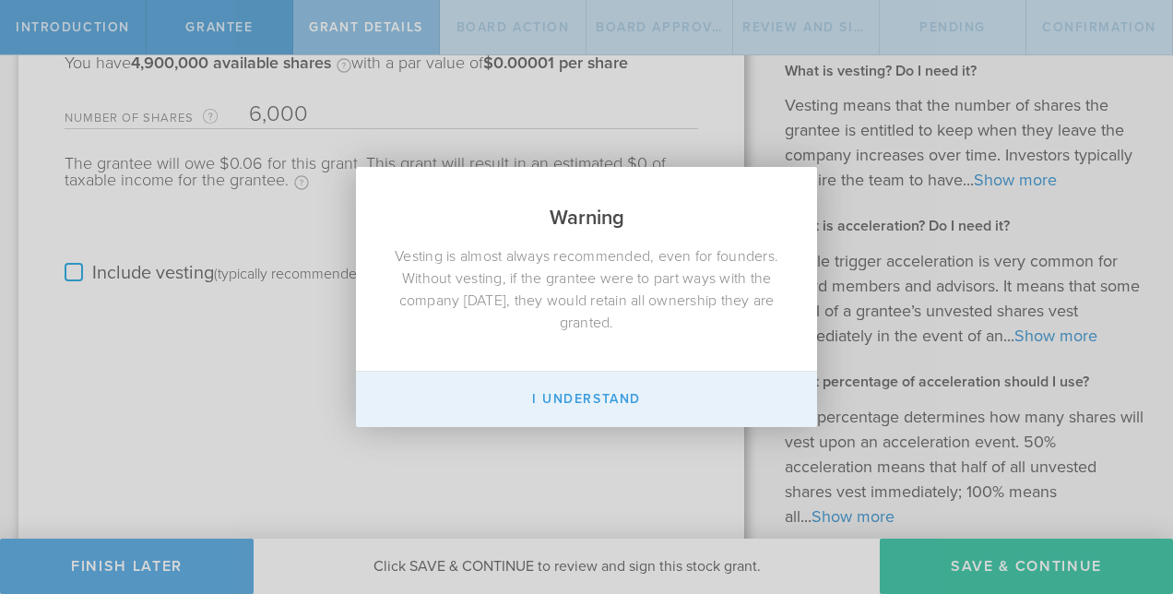
click at [618, 398] on button "I Understand" at bounding box center [586, 399] width 461 height 55
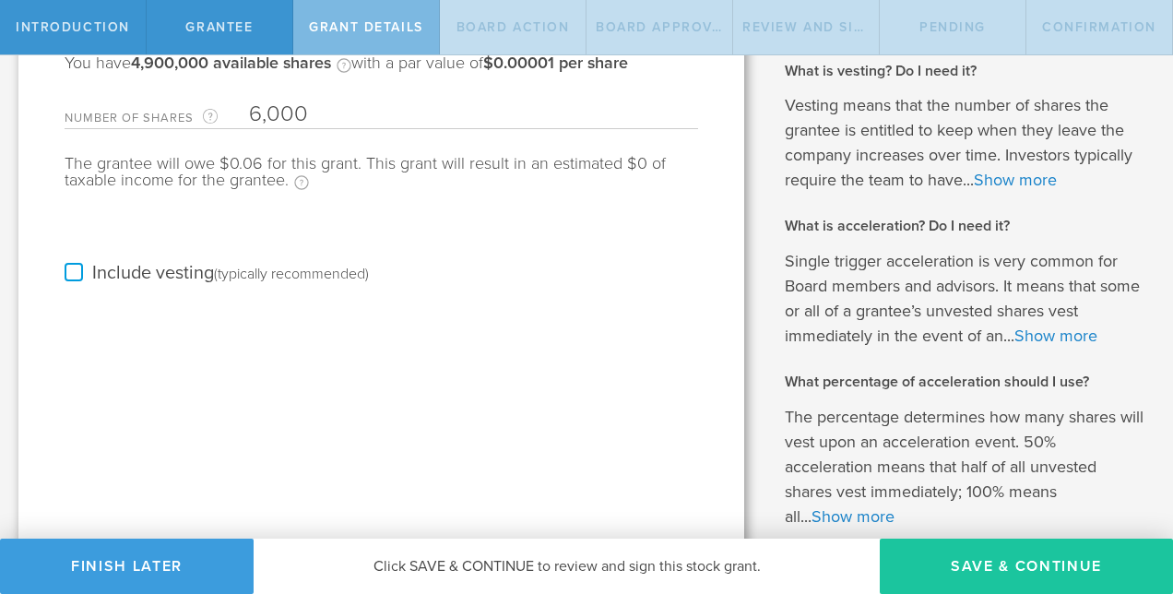
click at [1004, 564] on button "Save & Continue" at bounding box center [1026, 565] width 293 height 55
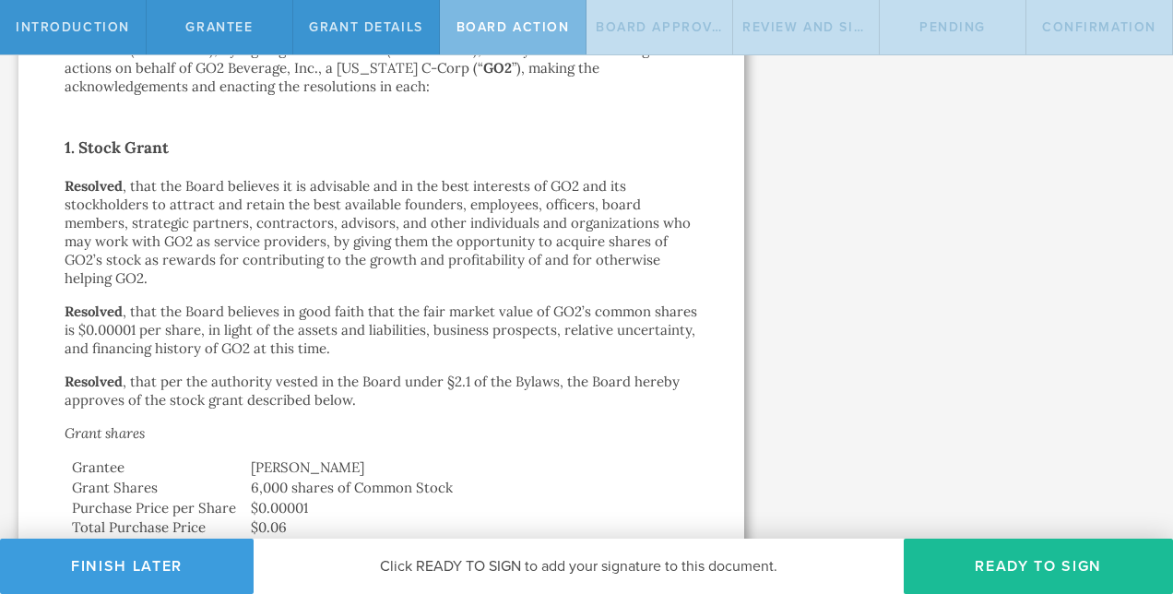
scroll to position [541, 0]
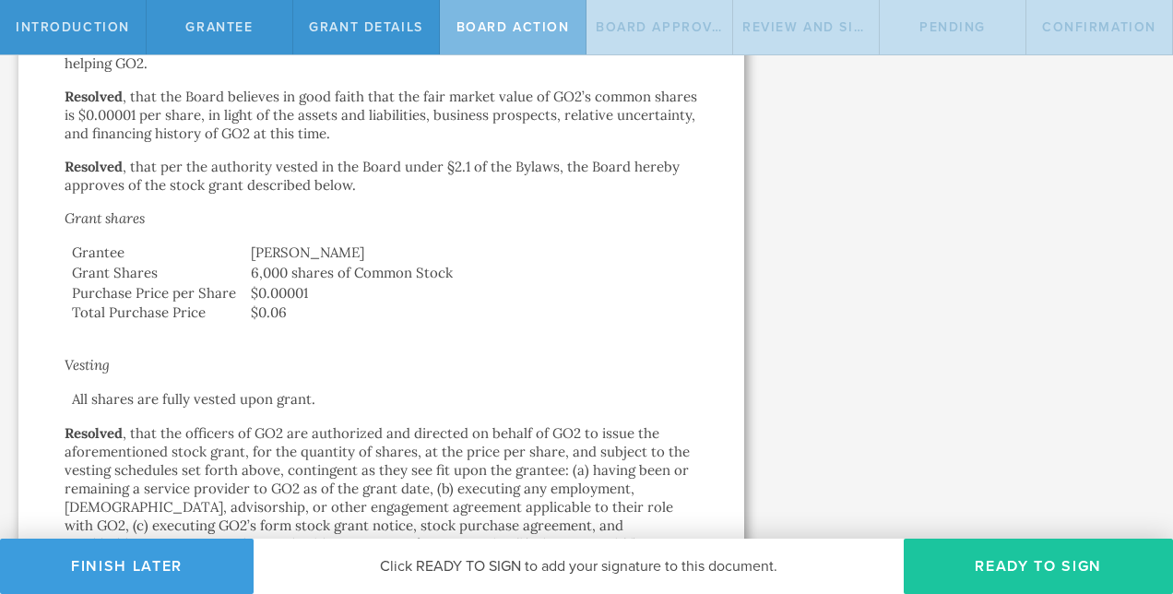
click at [1011, 562] on button "Ready to Sign" at bounding box center [1037, 565] width 269 height 55
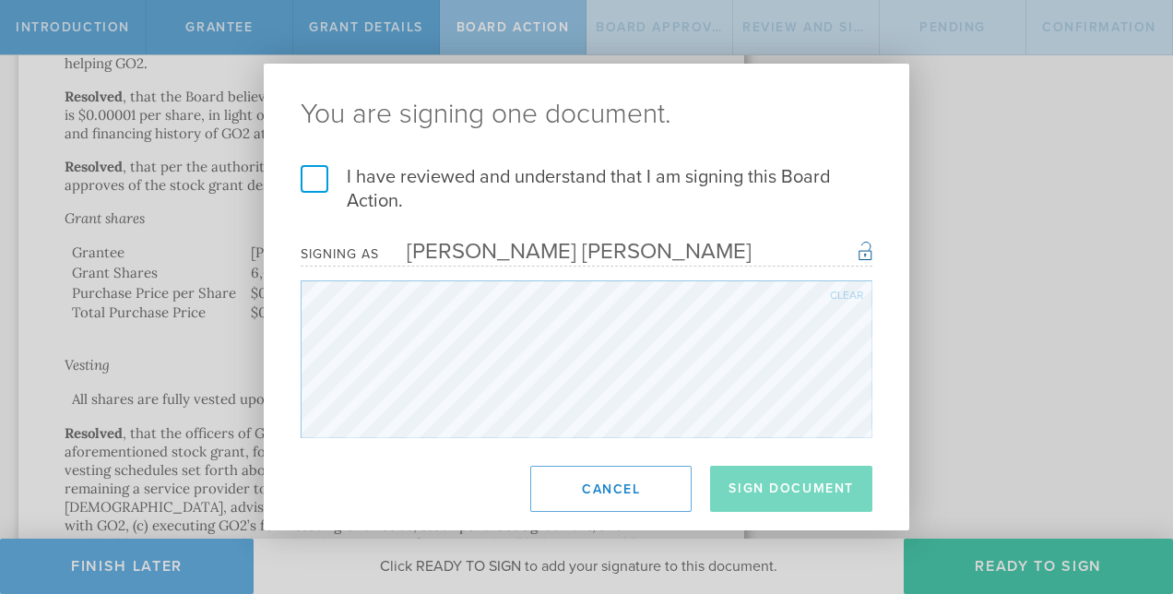
click at [305, 171] on label "I have reviewed and understand that I am signing this Board Action." at bounding box center [587, 189] width 572 height 48
click at [0, 0] on input "I have reviewed and understand that I am signing this Board Action." at bounding box center [0, 0] width 0 height 0
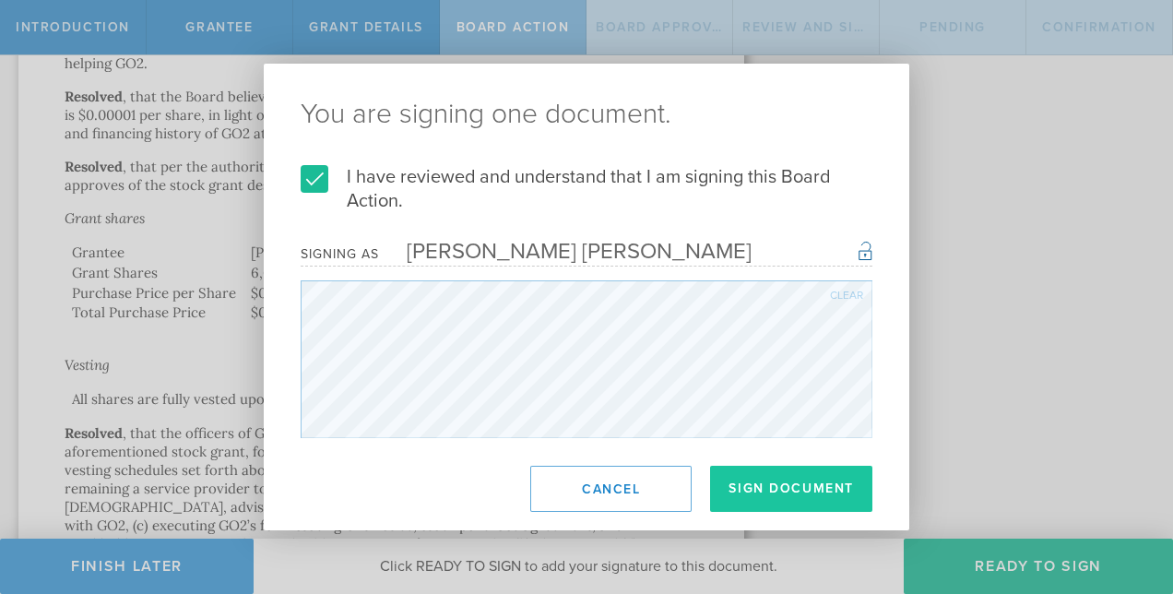
click at [800, 492] on button "Sign Document" at bounding box center [791, 489] width 162 height 46
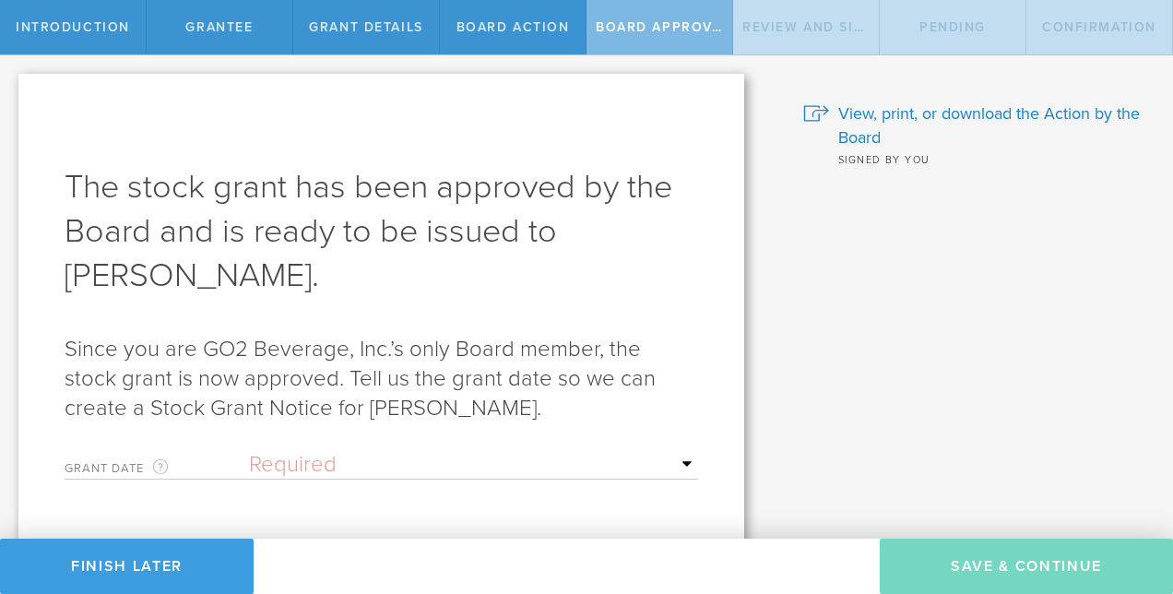
scroll to position [0, 0]
click at [679, 463] on select "Required Upon grantee's signature A specific date" at bounding box center [473, 465] width 449 height 28
select select "uponGranteeSignature"
click at [249, 451] on select "Required Upon grantee's signature A specific date" at bounding box center [473, 465] width 449 height 28
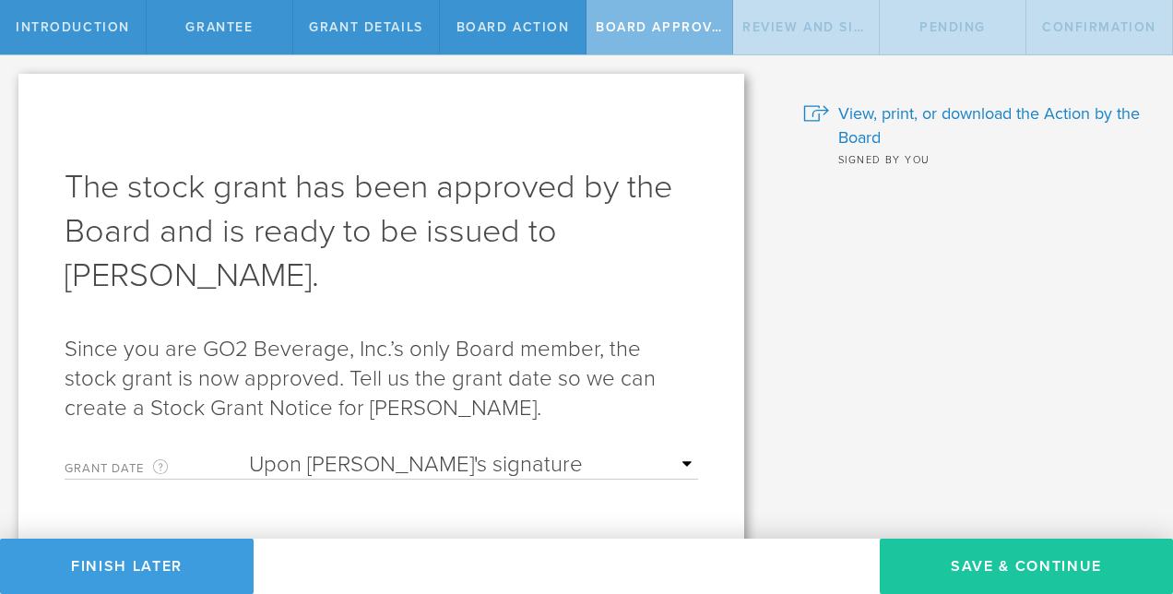
click at [984, 564] on button "Save & Continue" at bounding box center [1026, 565] width 293 height 55
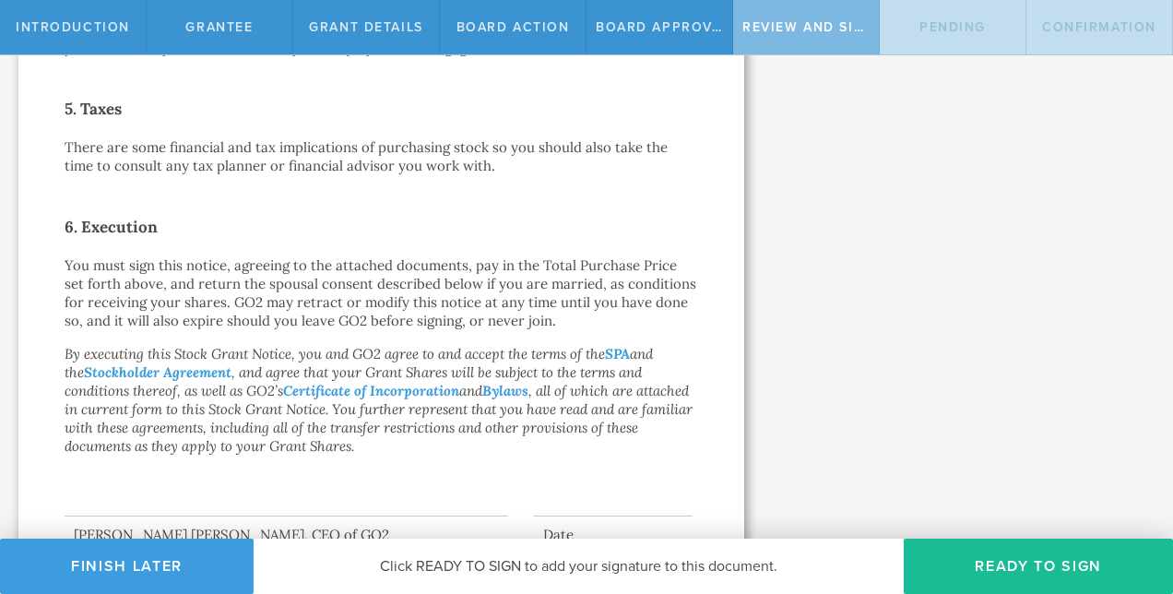
scroll to position [1092, 0]
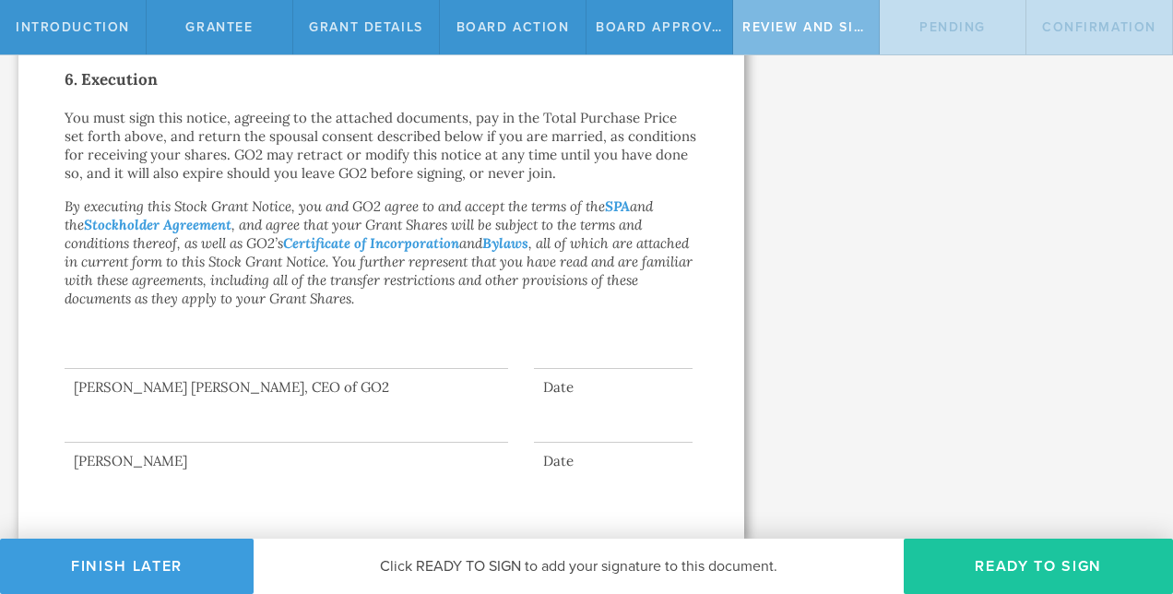
click at [1023, 558] on button "Ready to Sign" at bounding box center [1037, 565] width 269 height 55
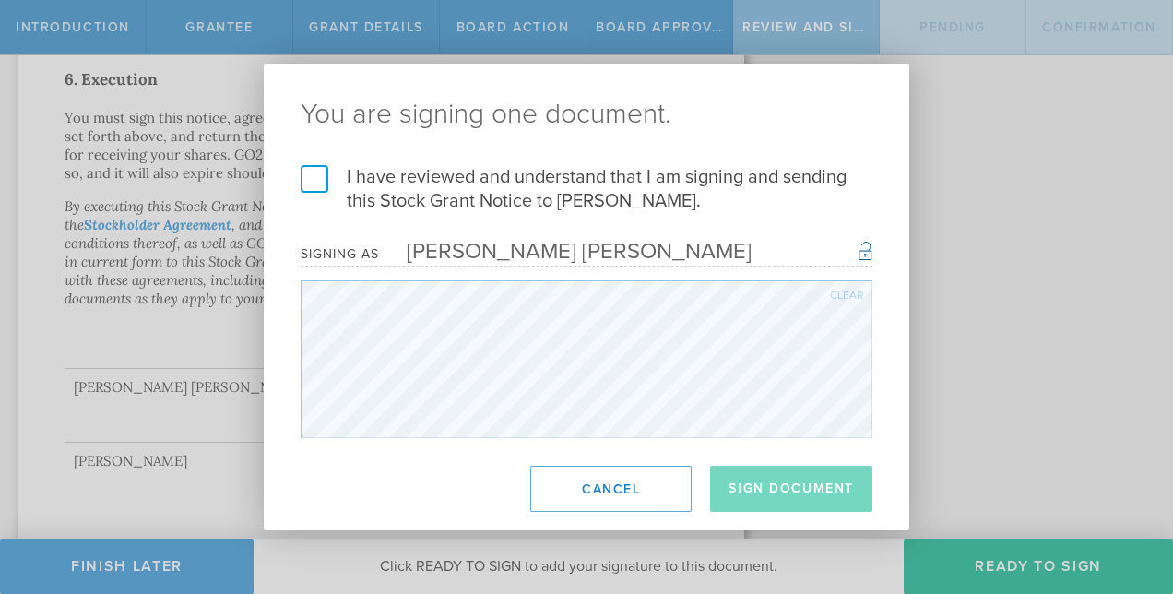
click at [320, 184] on label "I have reviewed and understand that I am signing and sending this Stock Grant N…" at bounding box center [587, 189] width 572 height 48
click at [0, 0] on input "I have reviewed and understand that I am signing and sending this Stock Grant N…" at bounding box center [0, 0] width 0 height 0
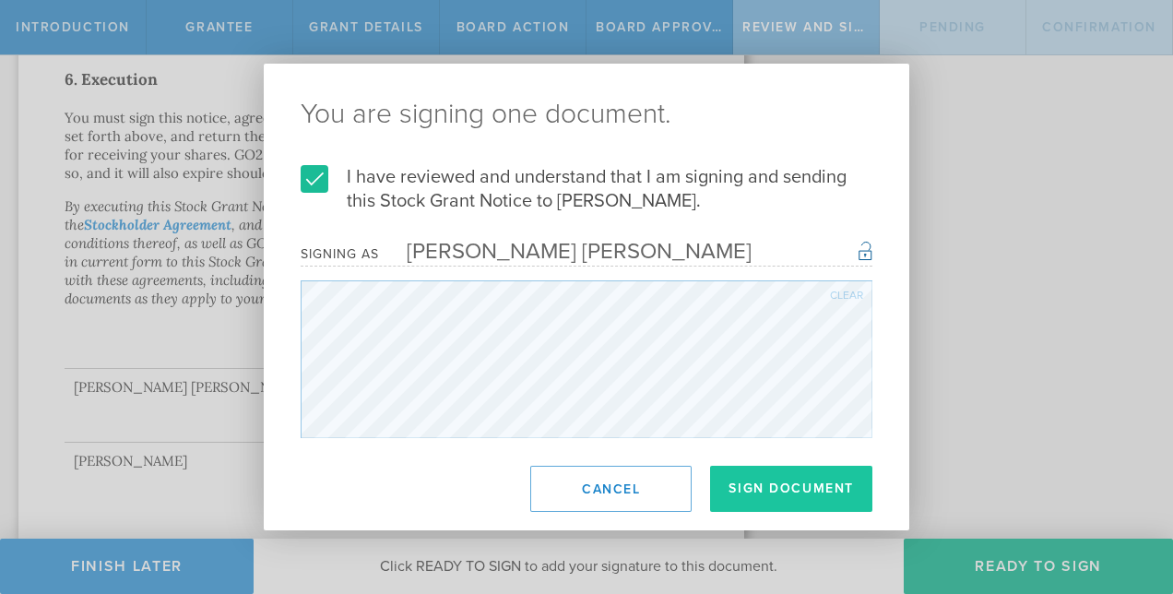
click at [774, 482] on button "Sign Document" at bounding box center [791, 489] width 162 height 46
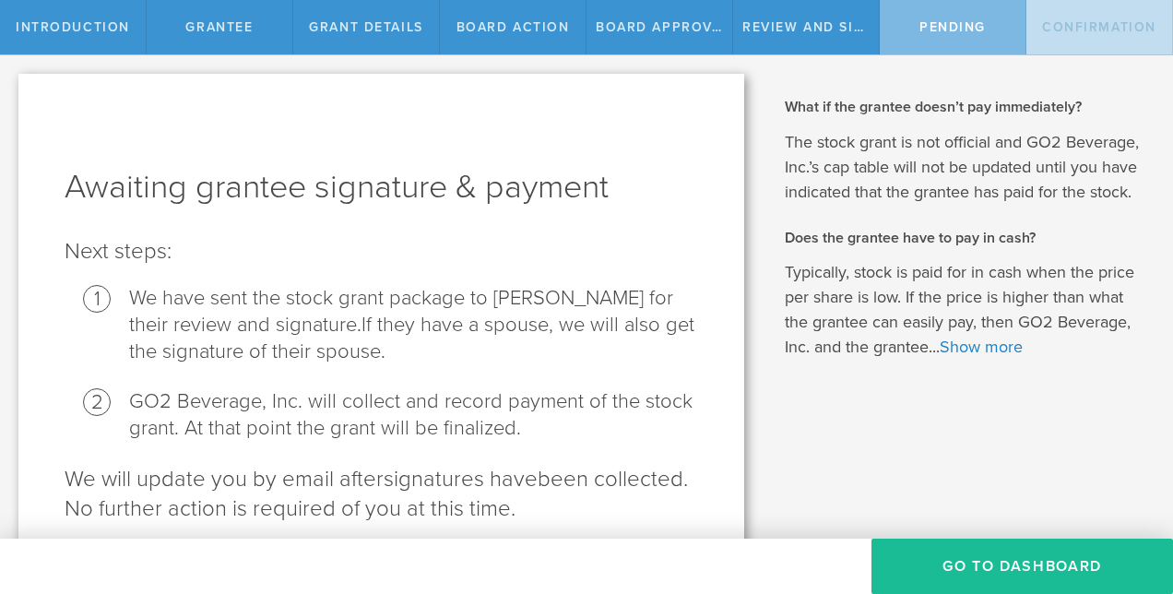
scroll to position [73, 0]
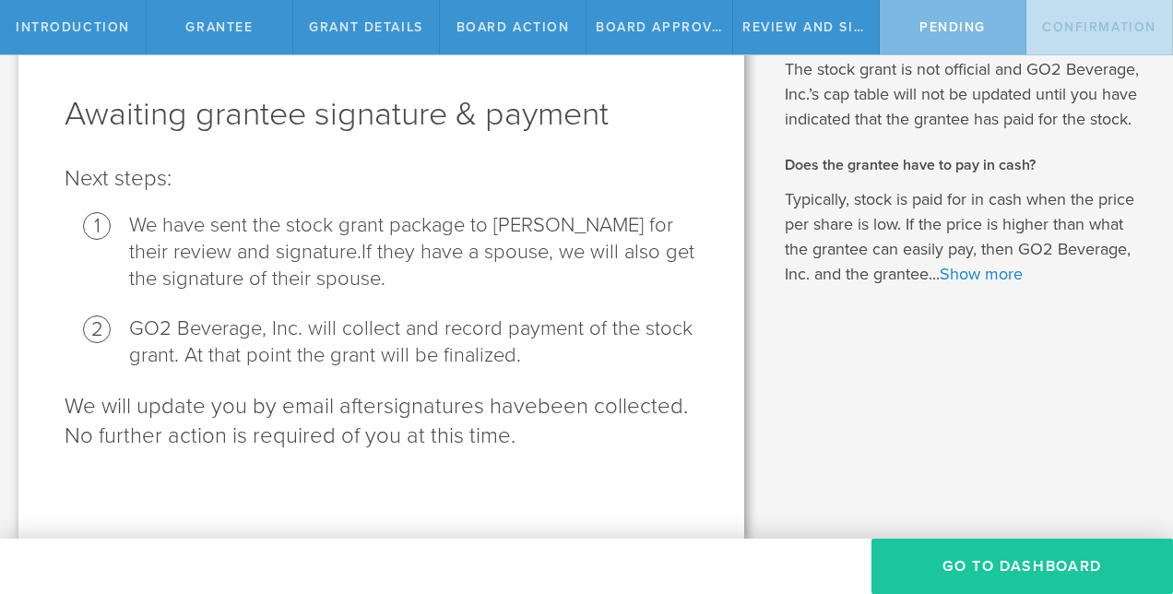
click at [971, 552] on button "Go To Dashboard" at bounding box center [1021, 565] width 301 height 55
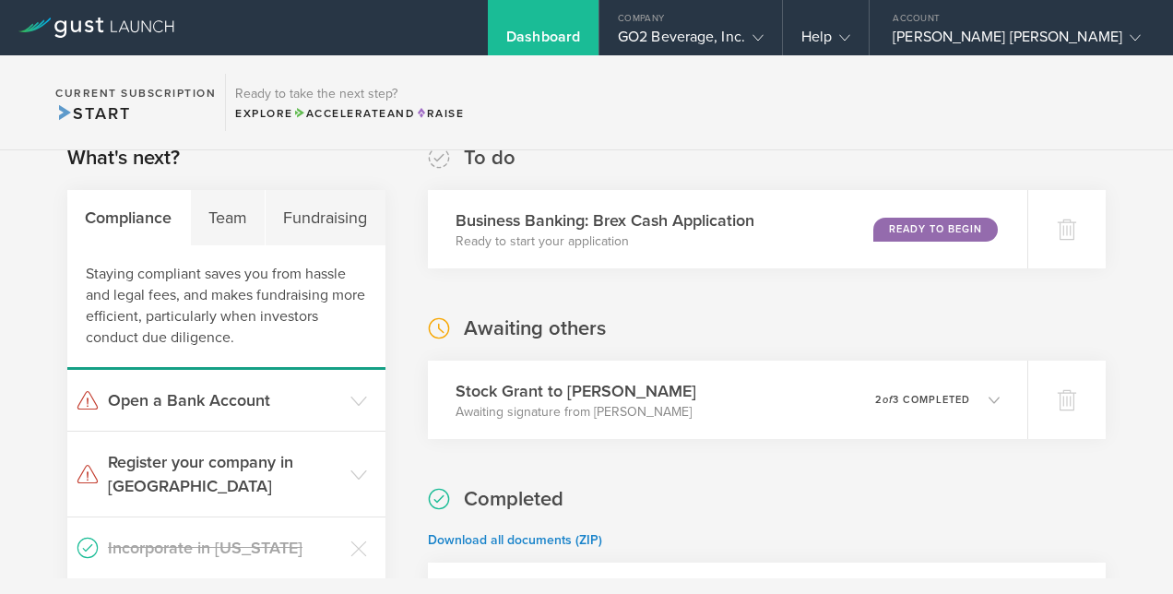
scroll to position [314, 0]
click at [242, 460] on h3 "Register your company in [GEOGRAPHIC_DATA]" at bounding box center [224, 475] width 233 height 48
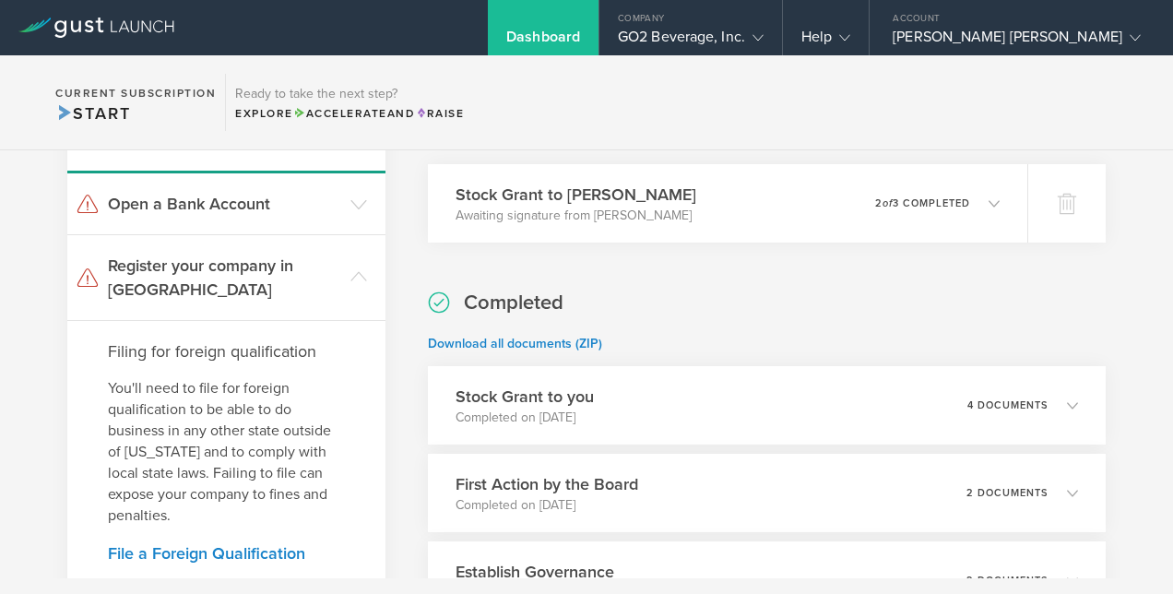
scroll to position [519, 0]
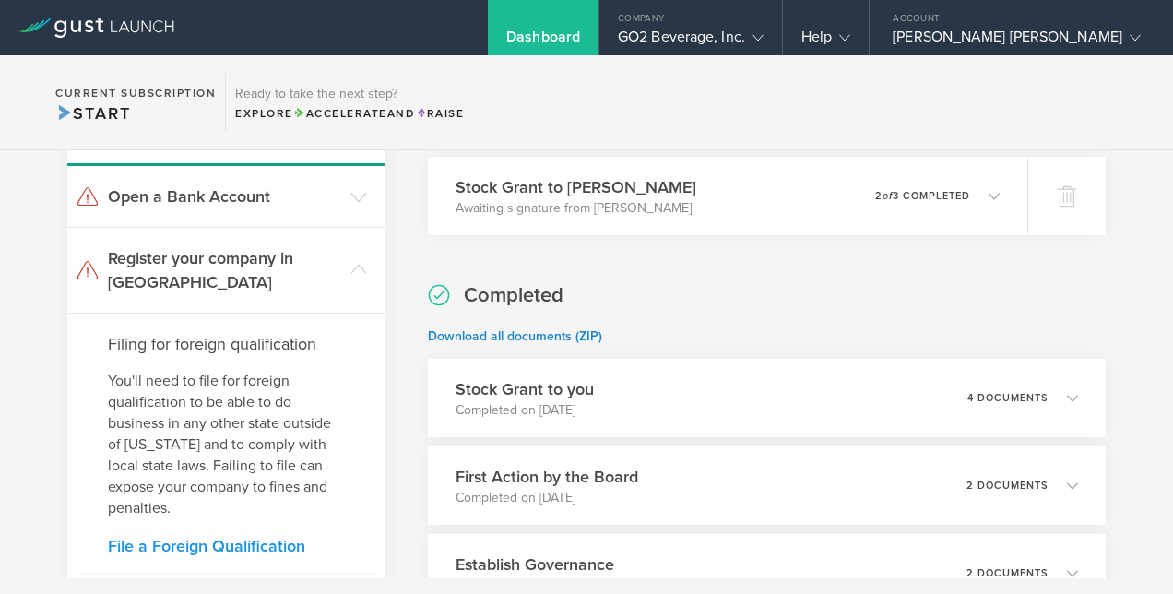
click at [205, 537] on link "File a Foreign Qualification" at bounding box center [226, 545] width 237 height 17
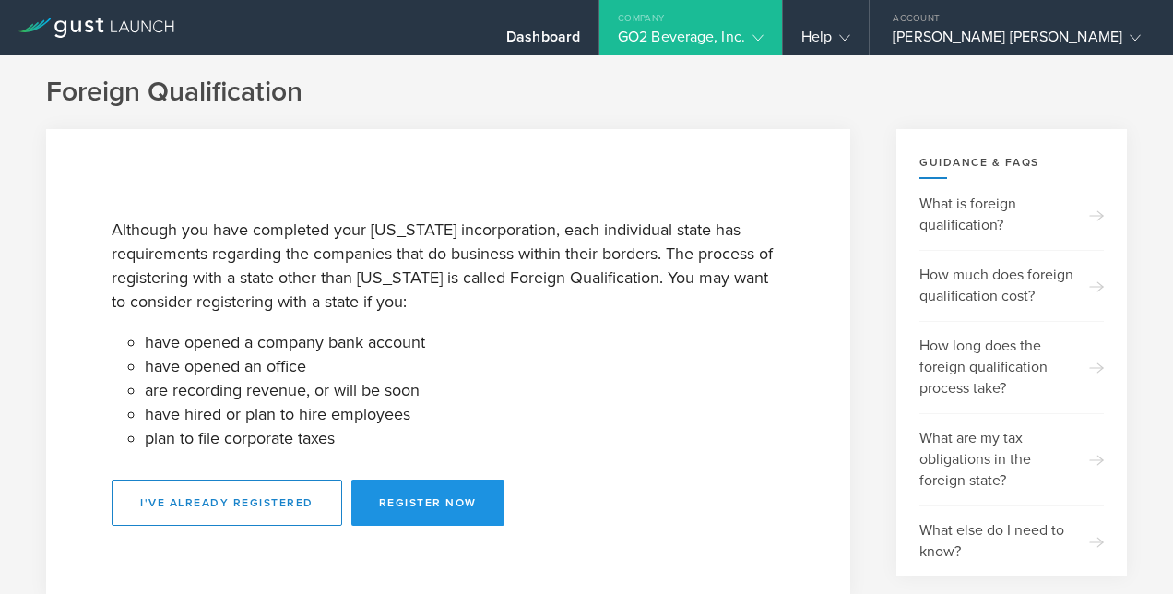
click at [404, 507] on button "Register Now" at bounding box center [427, 502] width 153 height 46
select select "NY"
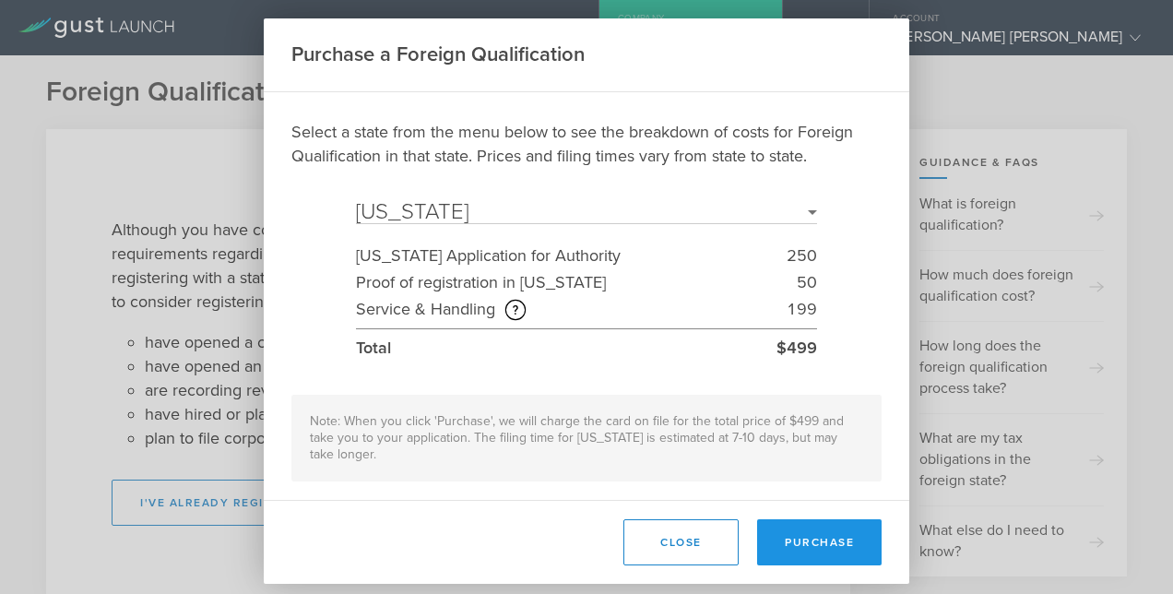
click at [817, 543] on button "Purchase" at bounding box center [819, 542] width 124 height 46
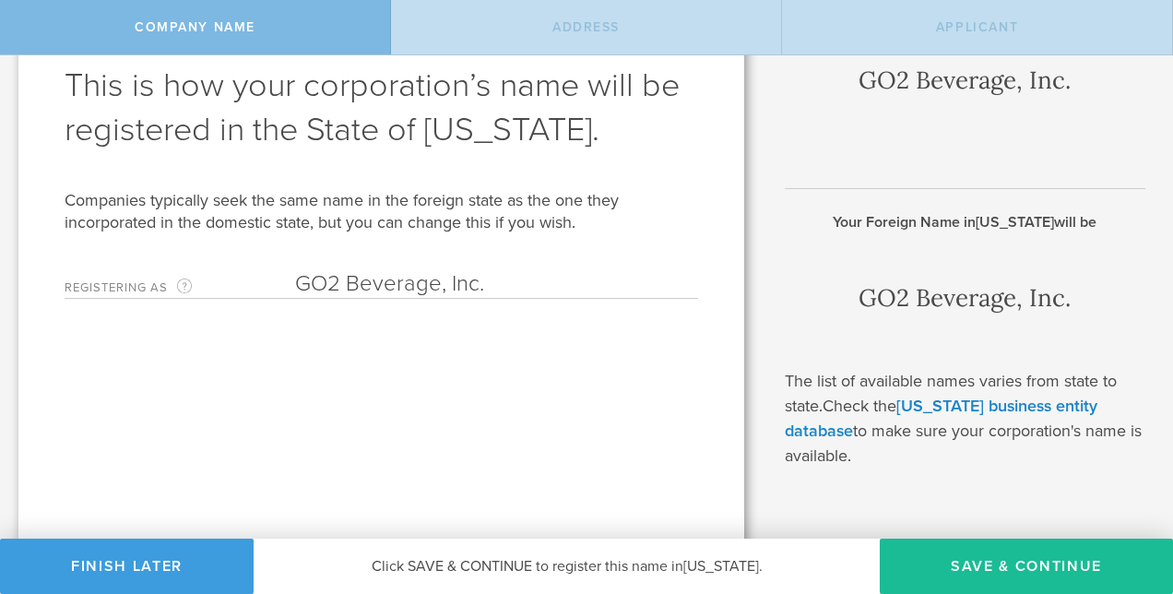
scroll to position [102, 0]
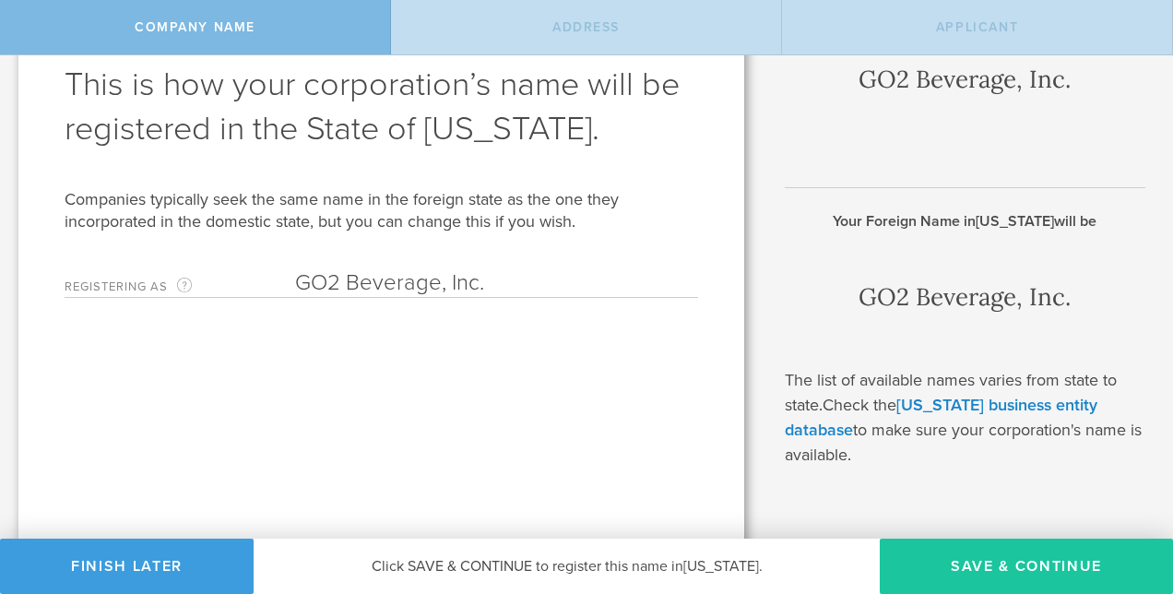
click at [960, 559] on button "Save & Continue" at bounding box center [1026, 565] width 293 height 55
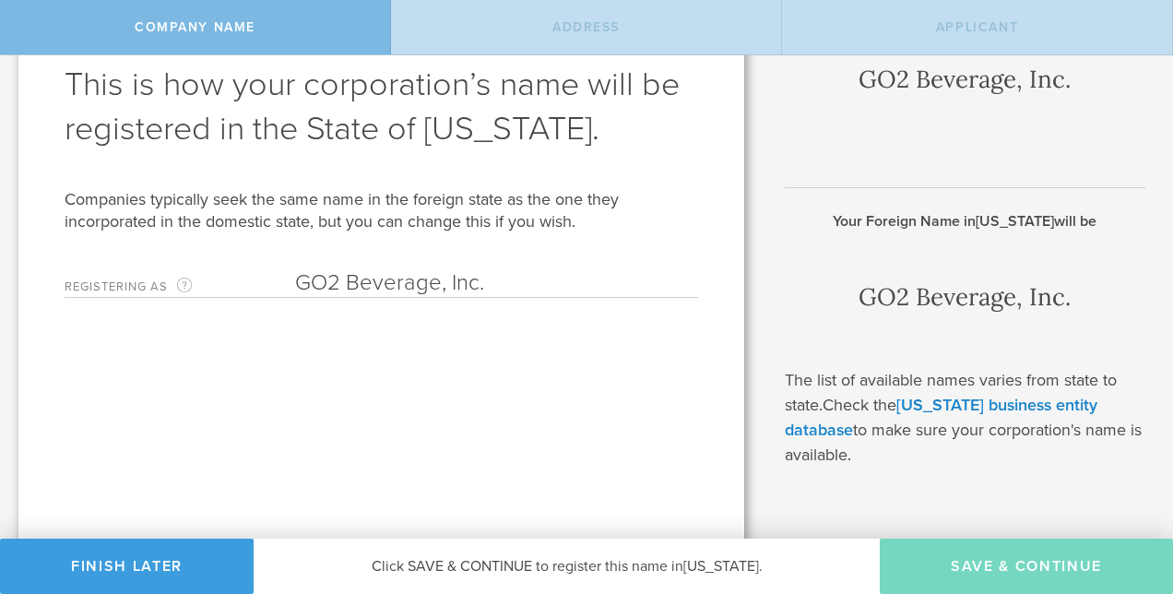
type input "[STREET_ADDRESS]"
type input "419"
type input "[GEOGRAPHIC_DATA]"
type input "[US_STATE]"
type input "14850"
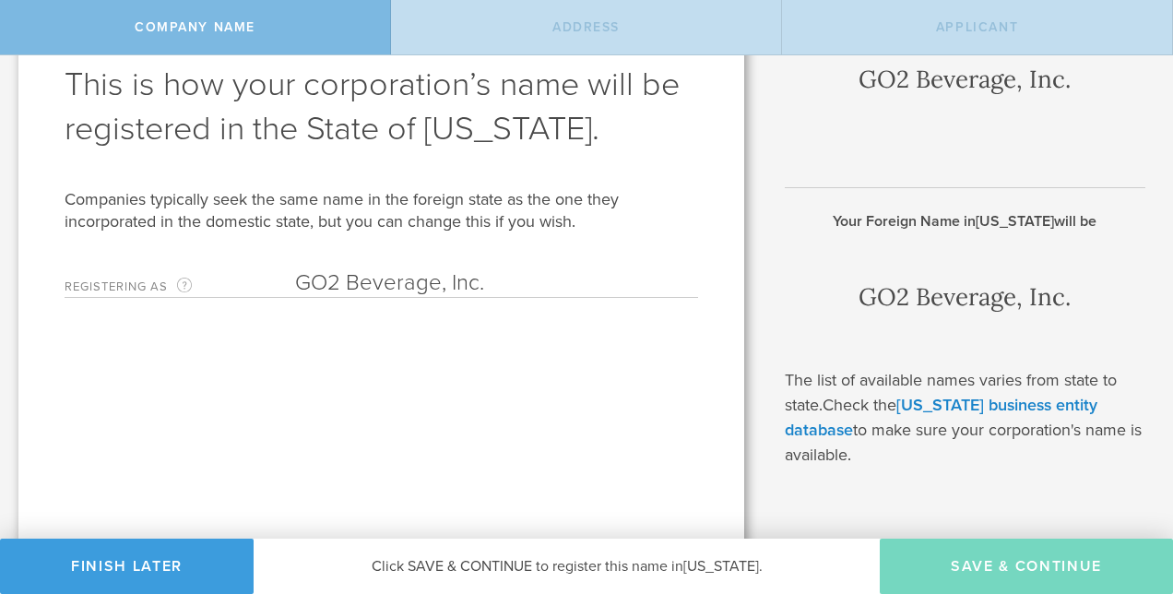
type input "[PERSON_NAME]"
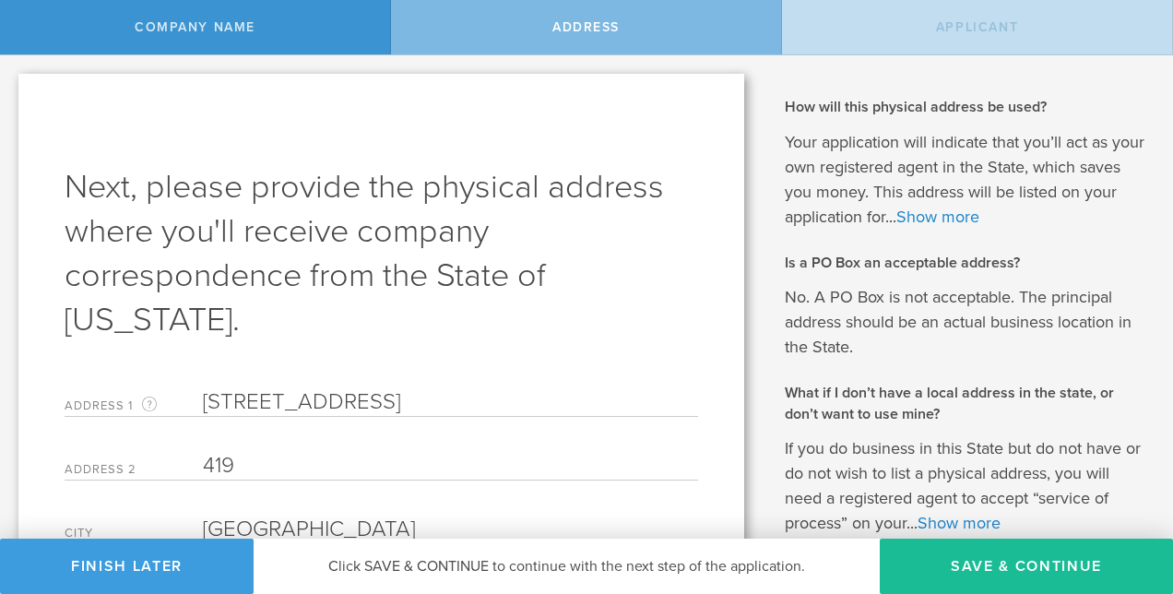
scroll to position [225, 0]
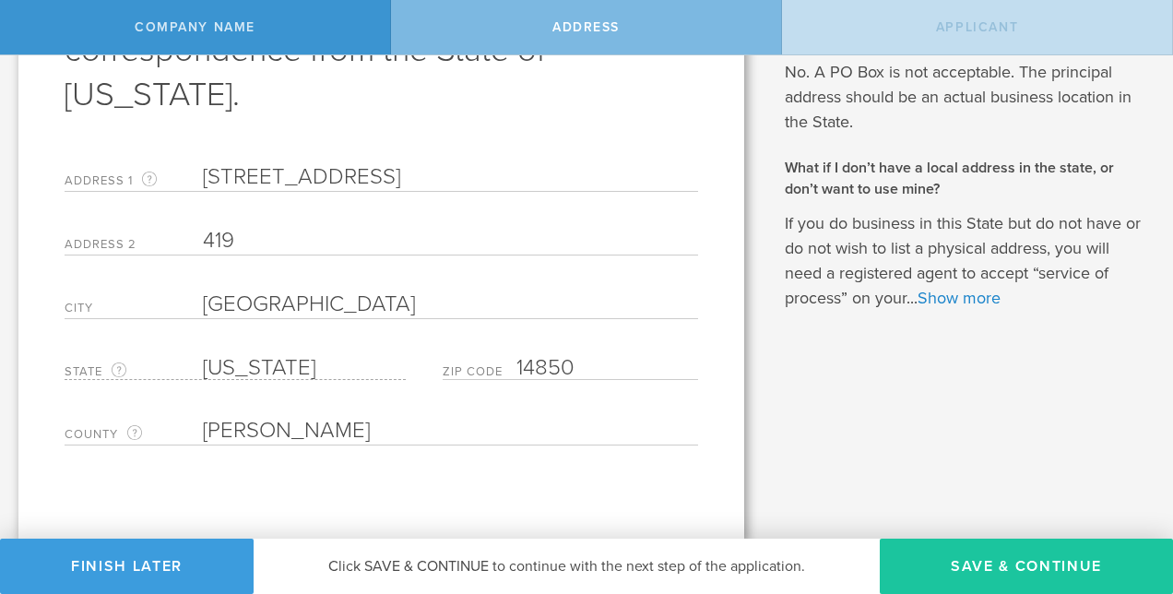
click at [987, 560] on button "Save & Continue" at bounding box center [1026, 565] width 293 height 55
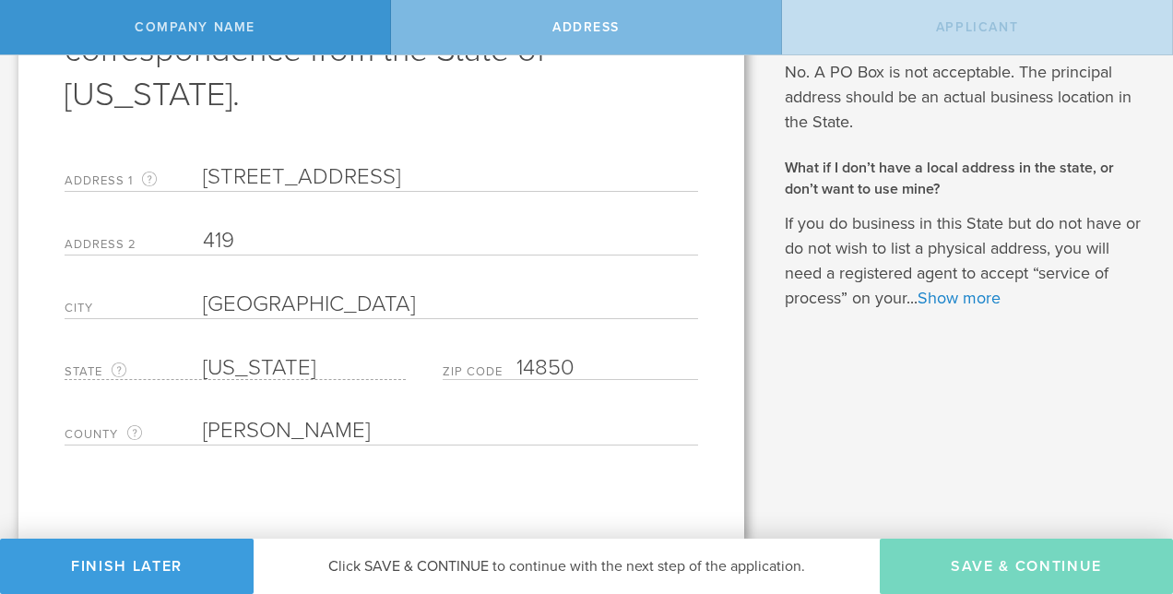
type input "[PERSON_NAME] [PERSON_NAME]"
type input "CEO"
type input "[PHONE_NUMBER]"
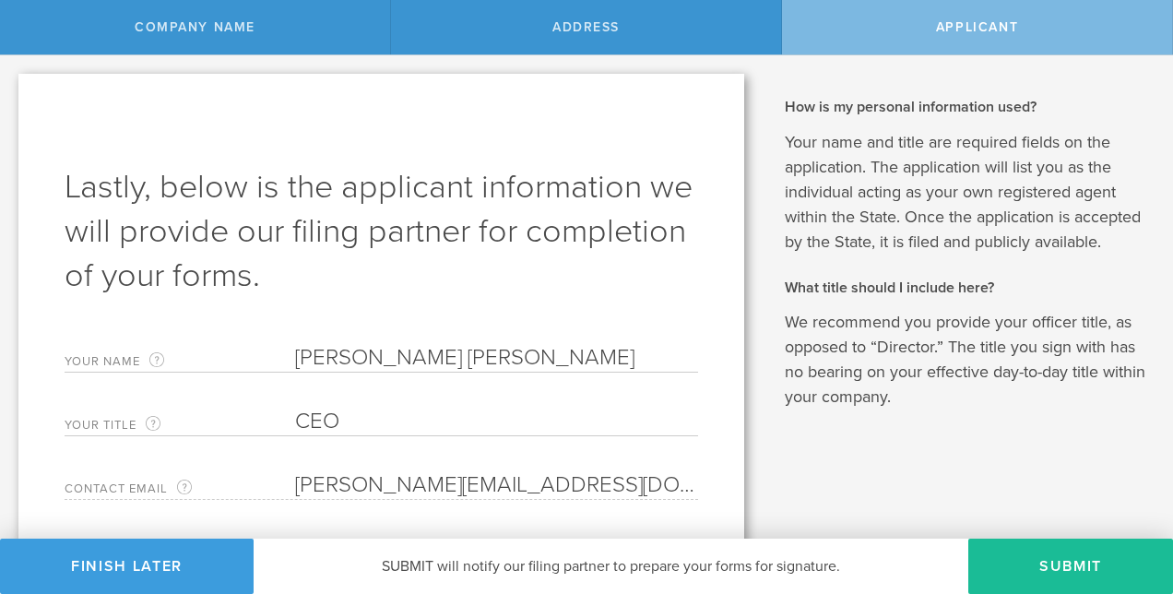
scroll to position [118, 0]
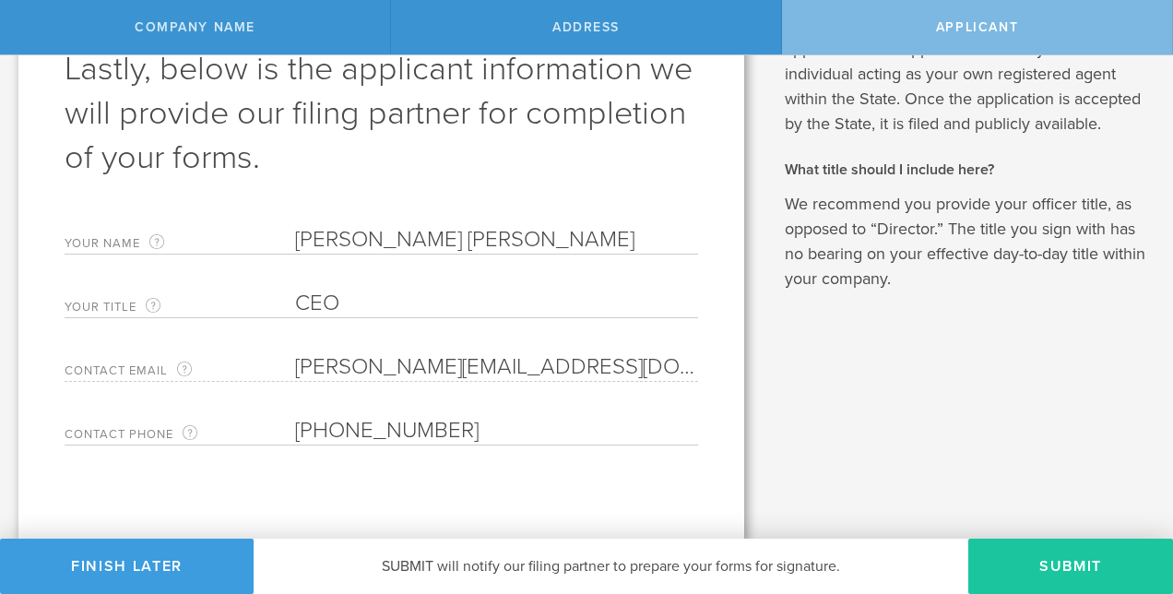
click at [1030, 562] on button "Submit" at bounding box center [1070, 565] width 205 height 55
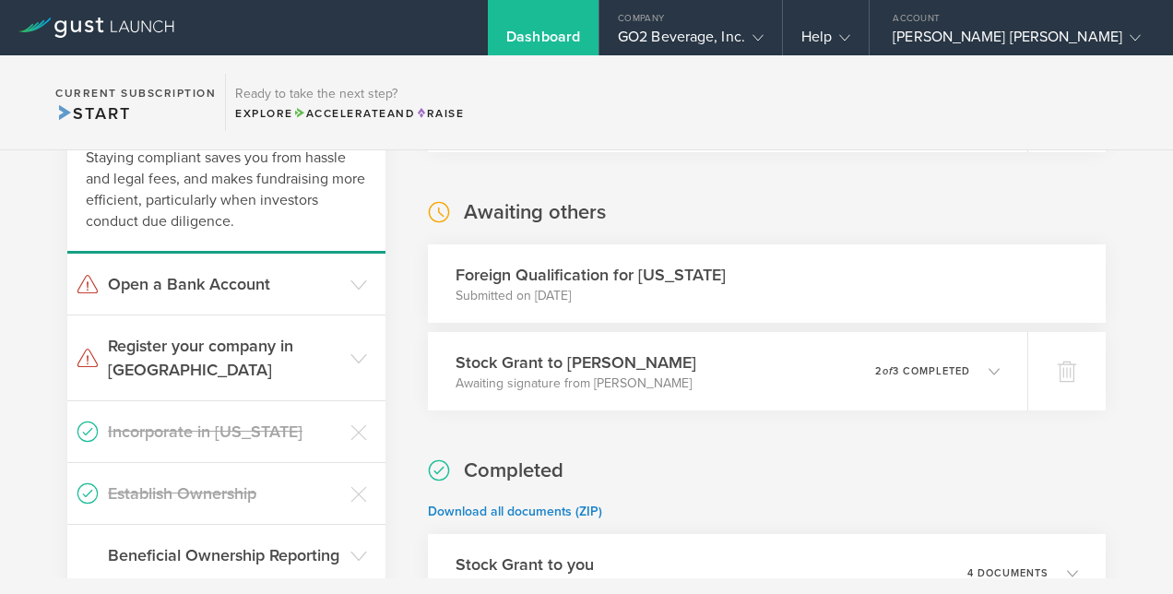
scroll to position [432, 0]
click at [267, 345] on h3 "Register your company in NY" at bounding box center [224, 357] width 233 height 48
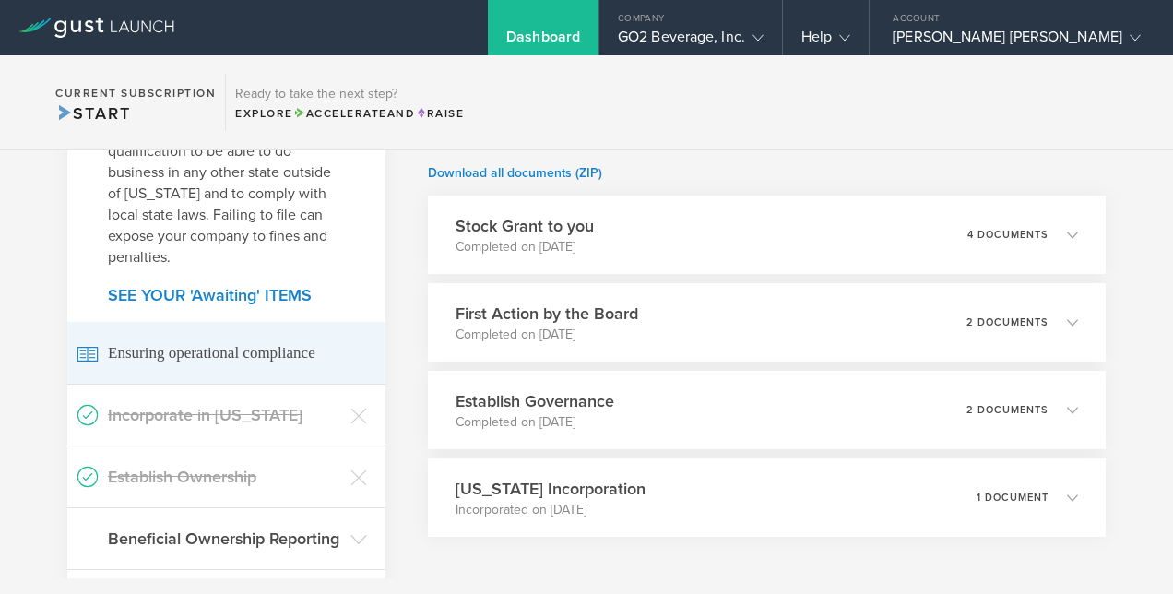
scroll to position [771, 0]
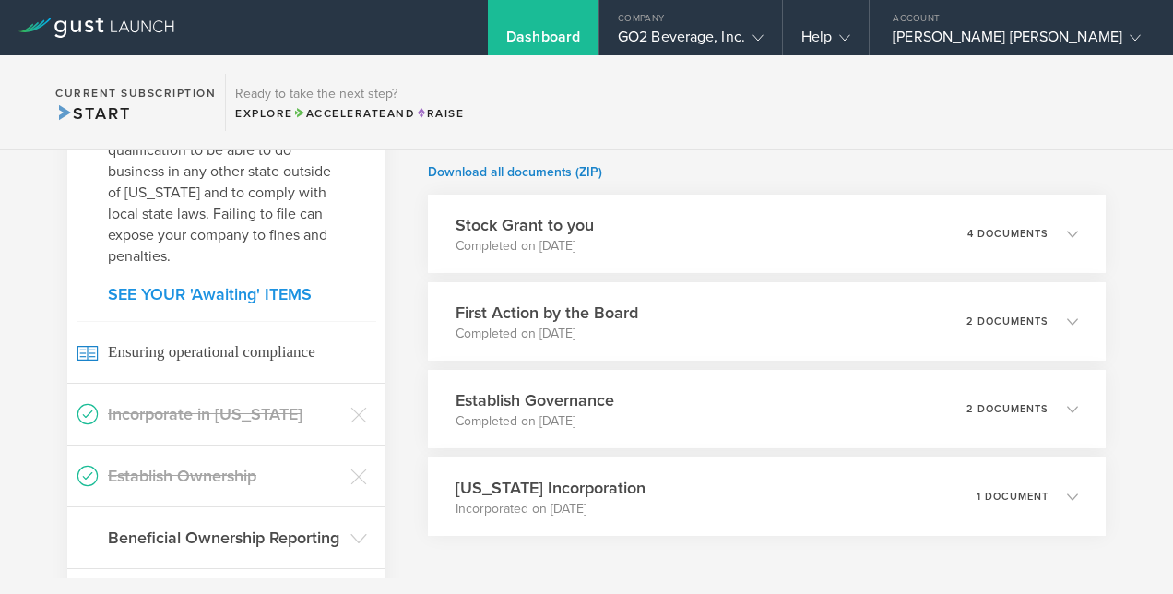
click at [245, 286] on link "SEE YOUR 'Awaiting' ITEMS" at bounding box center [226, 294] width 237 height 17
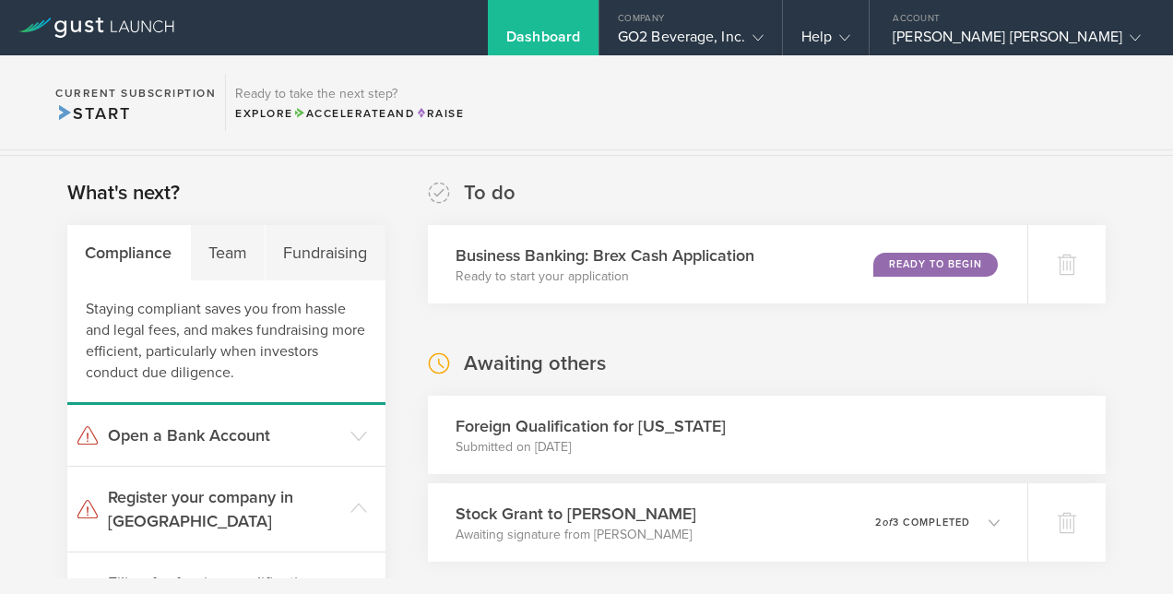
scroll to position [295, 0]
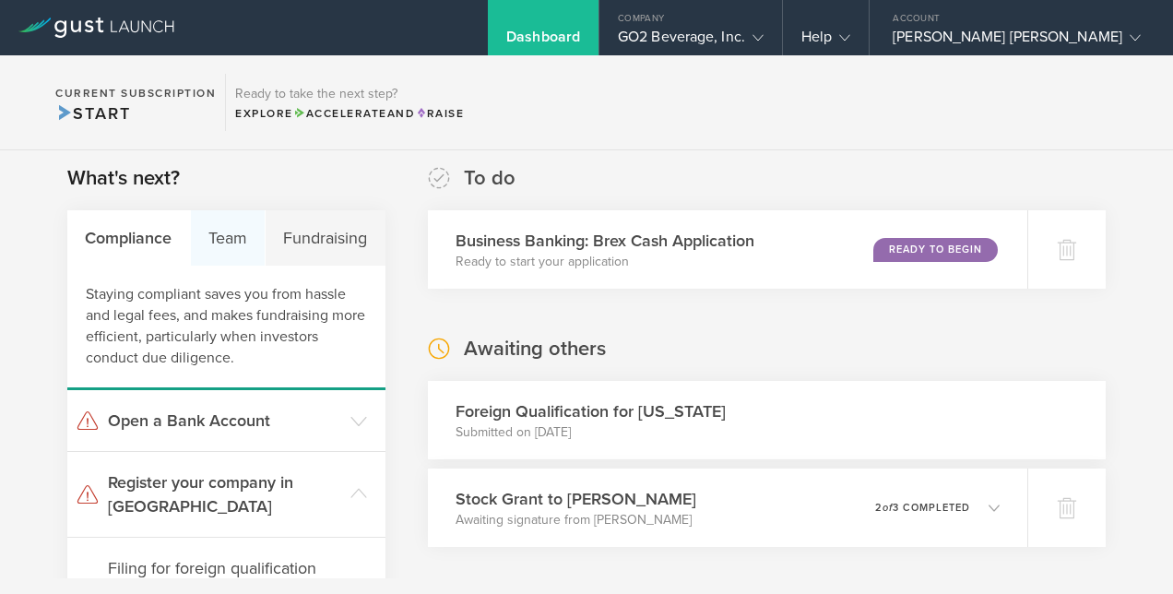
click at [241, 247] on div "Team" at bounding box center [229, 237] width 76 height 55
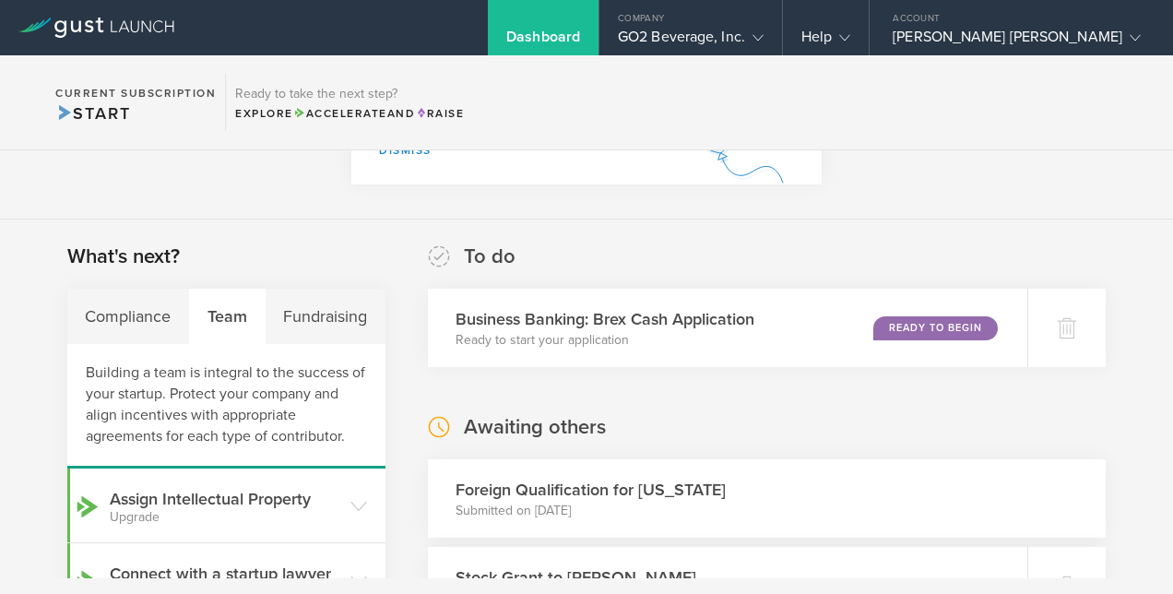
scroll to position [216, 0]
click at [317, 326] on div "Fundraising" at bounding box center [326, 316] width 120 height 55
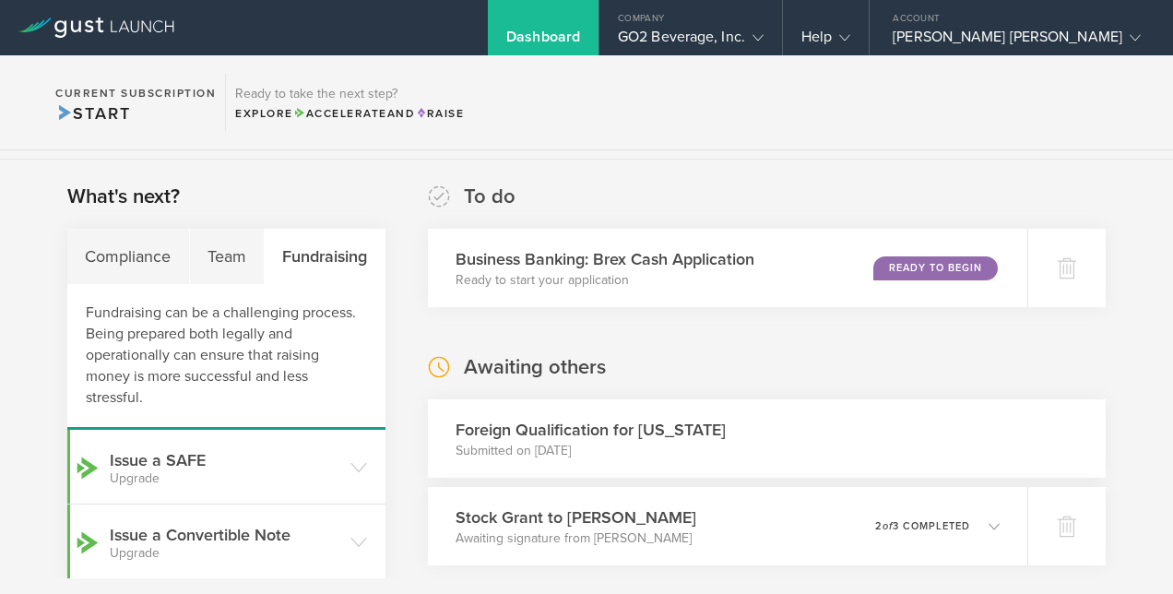
scroll to position [276, 0]
click at [217, 252] on div "Team" at bounding box center [228, 257] width 76 height 55
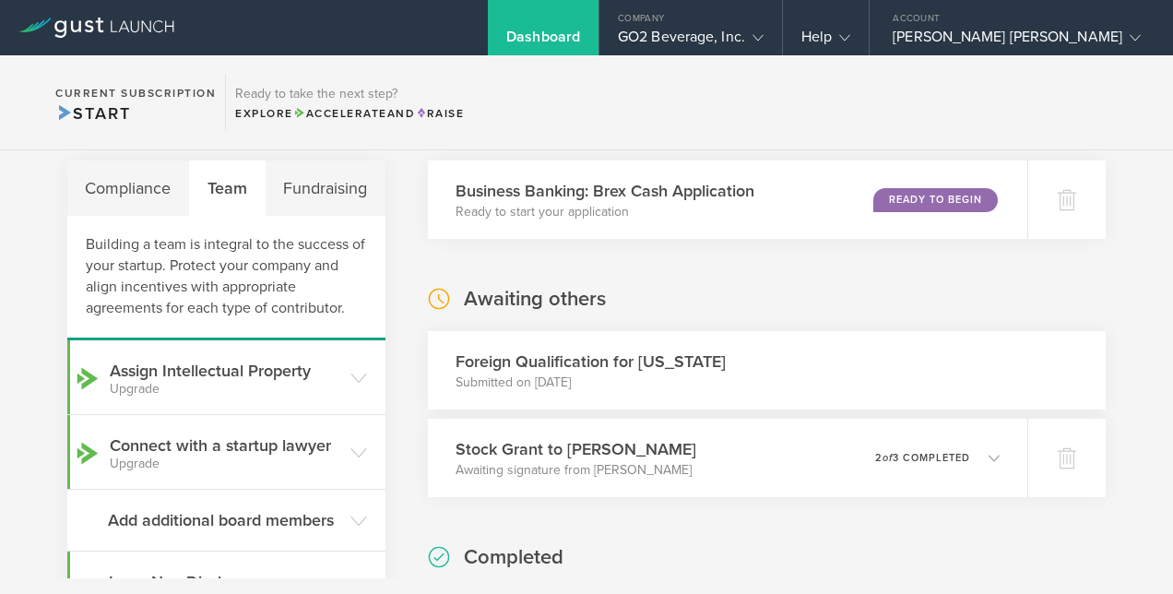
scroll to position [343, 0]
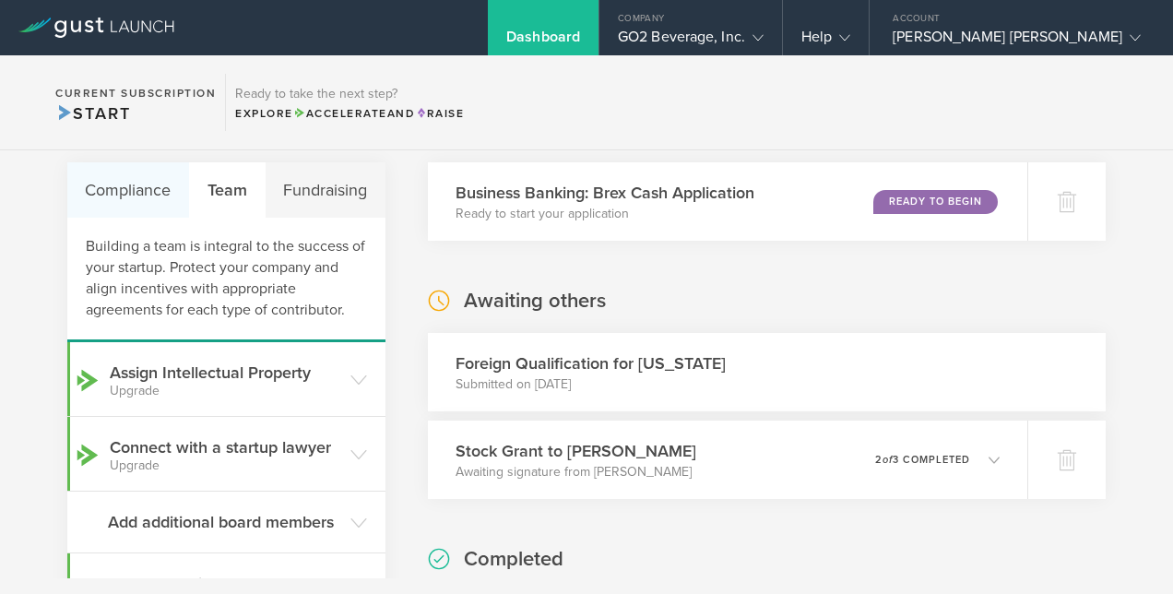
click at [157, 183] on div "Compliance" at bounding box center [128, 189] width 123 height 55
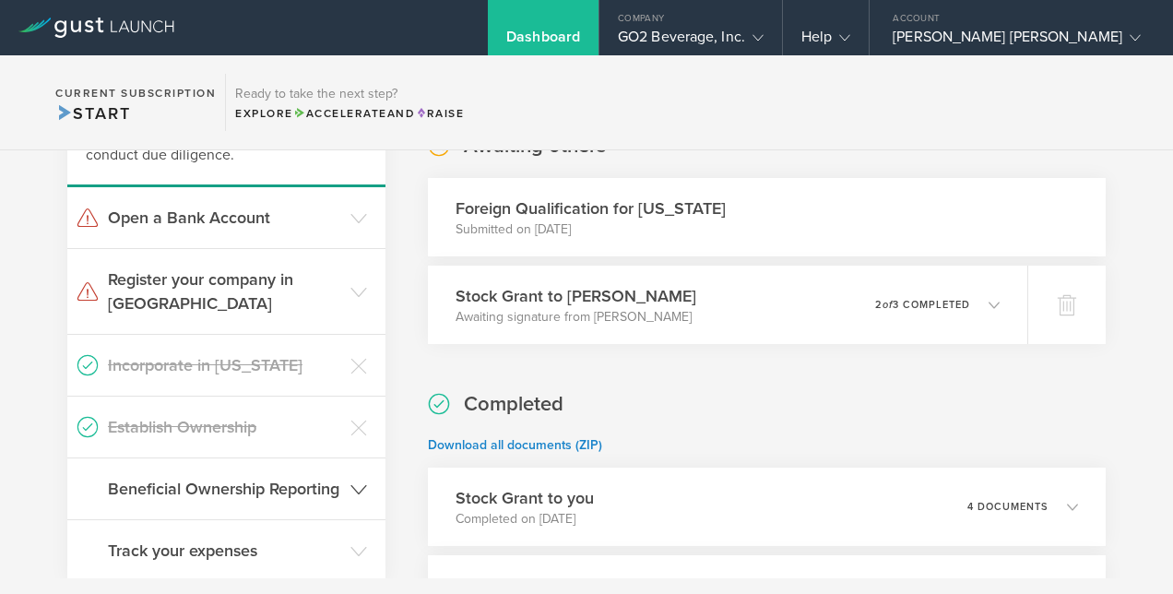
scroll to position [494, 0]
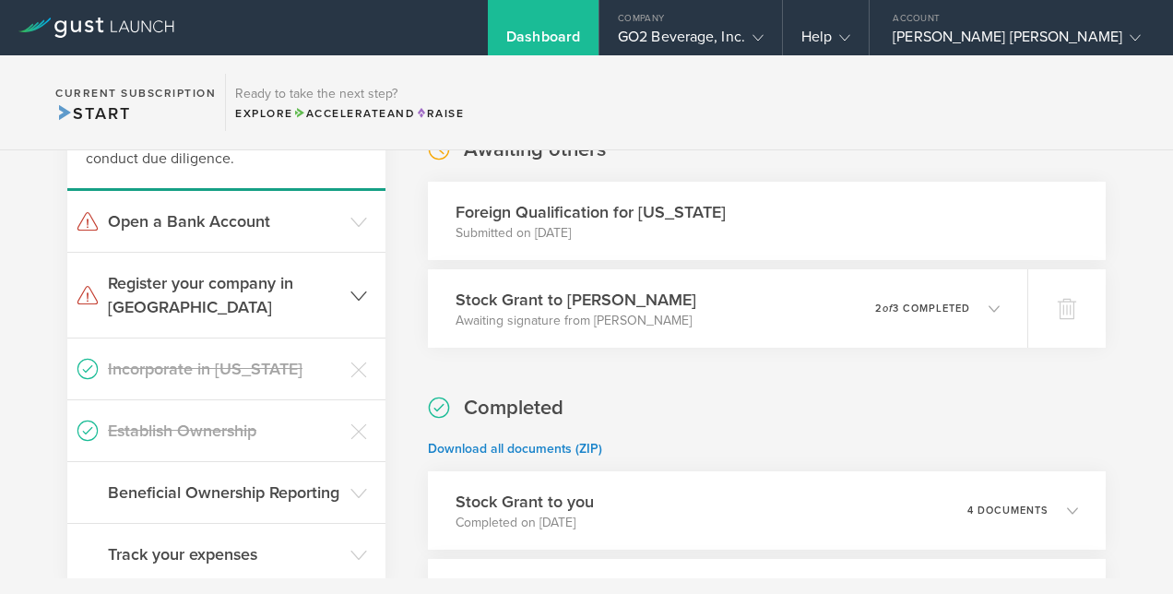
click at [199, 269] on header "Register your company in [GEOGRAPHIC_DATA]" at bounding box center [226, 295] width 318 height 85
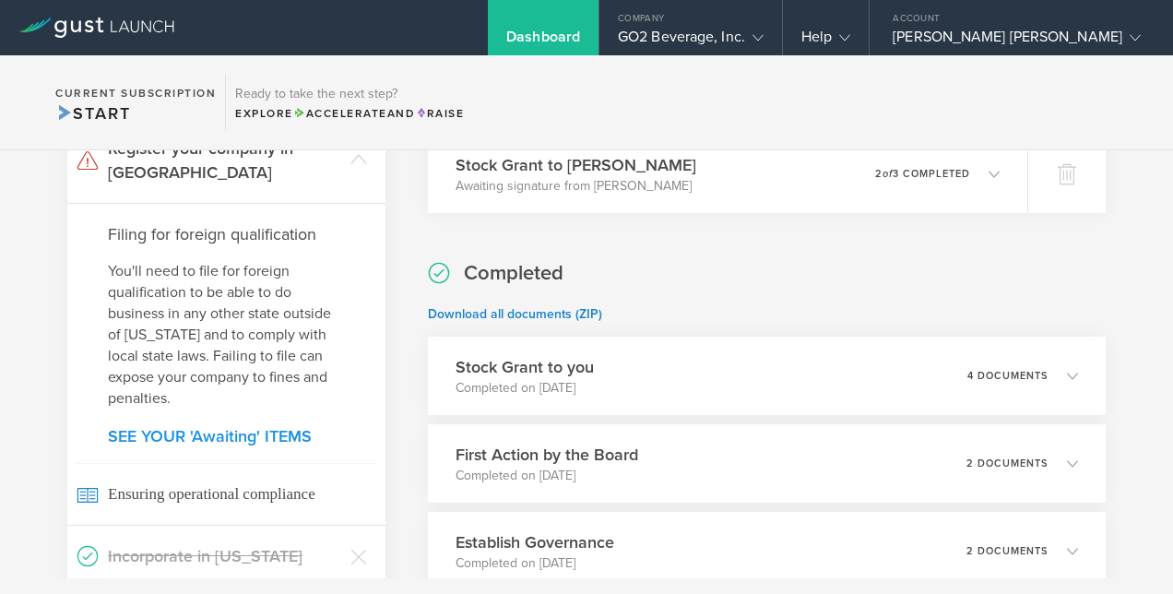
click at [199, 428] on link "SEE YOUR 'Awaiting' ITEMS" at bounding box center [226, 436] width 237 height 17
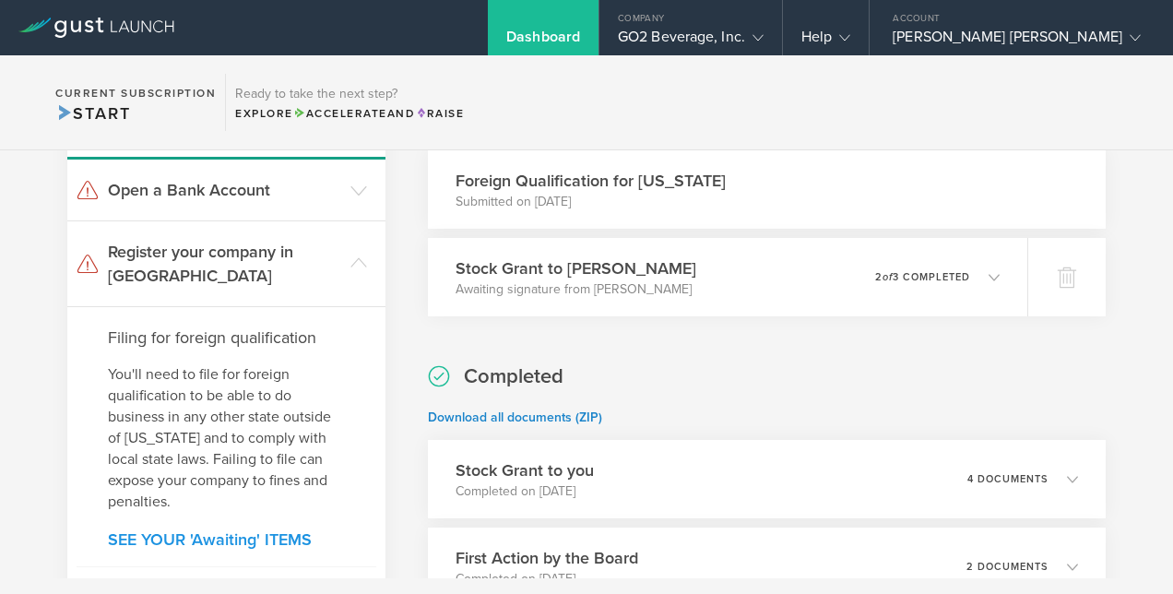
scroll to position [605, 0]
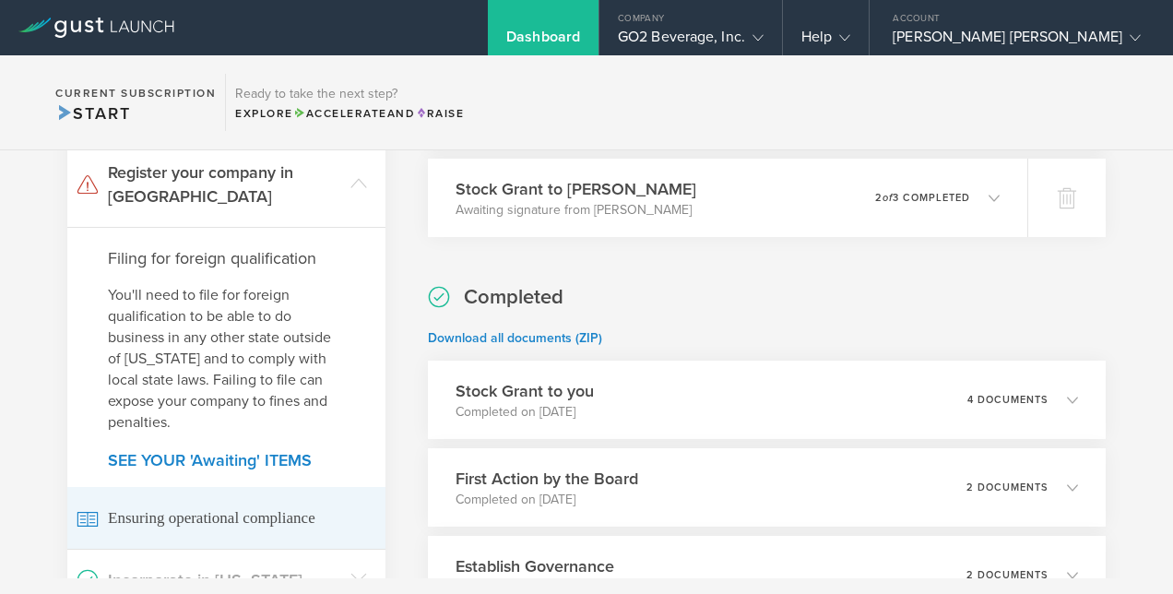
click at [191, 501] on span "Ensuring operational compliance" at bounding box center [227, 518] width 300 height 62
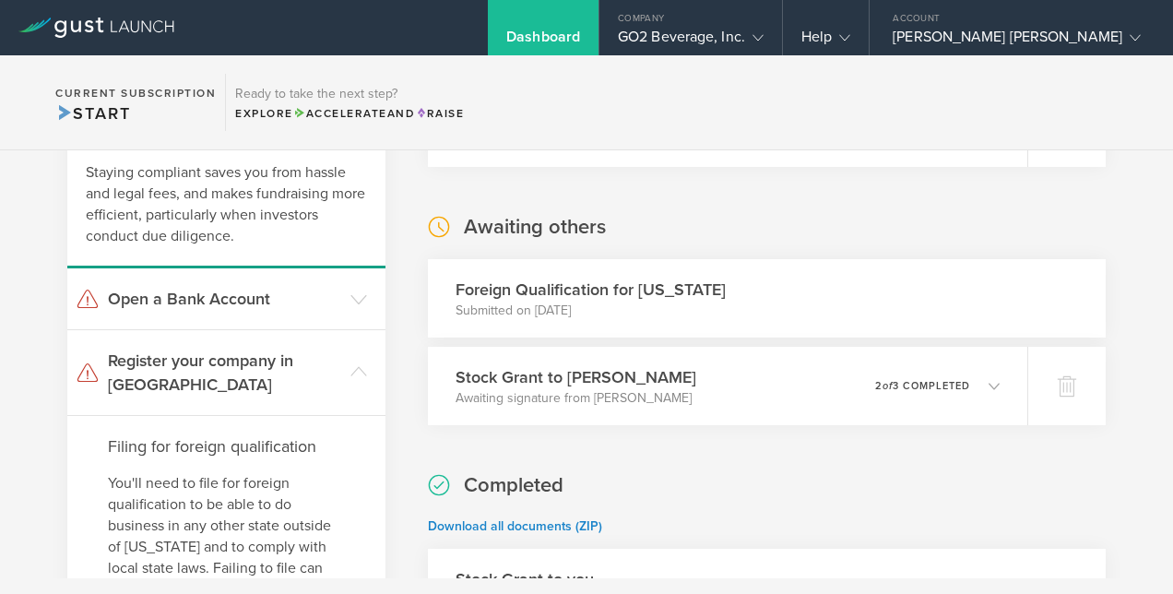
scroll to position [416, 0]
click at [583, 302] on p "Submitted on [DATE]" at bounding box center [590, 311] width 270 height 18
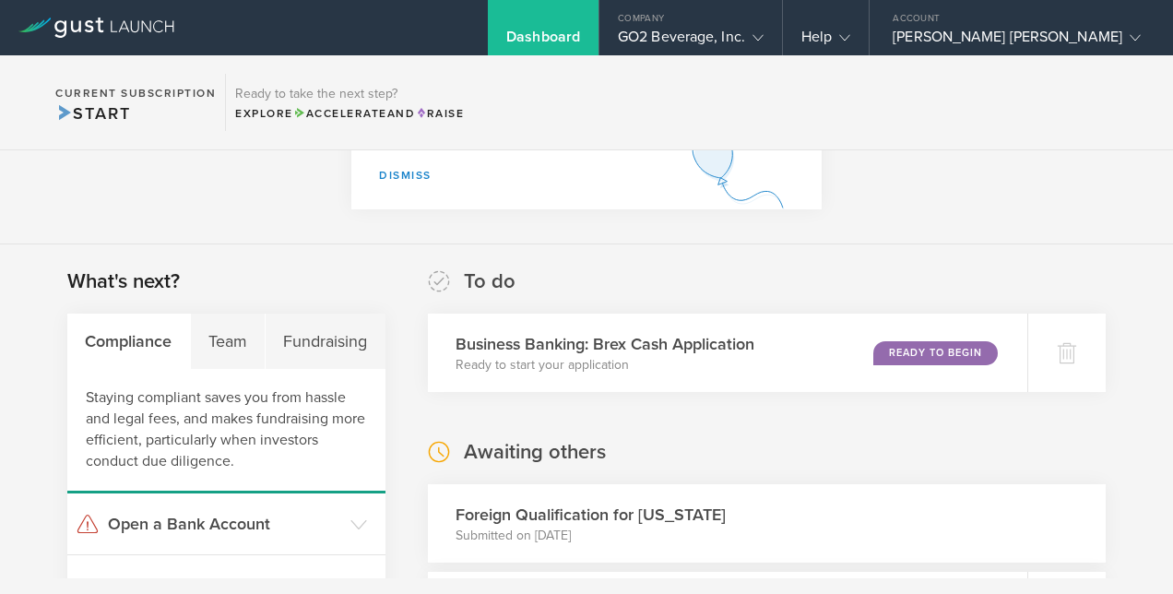
scroll to position [191, 0]
click at [875, 356] on div "Ready to Begin" at bounding box center [938, 353] width 126 height 25
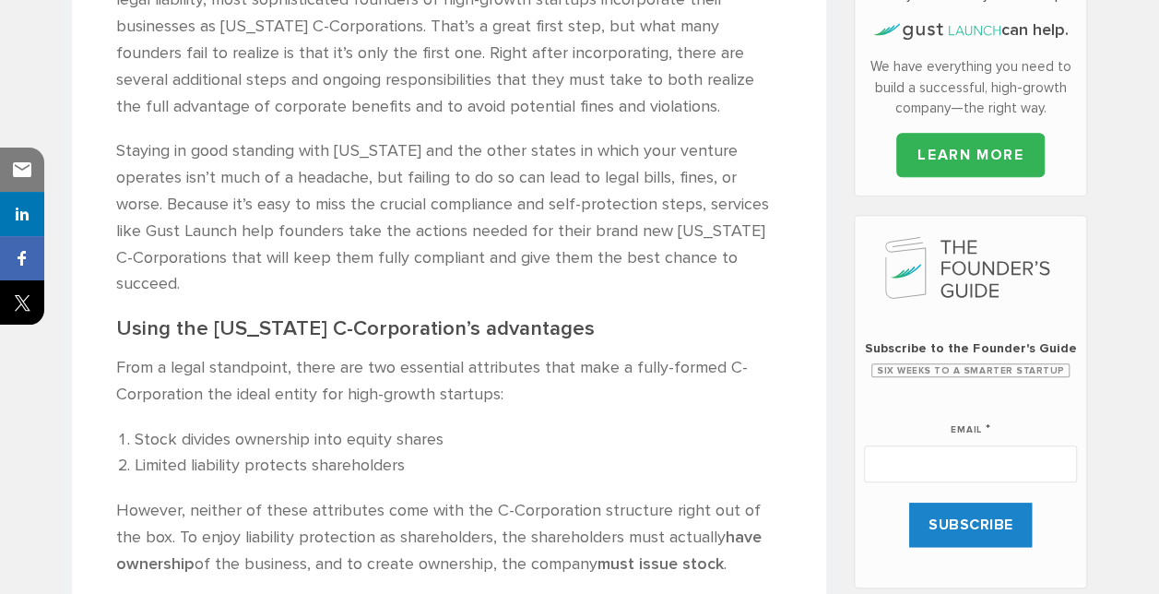
scroll to position [652, 0]
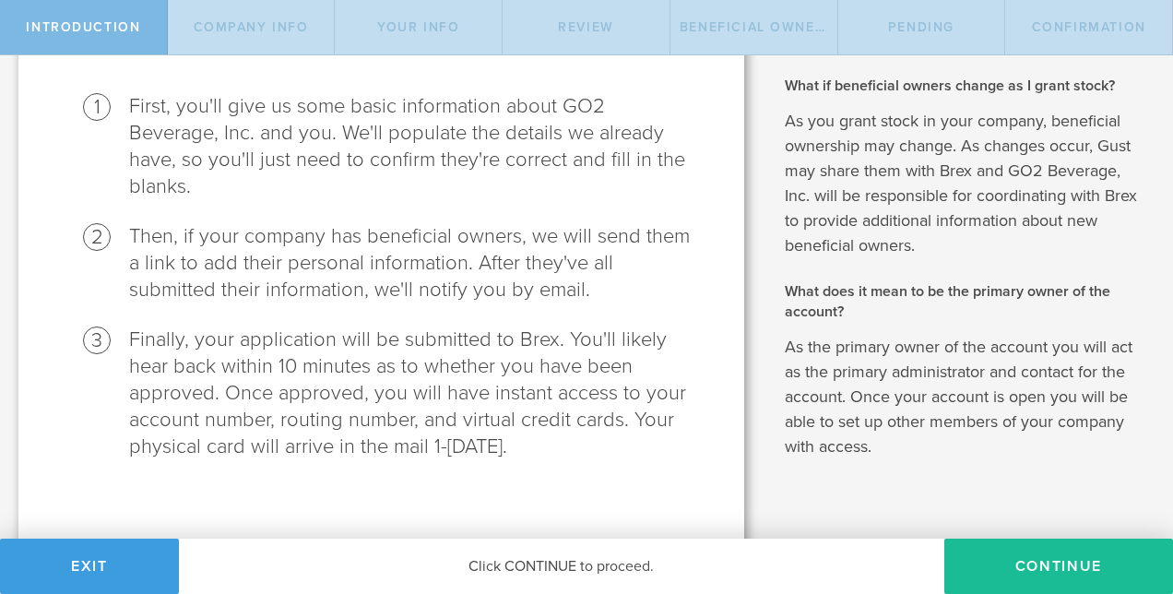
scroll to position [251, 0]
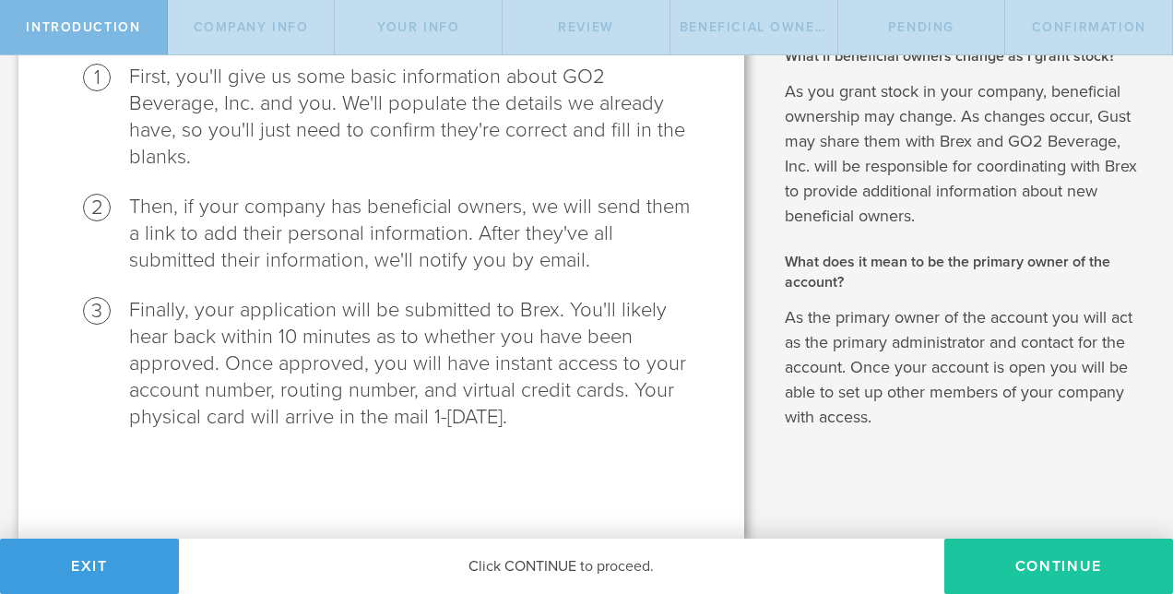
click at [991, 551] on button "Continue" at bounding box center [1058, 565] width 229 height 55
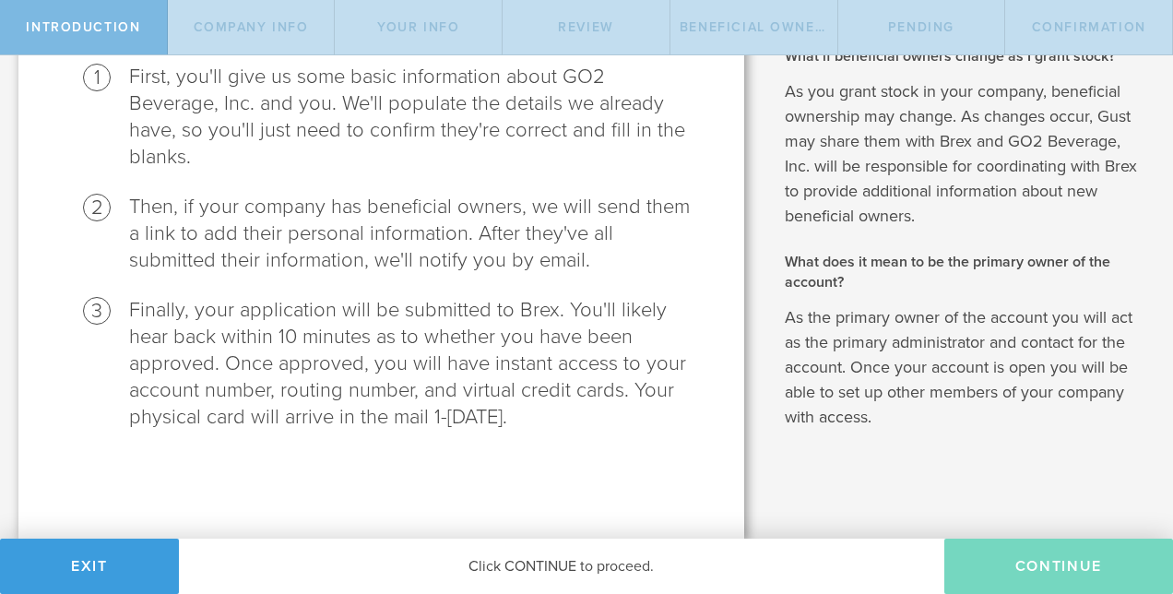
select select "string:C_CORP"
type input "Integrated CO2 dispensers"
type input "(609) 915-2187"
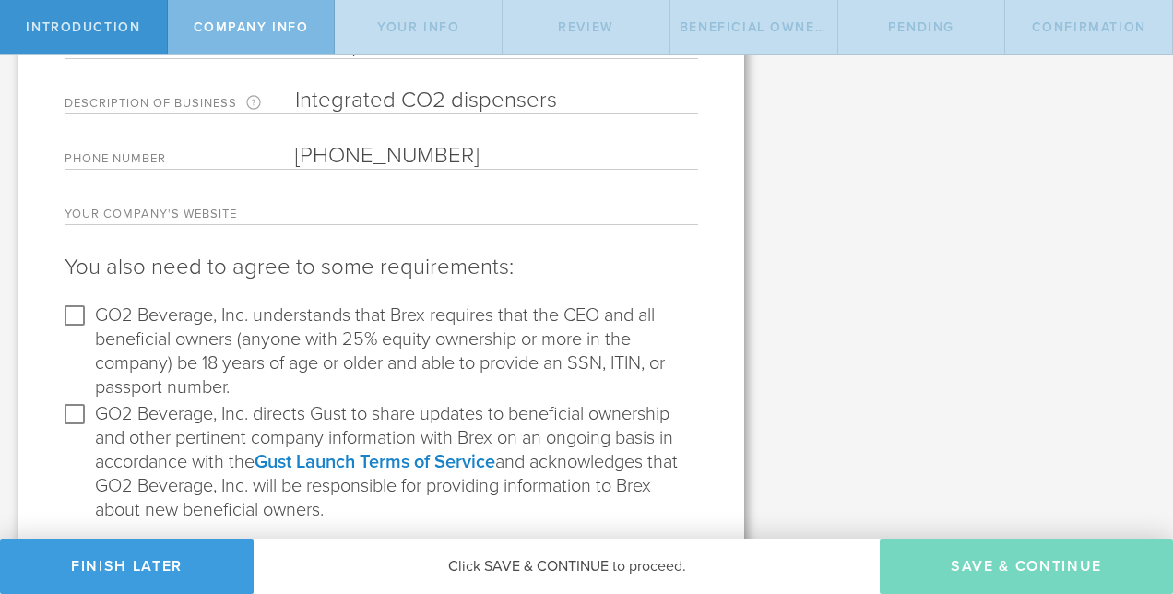
scroll to position [321, 0]
click at [70, 320] on input "GO2 Beverage, Inc. understands that Brex requires that the CEO and all benefici…" at bounding box center [75, 314] width 30 height 30
checkbox input "true"
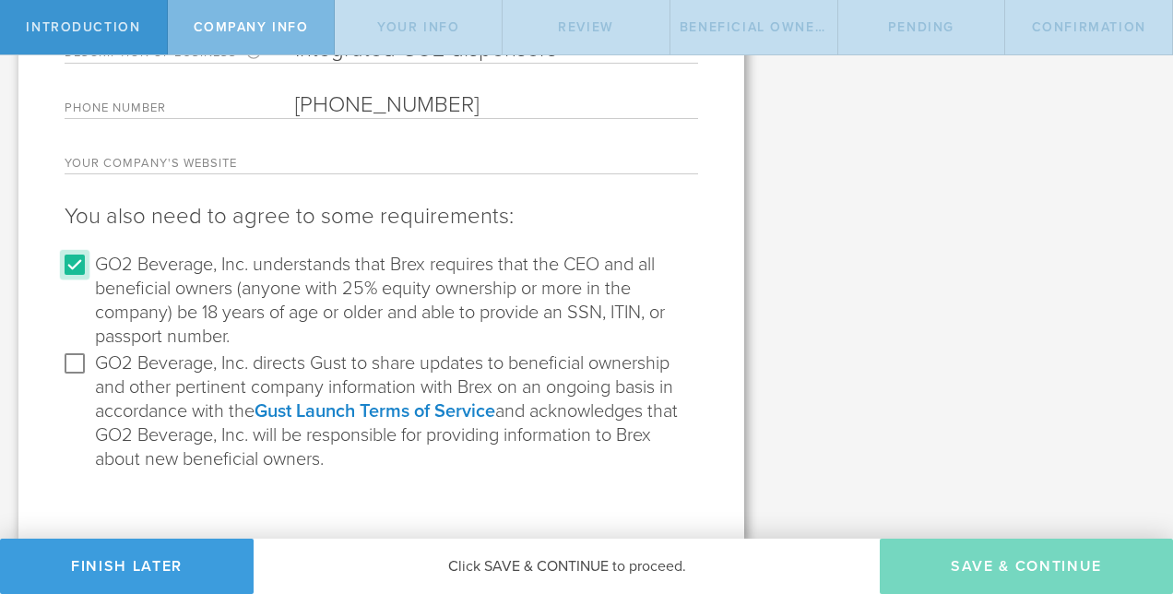
scroll to position [370, 0]
click at [81, 357] on input "GO2 Beverage, Inc. directs Gust to share updates to beneficial ownership and ot…" at bounding box center [75, 363] width 30 height 30
checkbox input "true"
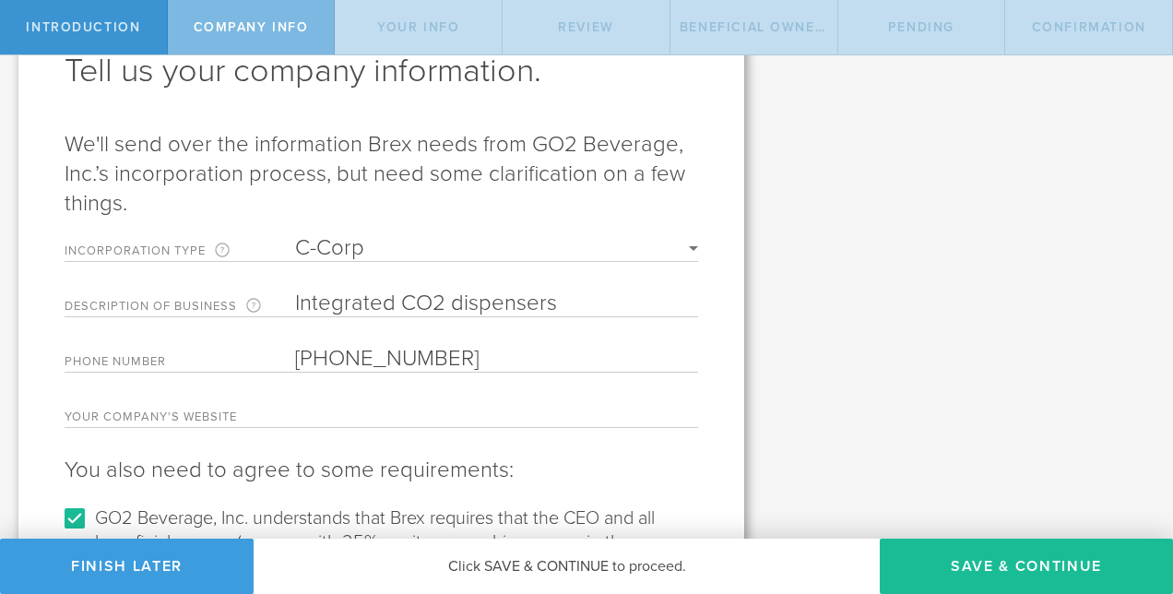
scroll to position [115, 0]
click at [332, 408] on input "text" at bounding box center [496, 414] width 403 height 27
paste input "https://go2go2.co/"
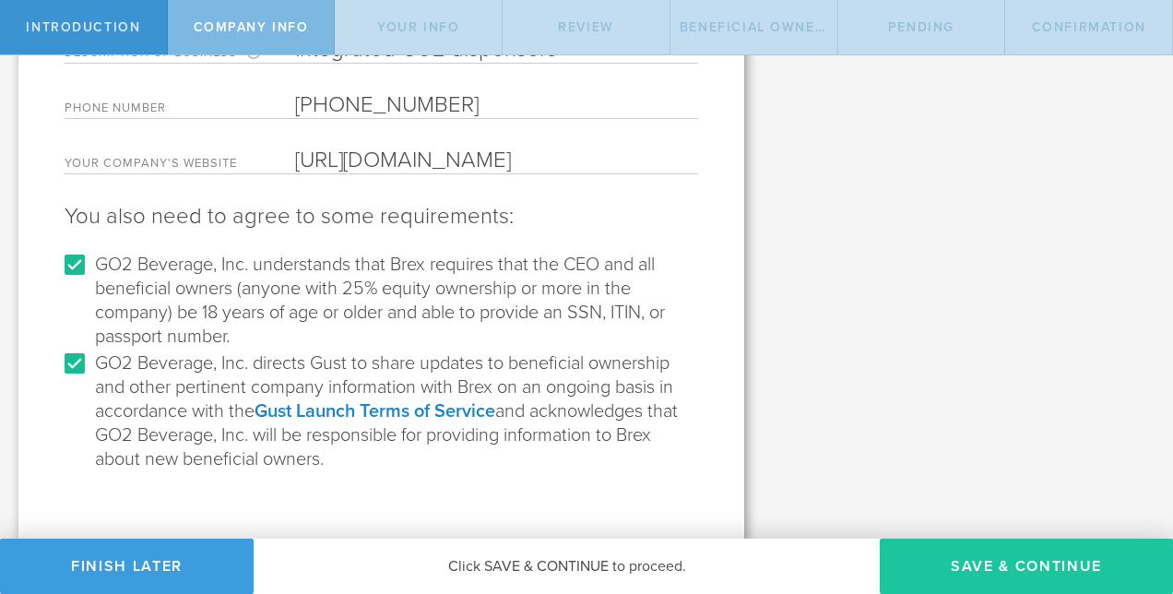
type input "https://go2go2.co/"
click at [1029, 578] on button "Save & Continue" at bounding box center [1026, 565] width 293 height 55
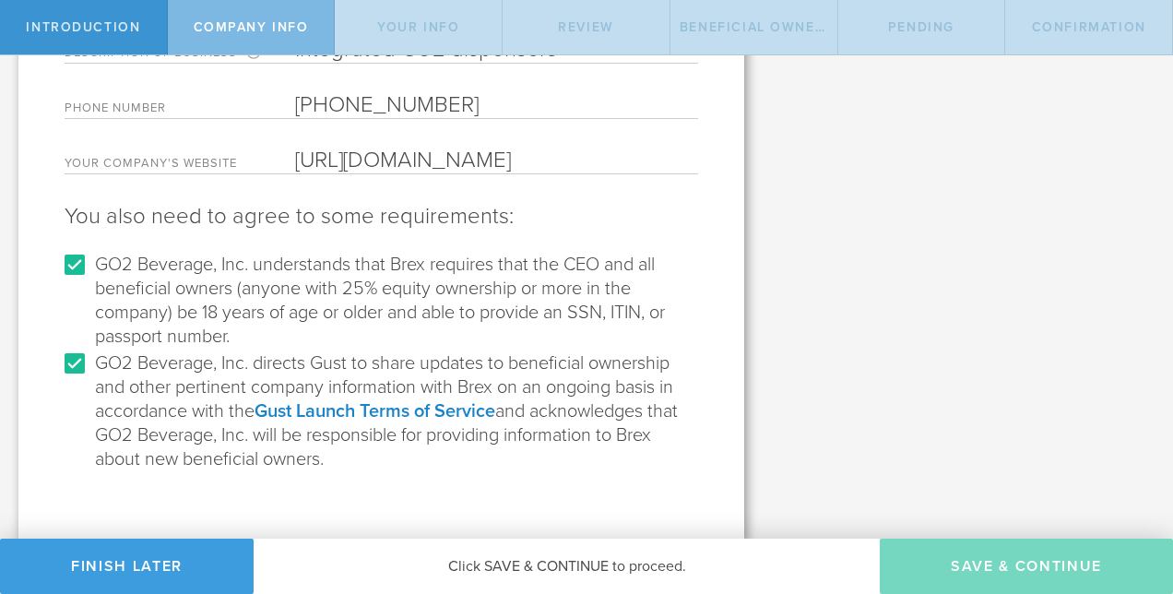
type input "[PERSON_NAME] [PERSON_NAME]"
type input "Founder"
select select "string:SSN"
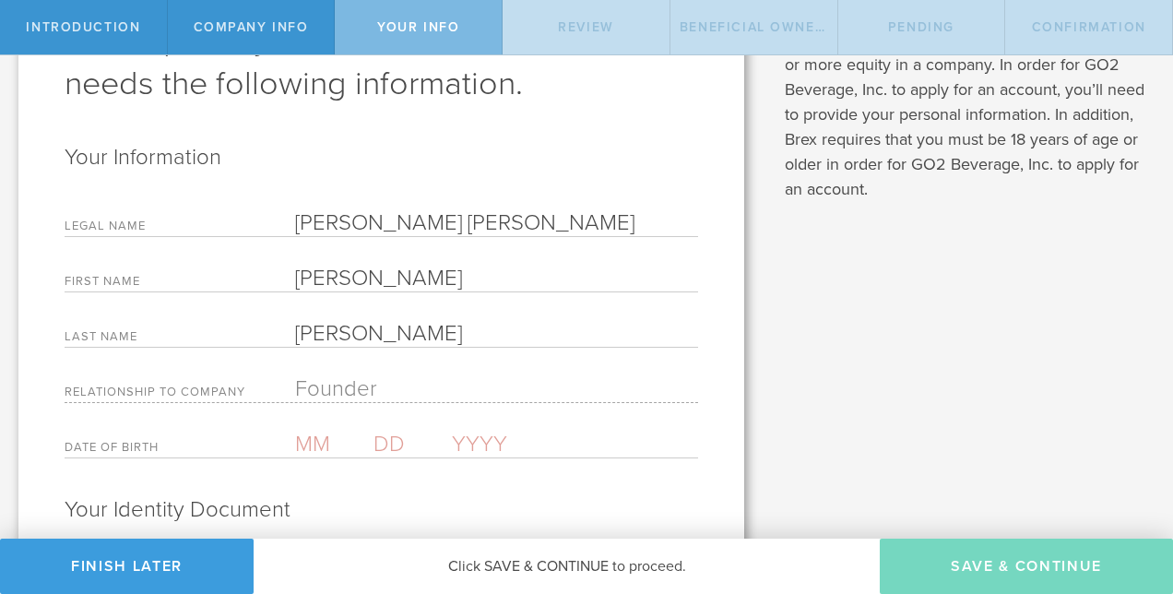
scroll to position [148, 0]
click at [313, 452] on input "text" at bounding box center [334, 443] width 78 height 27
type input "06"
type input "13"
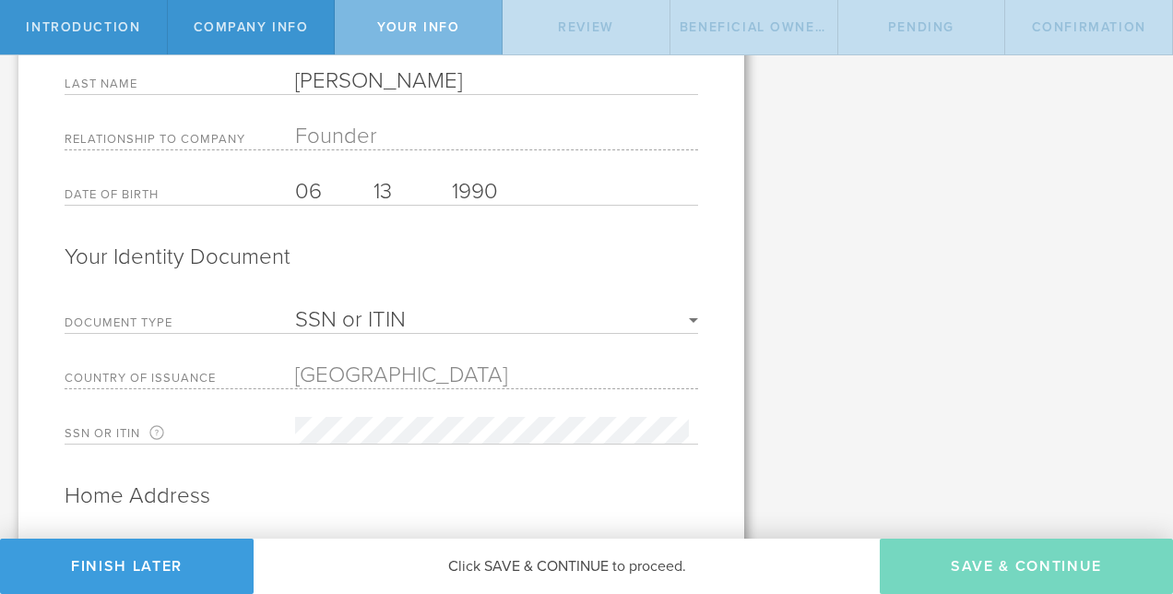
scroll to position [401, 0]
type input "1990"
click at [321, 312] on select "SSN or ITIN Passport" at bounding box center [496, 319] width 403 height 22
click at [295, 308] on select "SSN or ITIN Passport" at bounding box center [496, 319] width 403 height 22
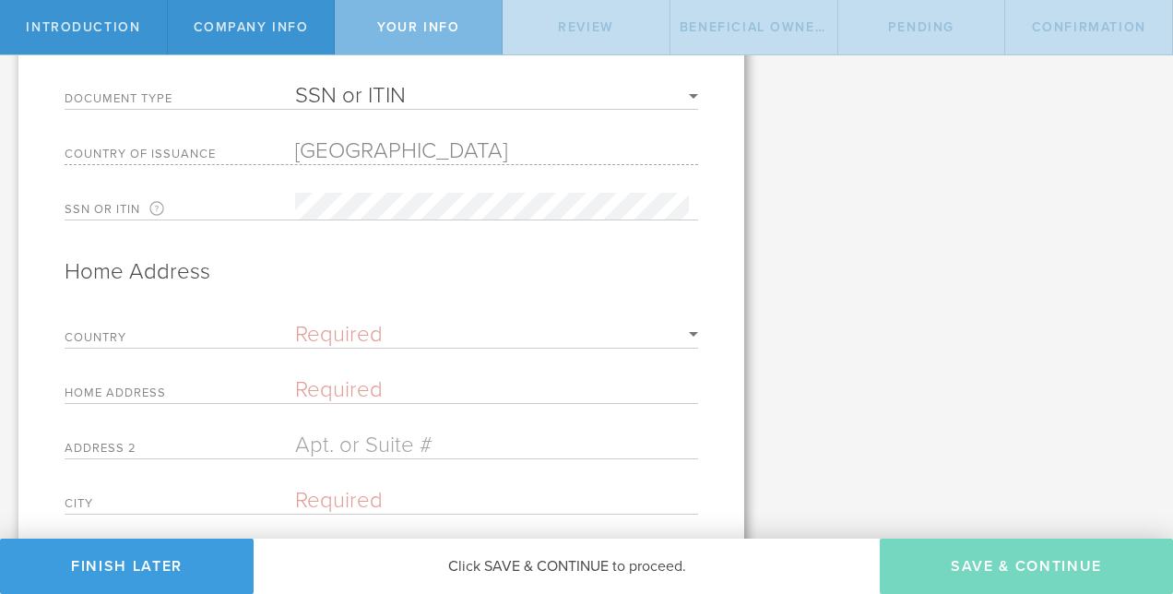
scroll to position [633, 0]
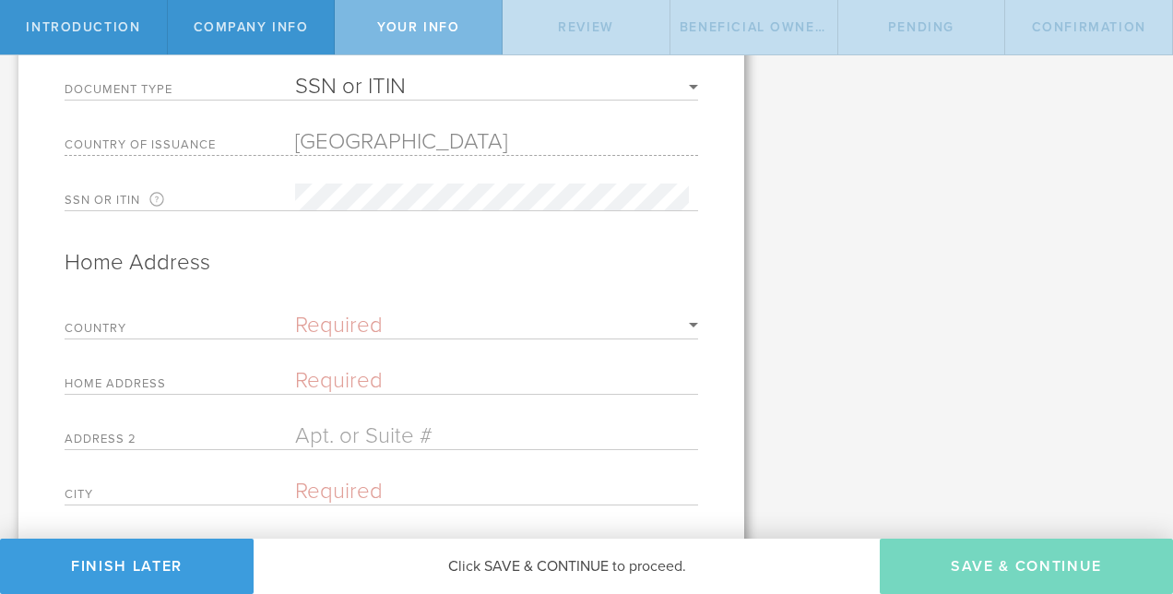
click at [365, 314] on select "Required United States of America Afghanistan Albania Algeria American Samoa An…" at bounding box center [496, 325] width 403 height 22
select select "string:US"
click at [295, 314] on select "Required United States of America Afghanistan Albania Algeria American Samoa An…" at bounding box center [496, 325] width 403 height 22
click at [367, 354] on form "Your Information Legal Name Christopher Alexander Archer First Name Christopher…" at bounding box center [381, 135] width 633 height 956
click at [345, 381] on input "text" at bounding box center [496, 380] width 403 height 27
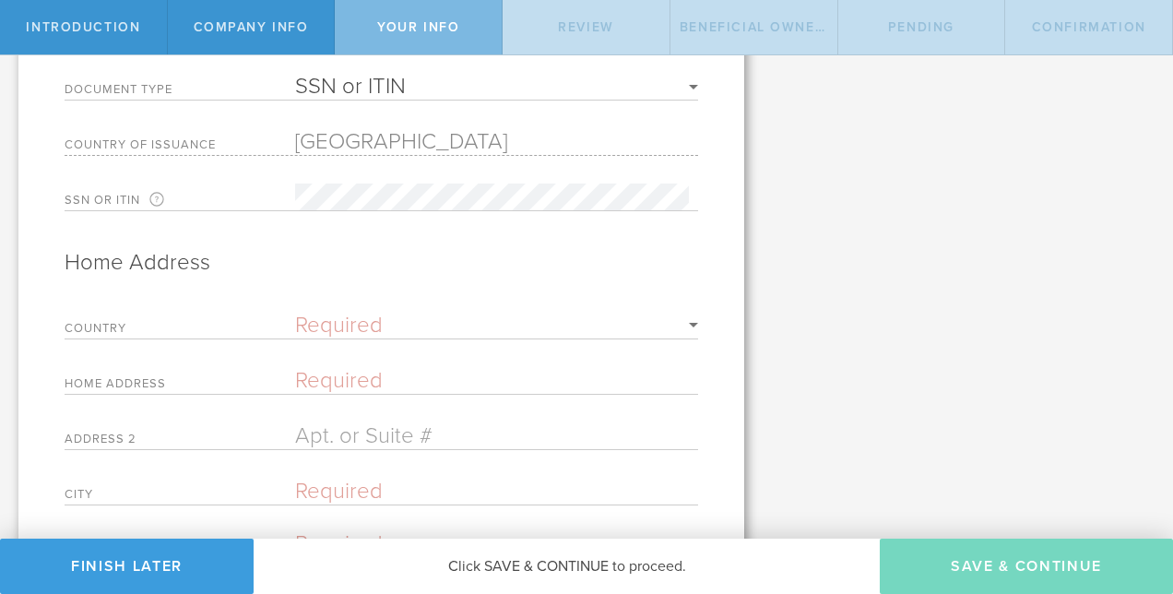
type input "301 E State Street, 419"
type input "Ithaca"
select select "string:NY"
type input "14850"
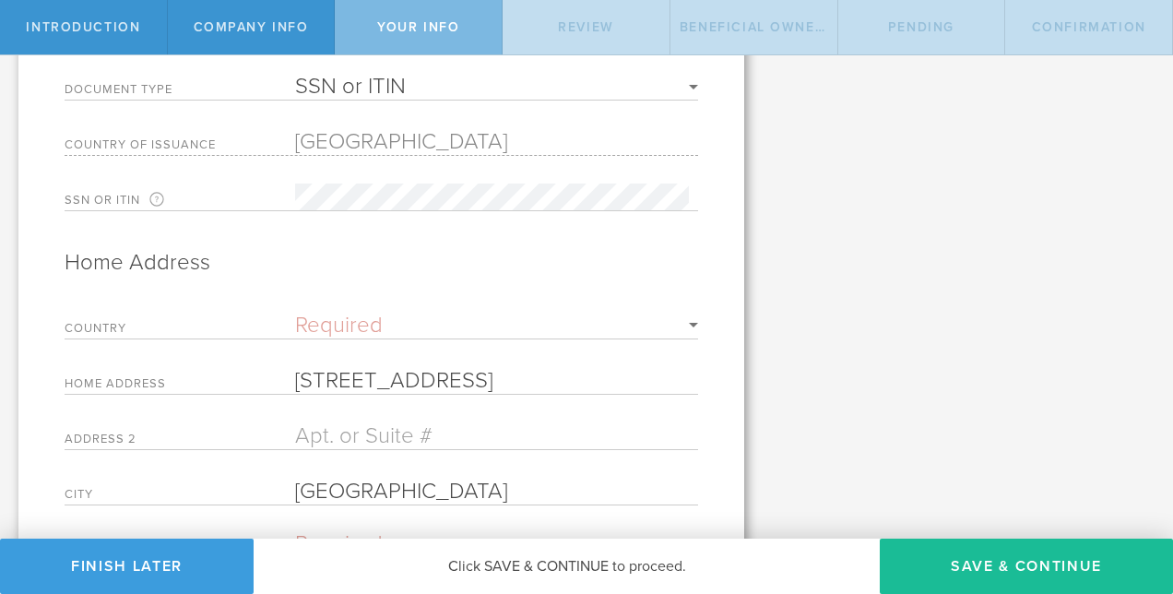
type input "314 E state street"
type input "REV"
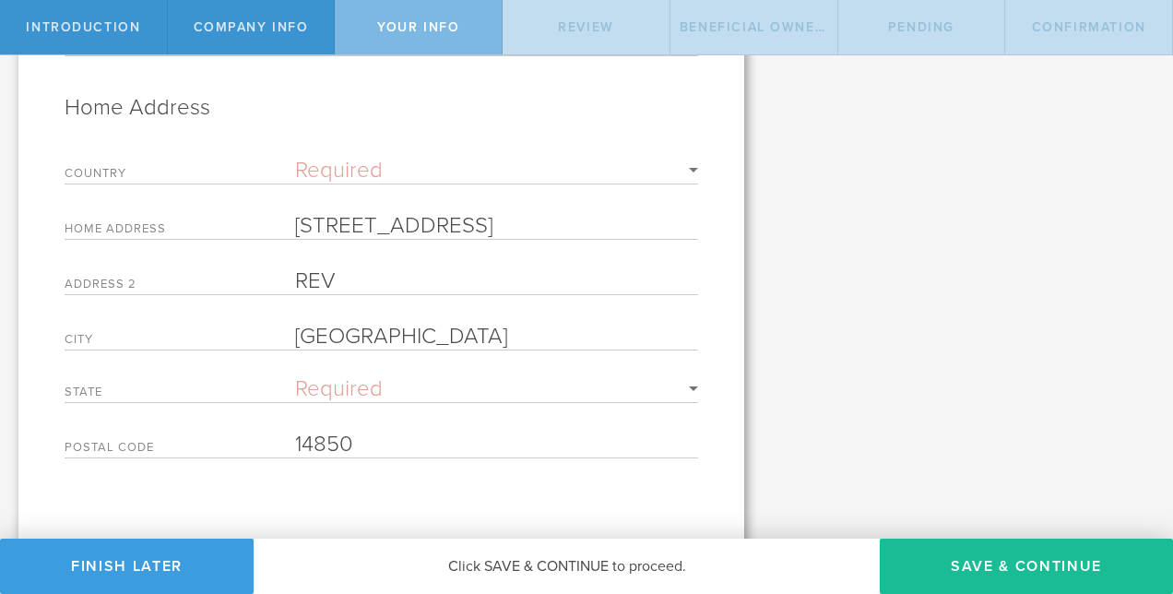
scroll to position [788, 0]
click at [483, 214] on input "314 E state street" at bounding box center [496, 225] width 403 height 27
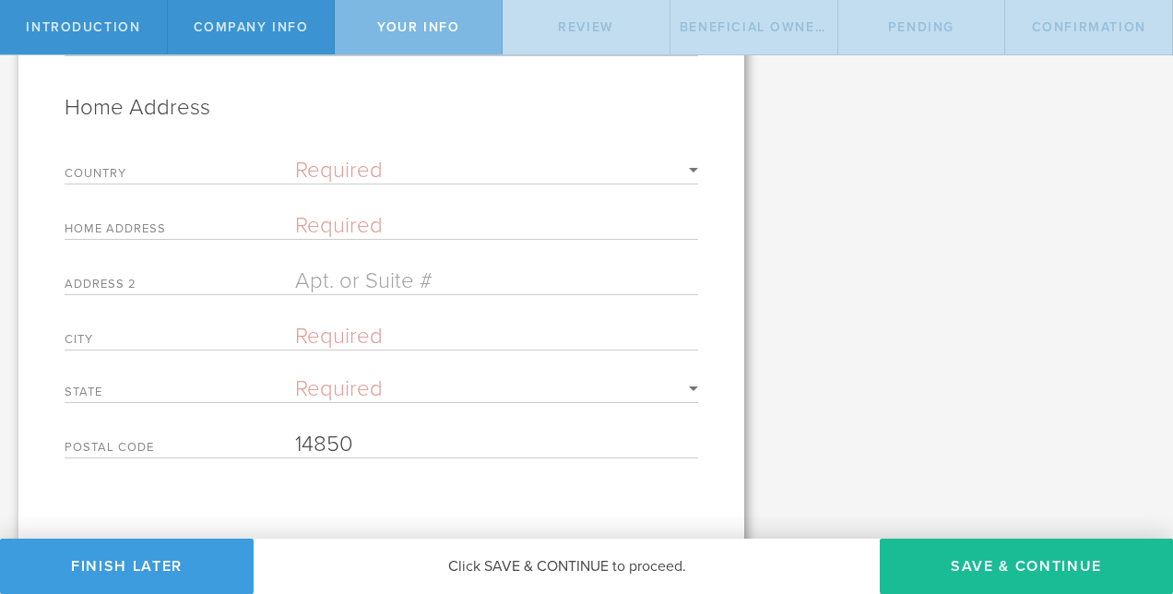
select select
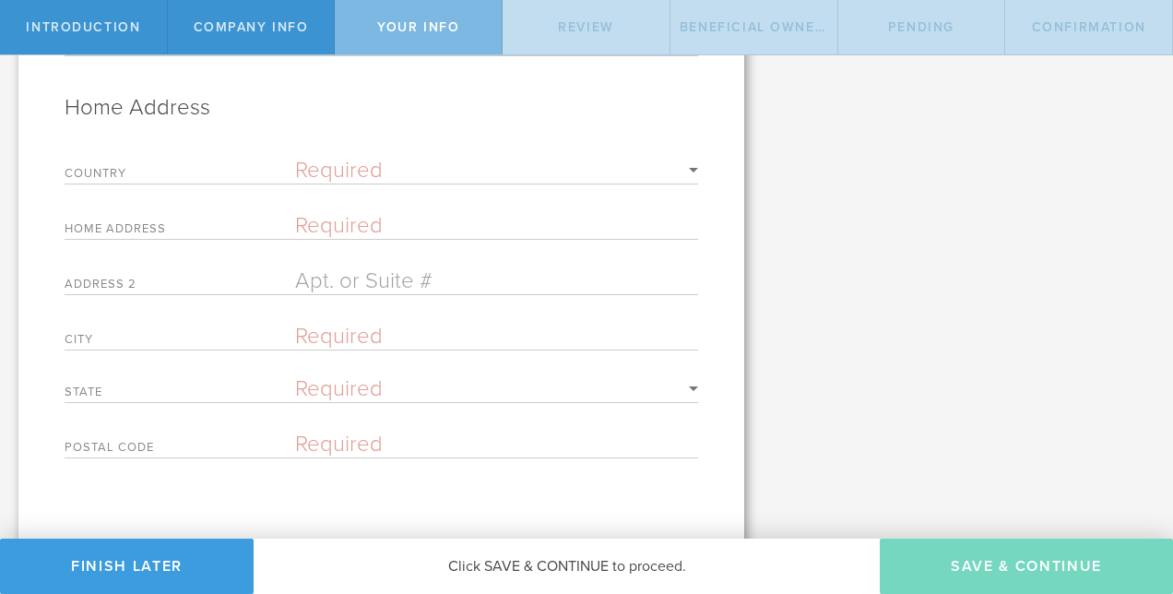
click at [317, 220] on input "text" at bounding box center [496, 225] width 403 height 27
type input "301 E State Street"
type input "419"
type input "Ithaca"
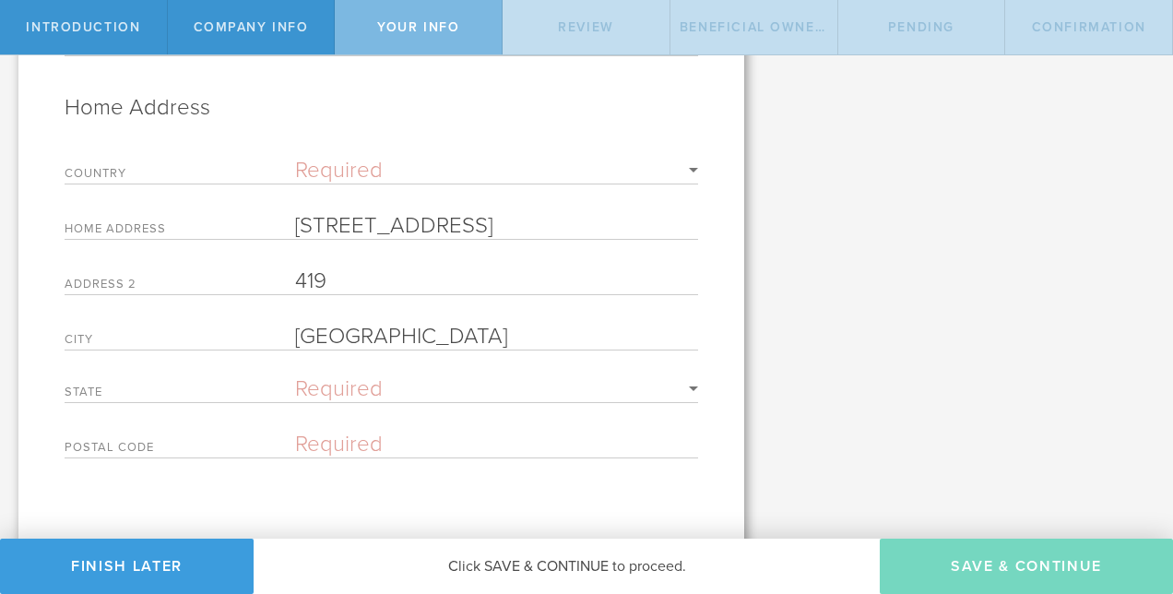
select select "string:NY"
type input "14850"
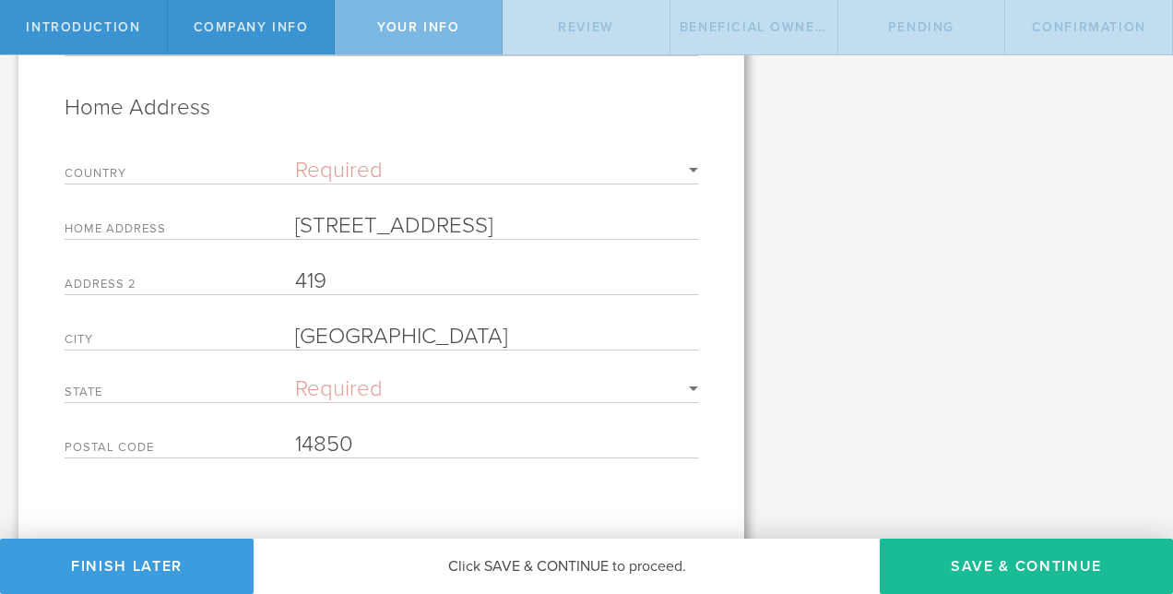
click at [396, 111] on h2 "Home Address" at bounding box center [381, 108] width 633 height 30
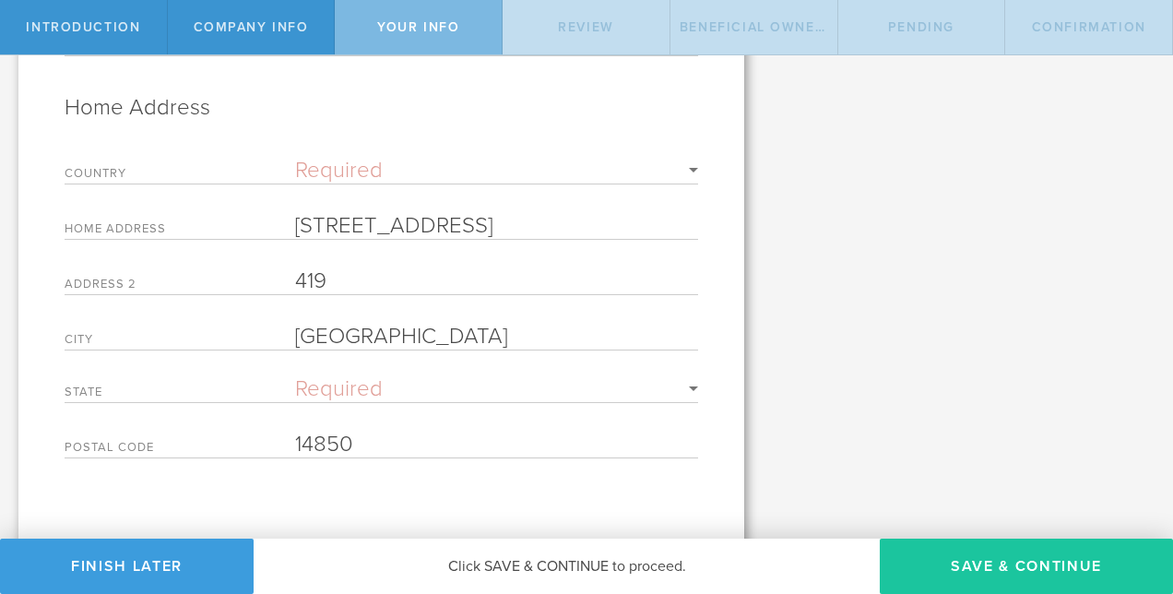
click at [952, 558] on button "Save & Continue" at bounding box center [1026, 565] width 293 height 55
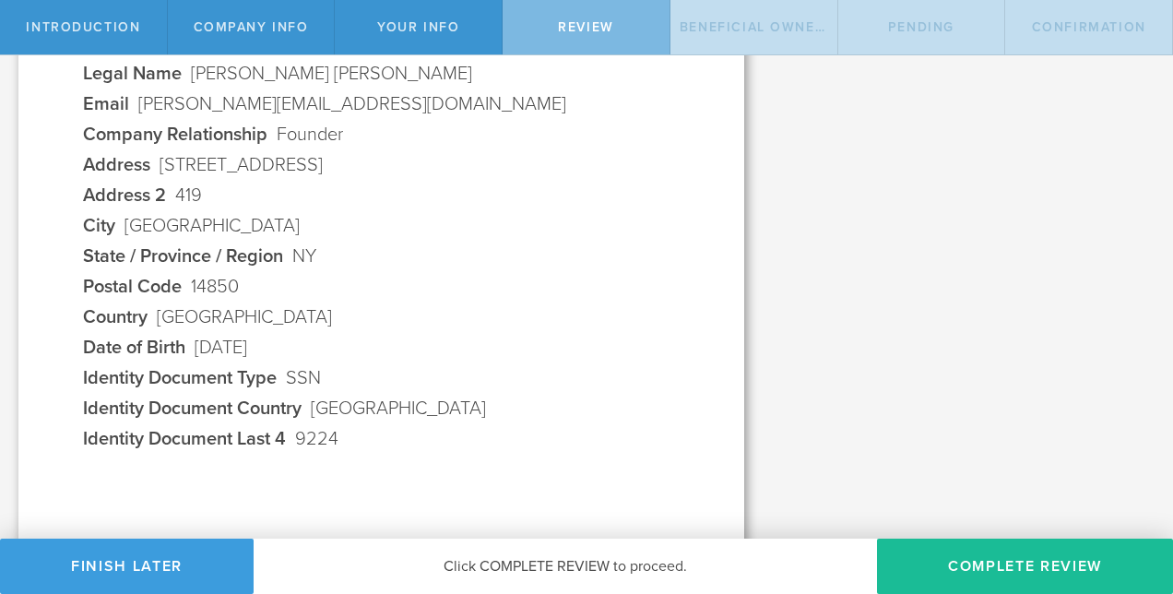
scroll to position [812, 0]
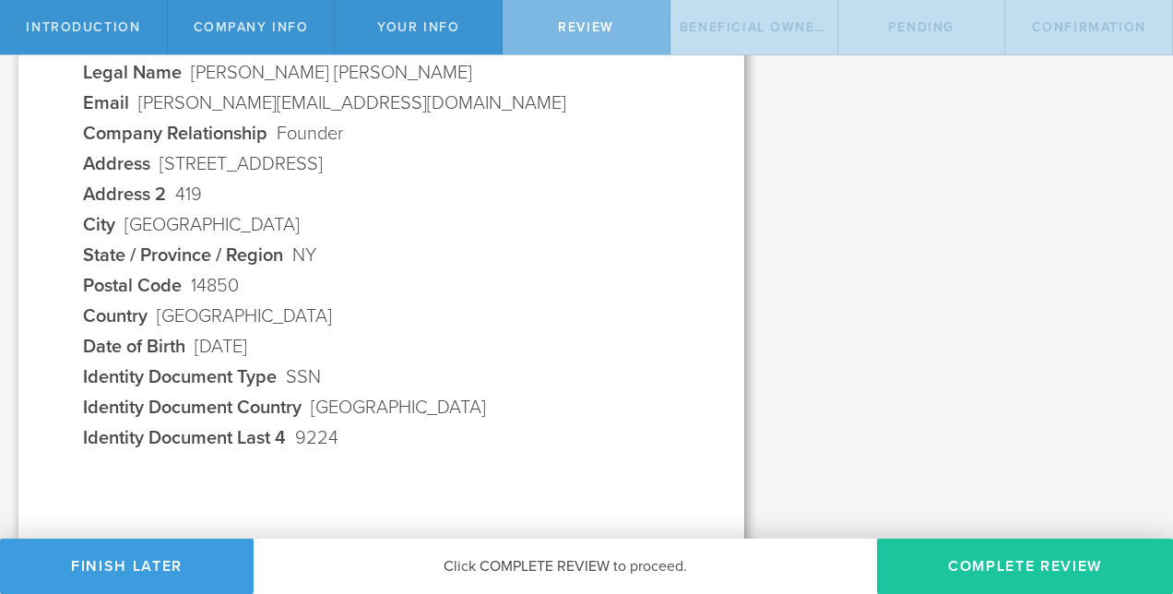
click at [962, 567] on button "Complete Review" at bounding box center [1025, 565] width 296 height 55
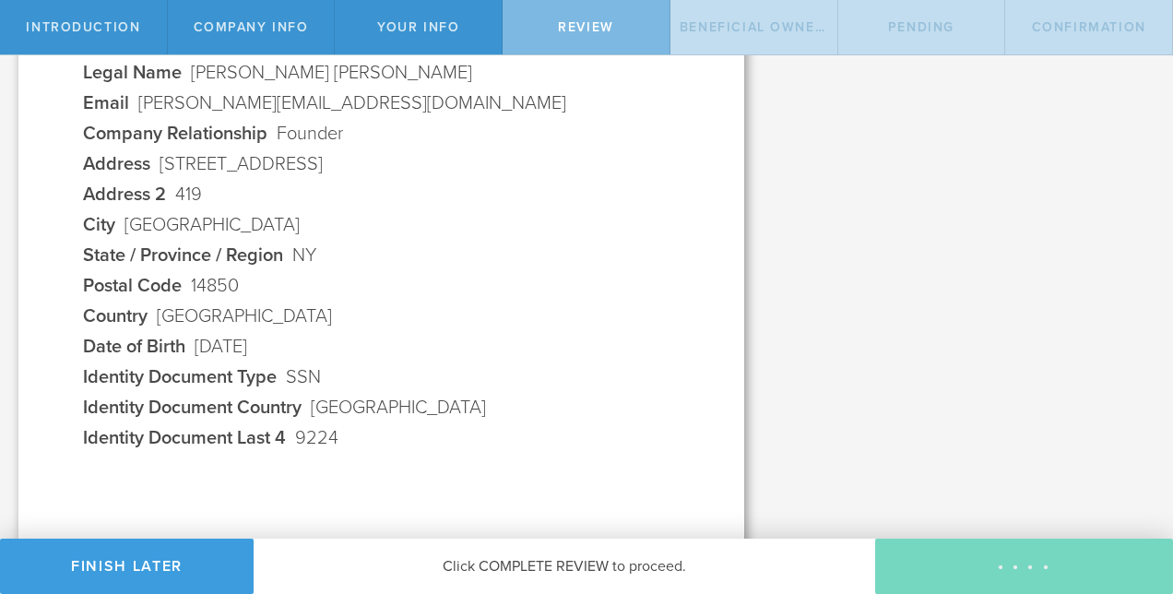
scroll to position [0, 0]
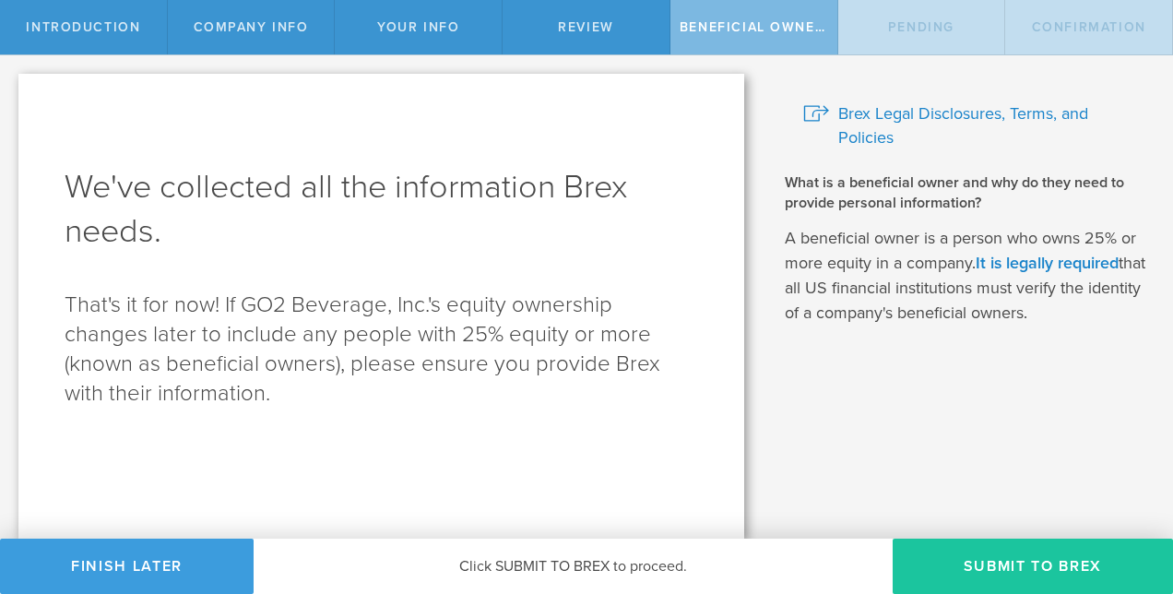
click at [981, 568] on button "Submit to Brex" at bounding box center [1032, 565] width 280 height 55
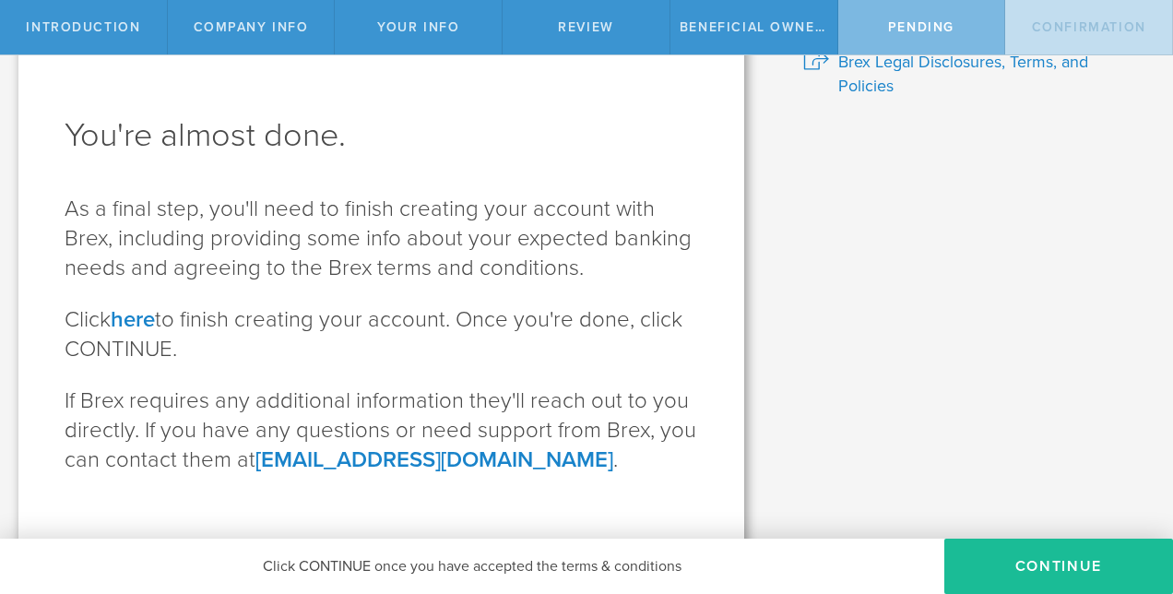
scroll to position [76, 0]
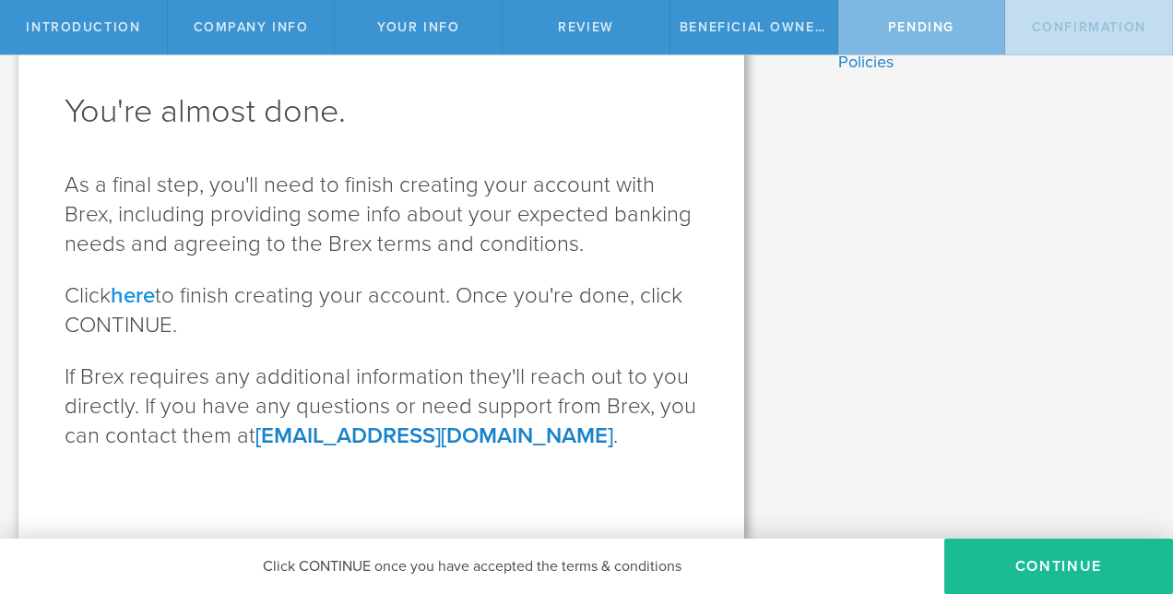
click at [149, 301] on link "here" at bounding box center [133, 295] width 44 height 27
click at [1023, 573] on button "CONTINUE" at bounding box center [1058, 565] width 229 height 55
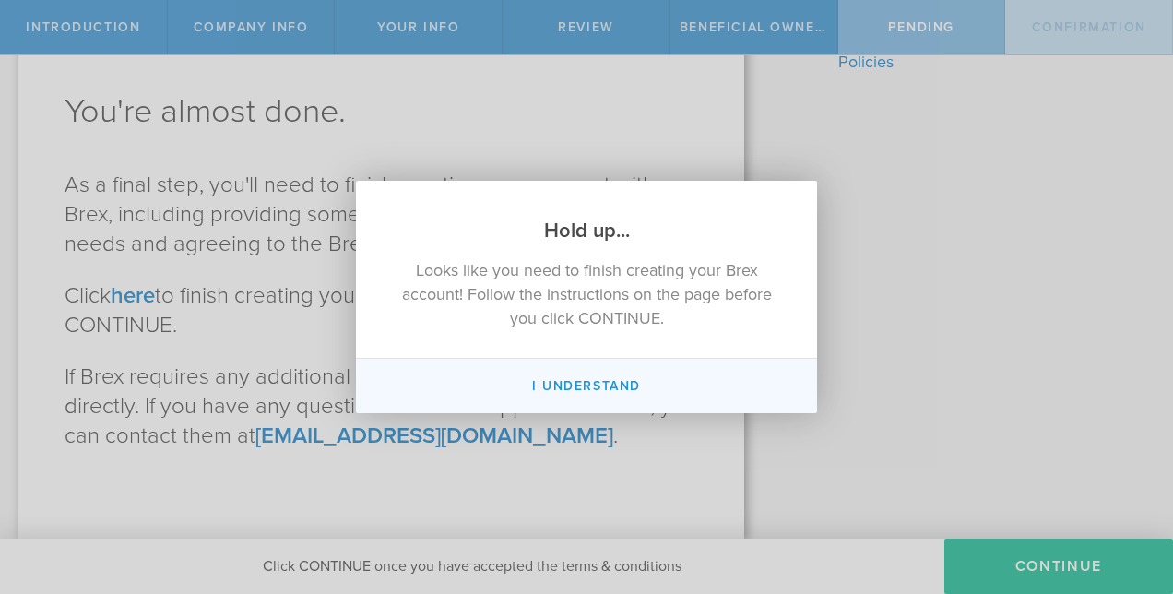
click at [607, 391] on button "I Understand" at bounding box center [586, 386] width 461 height 54
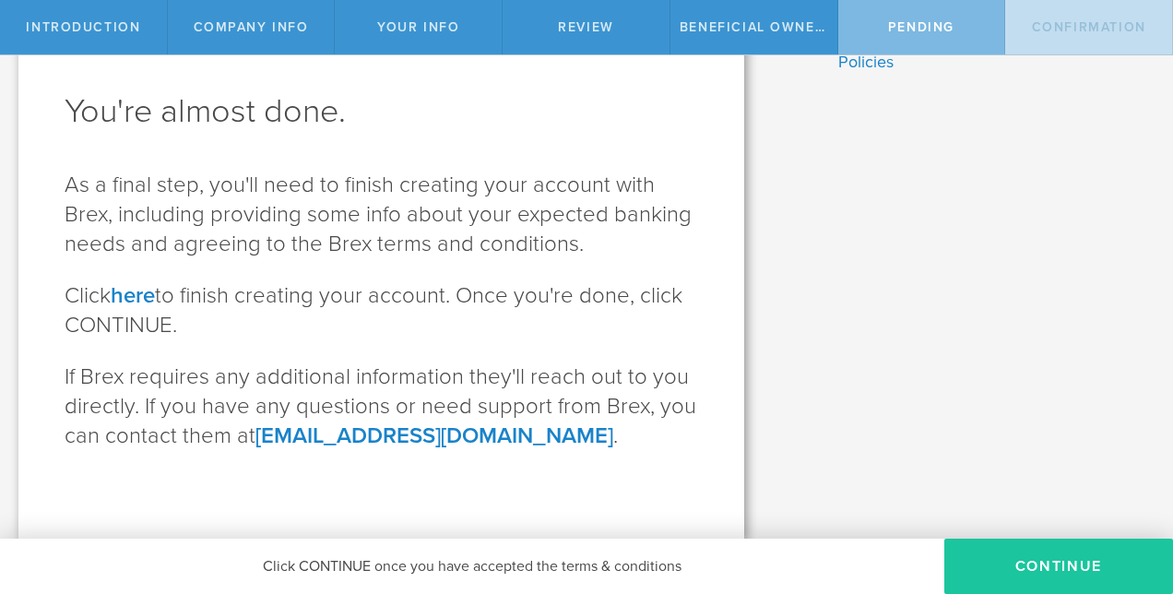
click at [1007, 566] on button "CONTINUE" at bounding box center [1058, 565] width 229 height 55
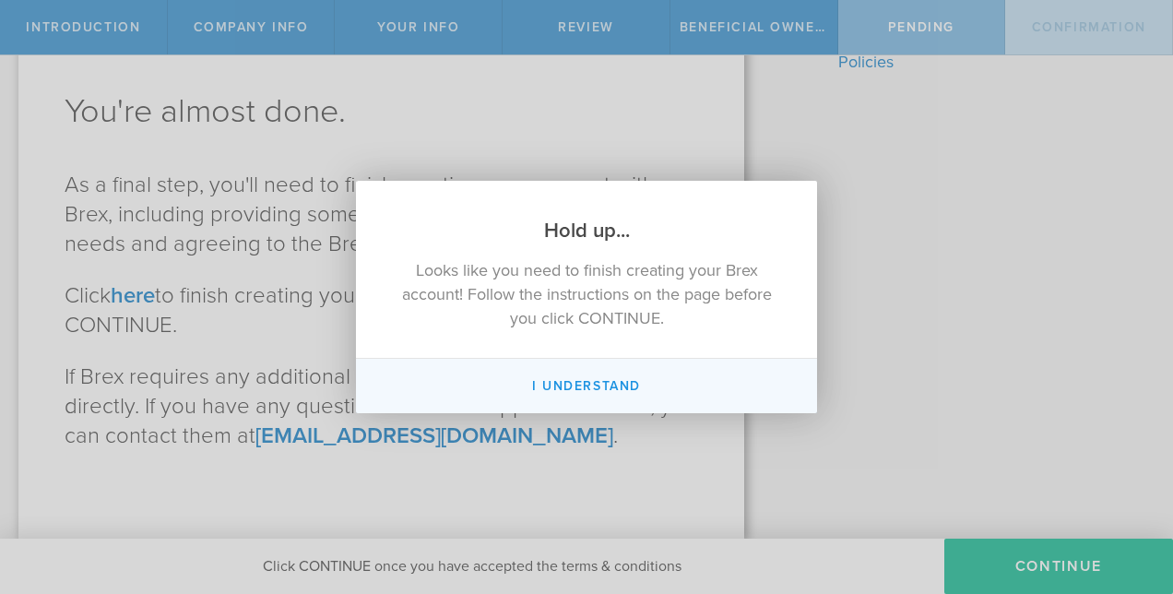
click at [574, 376] on button "I Understand" at bounding box center [586, 386] width 461 height 54
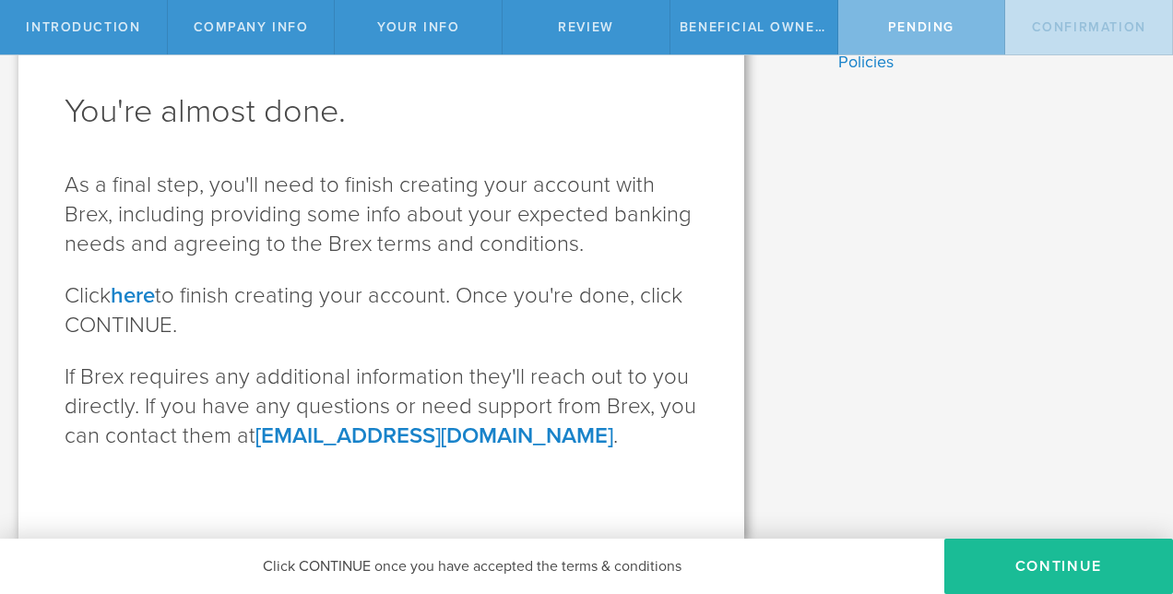
scroll to position [0, 0]
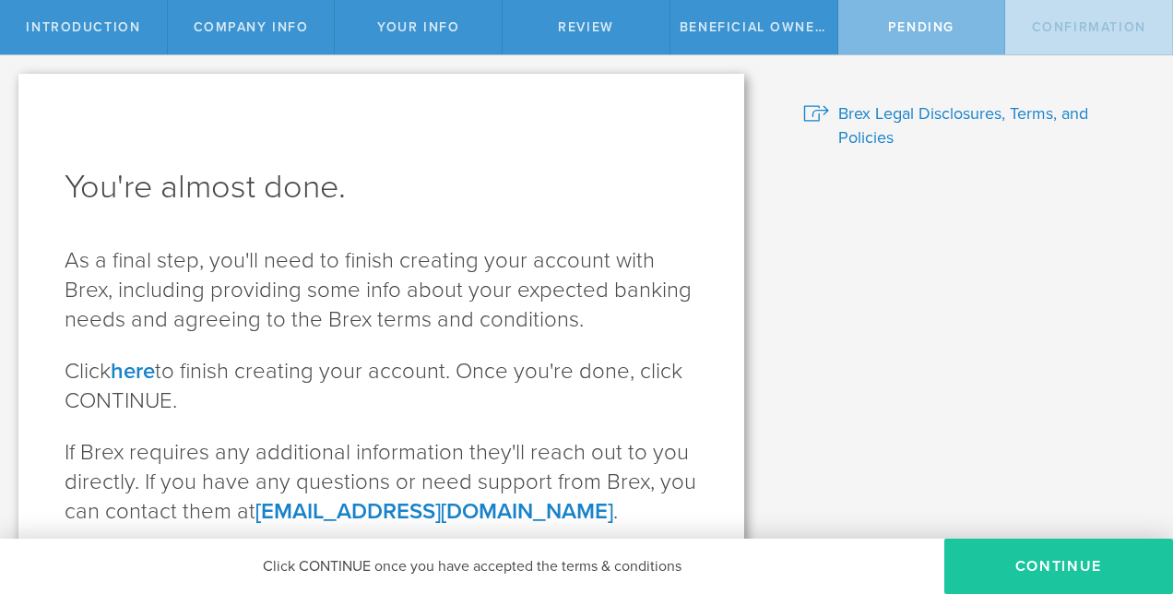
click at [1023, 565] on button "CONTINUE" at bounding box center [1058, 565] width 229 height 55
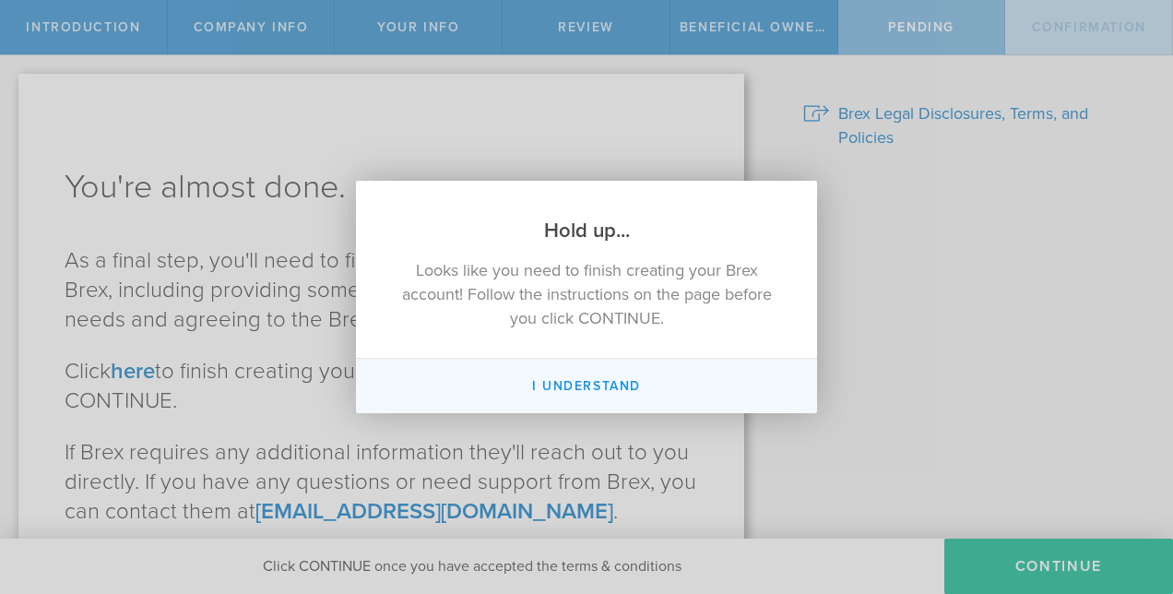
click at [587, 388] on button "I Understand" at bounding box center [586, 386] width 461 height 54
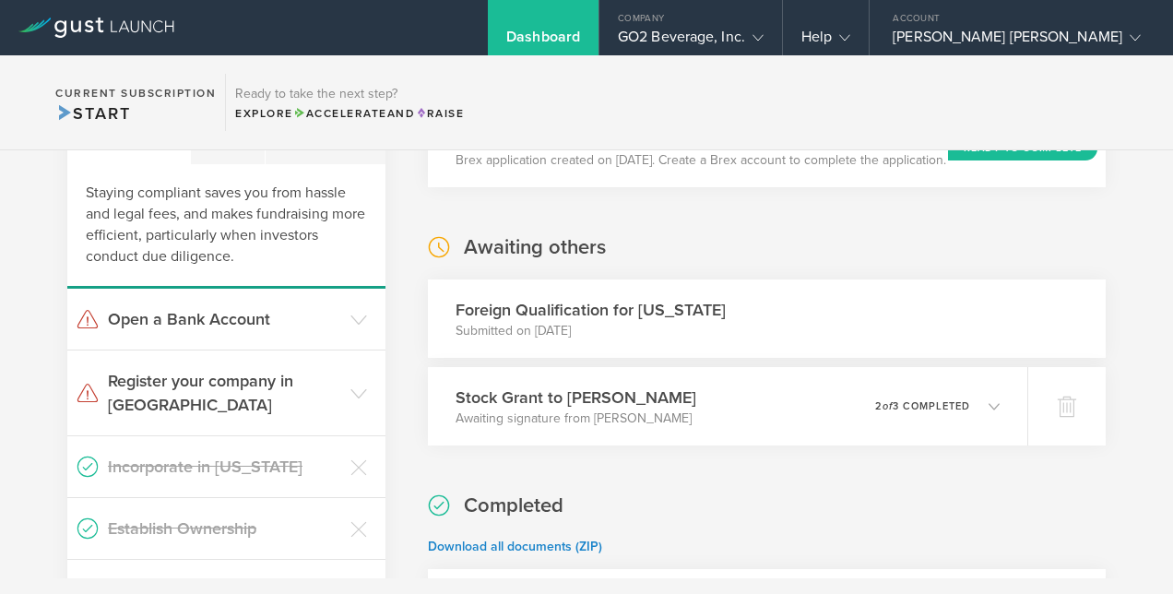
scroll to position [419, 0]
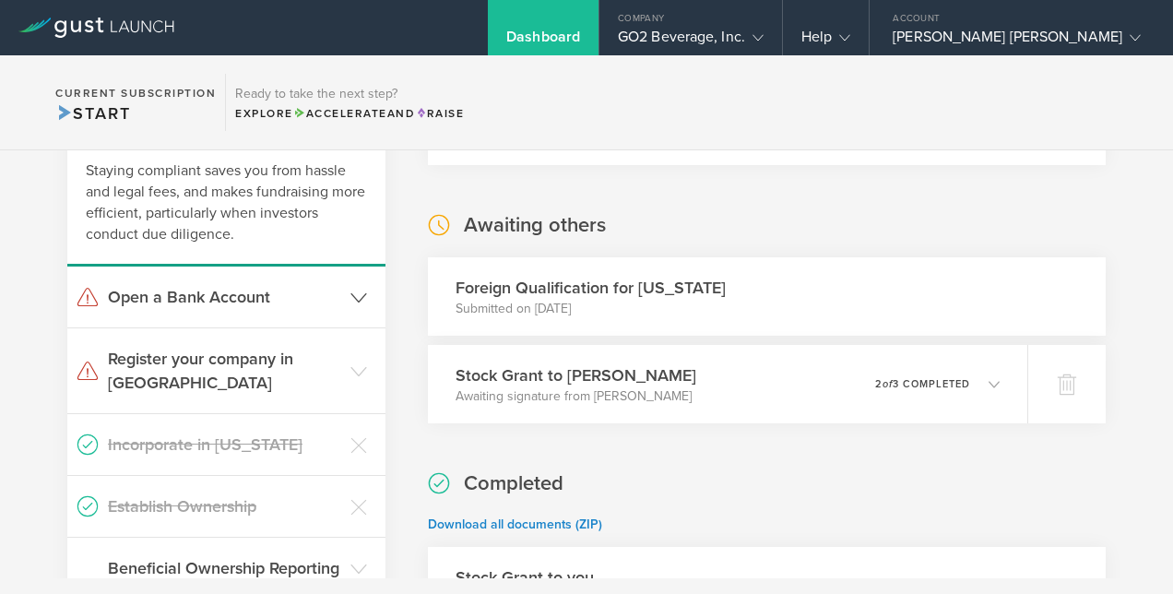
click at [268, 309] on header "Open a Bank Account" at bounding box center [226, 296] width 318 height 61
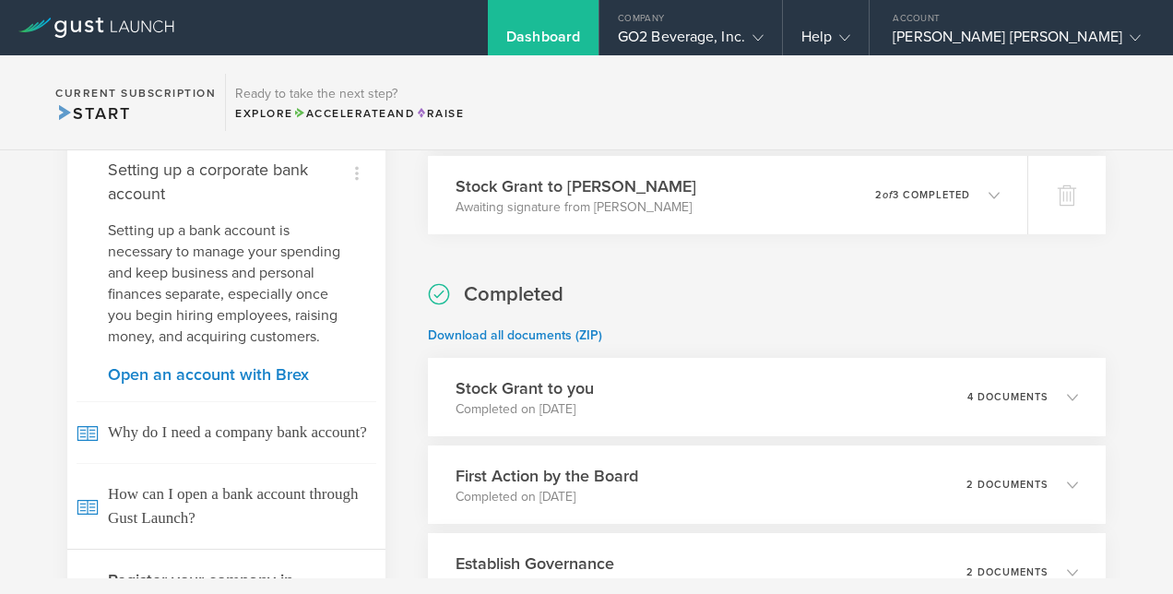
scroll to position [934, 0]
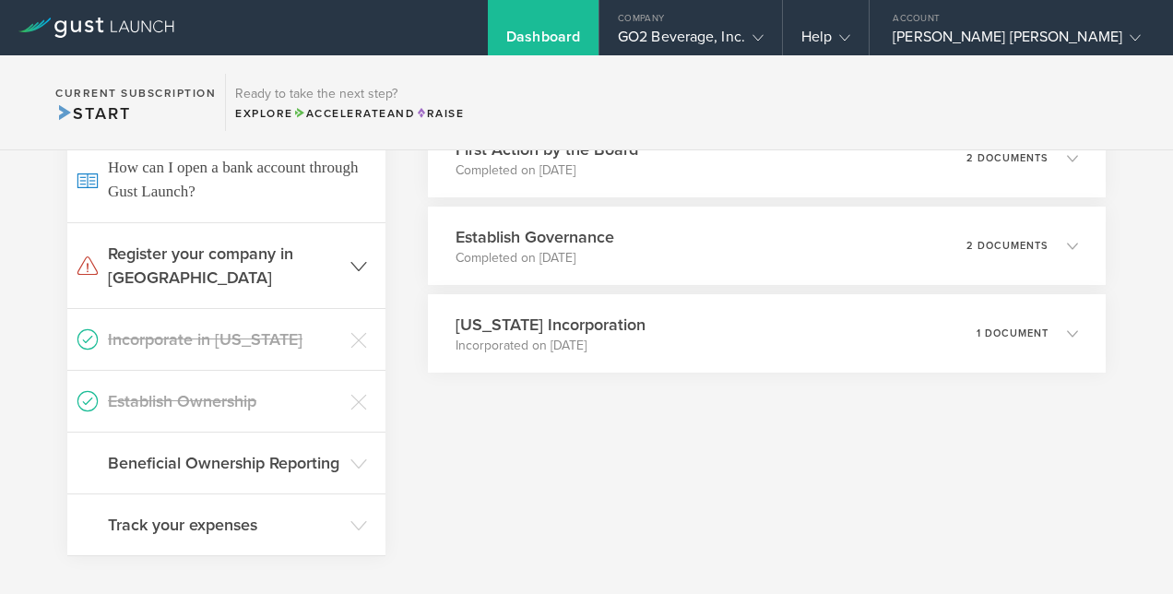
click at [350, 275] on icon at bounding box center [358, 266] width 17 height 17
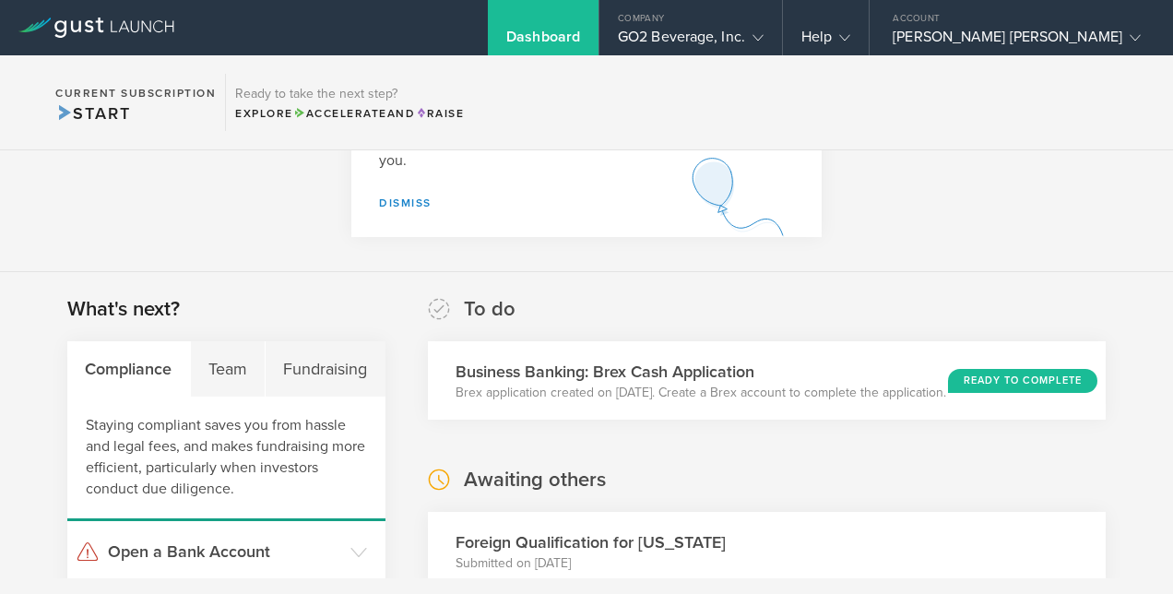
scroll to position [161, 0]
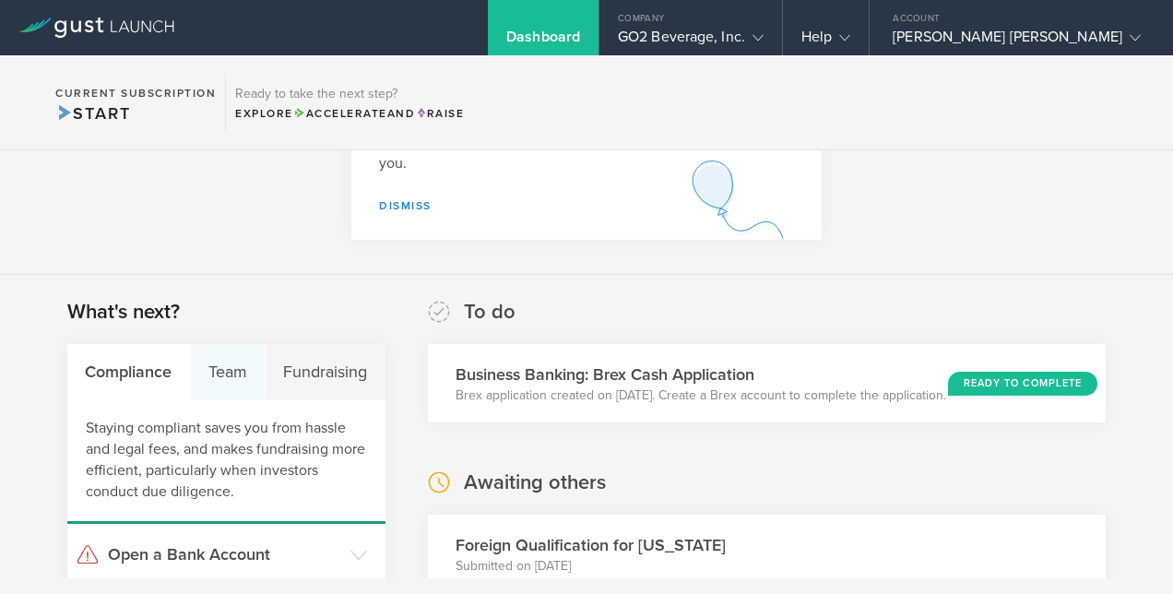
click at [223, 362] on div "Team" at bounding box center [229, 371] width 76 height 55
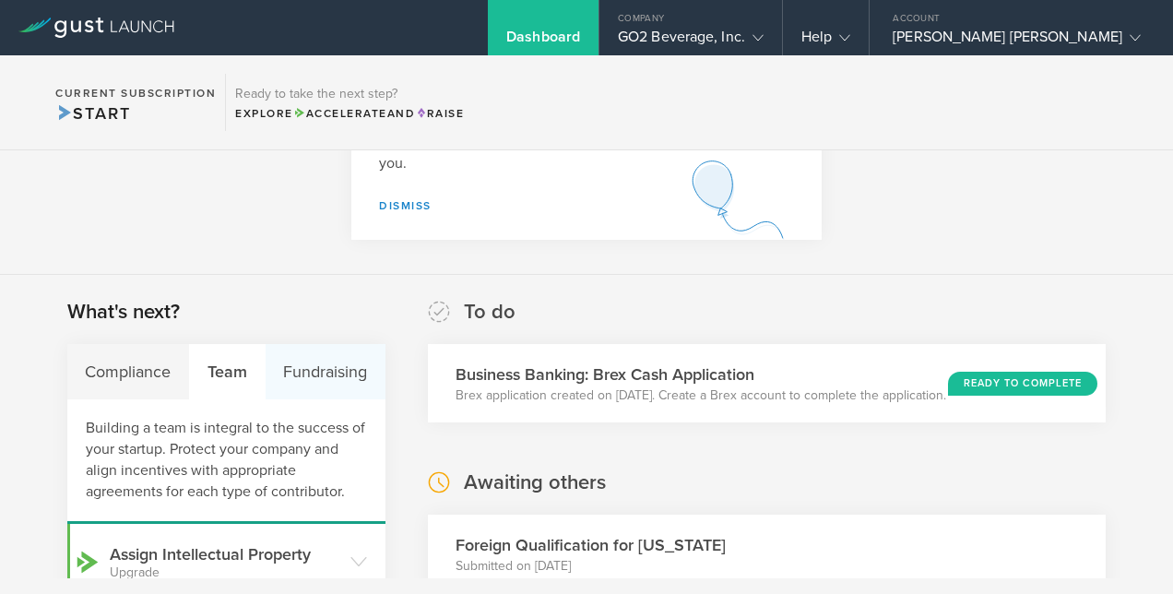
click at [309, 361] on div "Fundraising" at bounding box center [326, 371] width 120 height 55
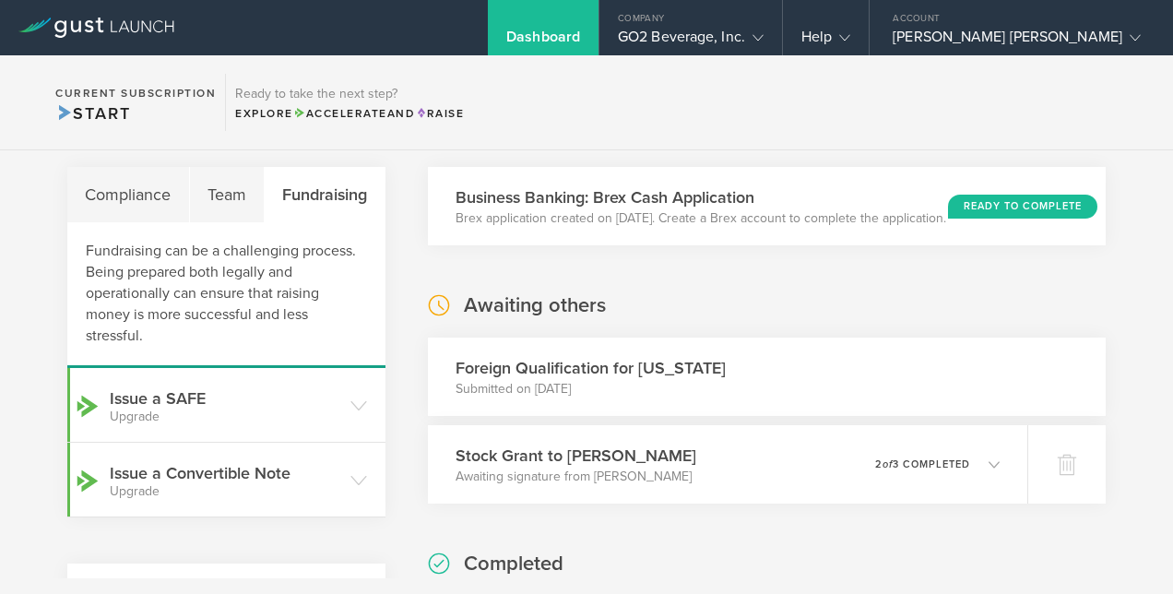
scroll to position [340, 0]
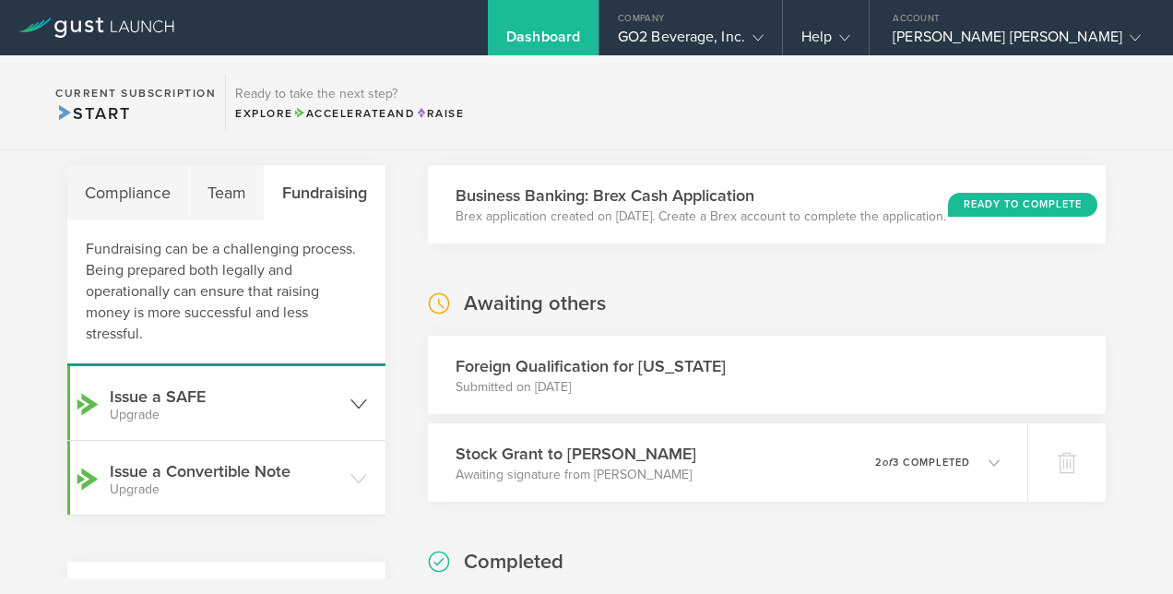
click at [133, 411] on small "Upgrade" at bounding box center [225, 414] width 231 height 13
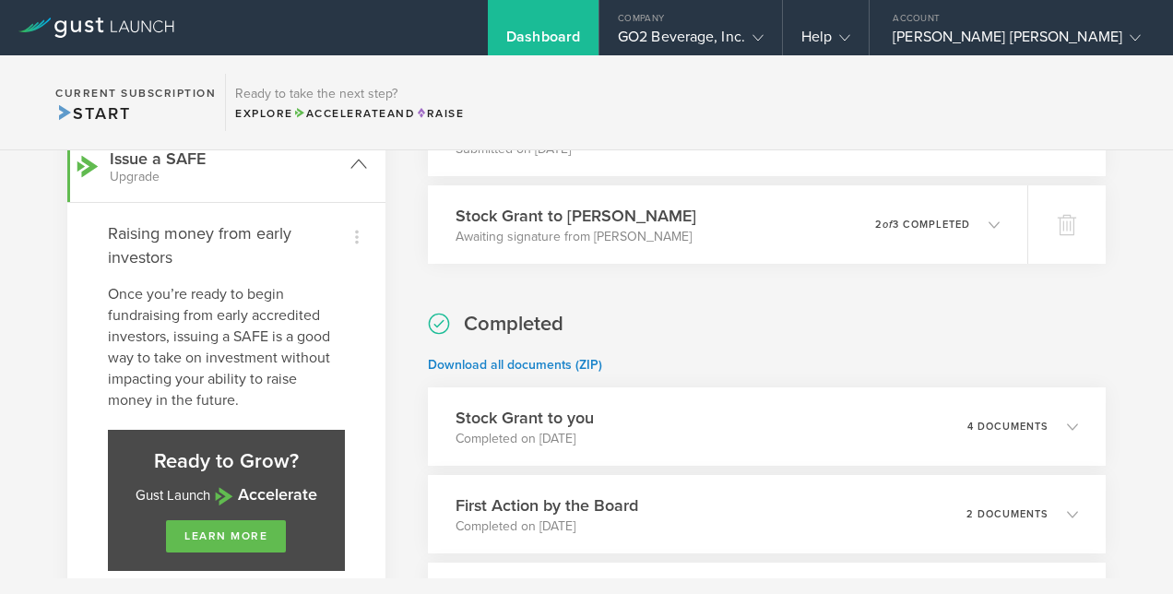
scroll to position [578, 0]
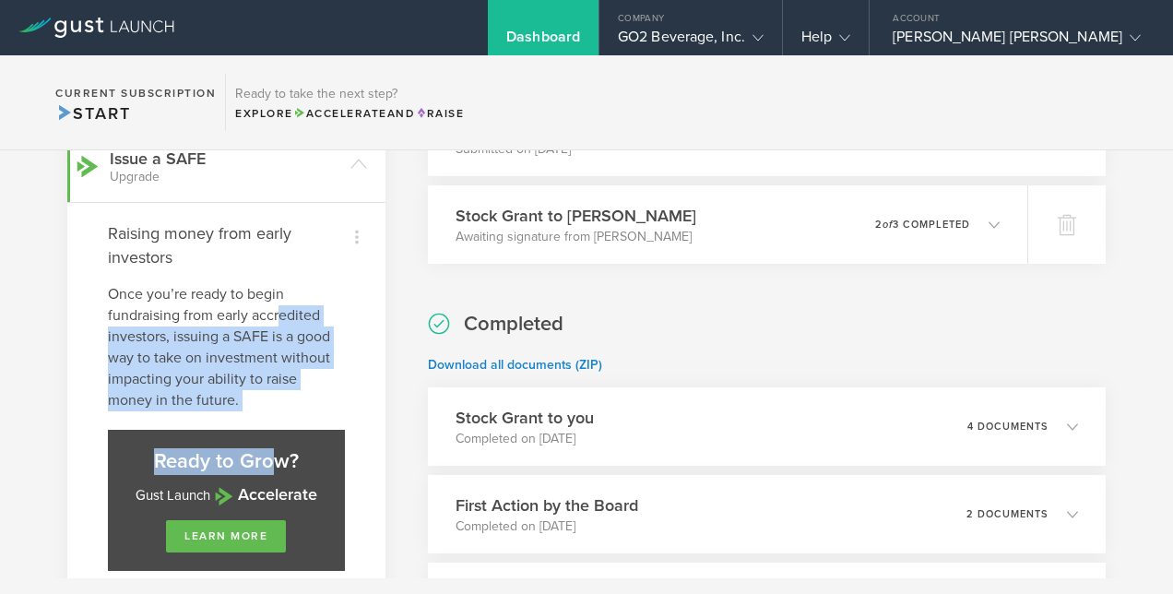
drag, startPoint x: 271, startPoint y: 409, endPoint x: 280, endPoint y: 319, distance: 90.8
click at [280, 319] on div "Dismiss Raising money from early investors Once you’re ready to begin fundraisi…" at bounding box center [226, 426] width 318 height 449
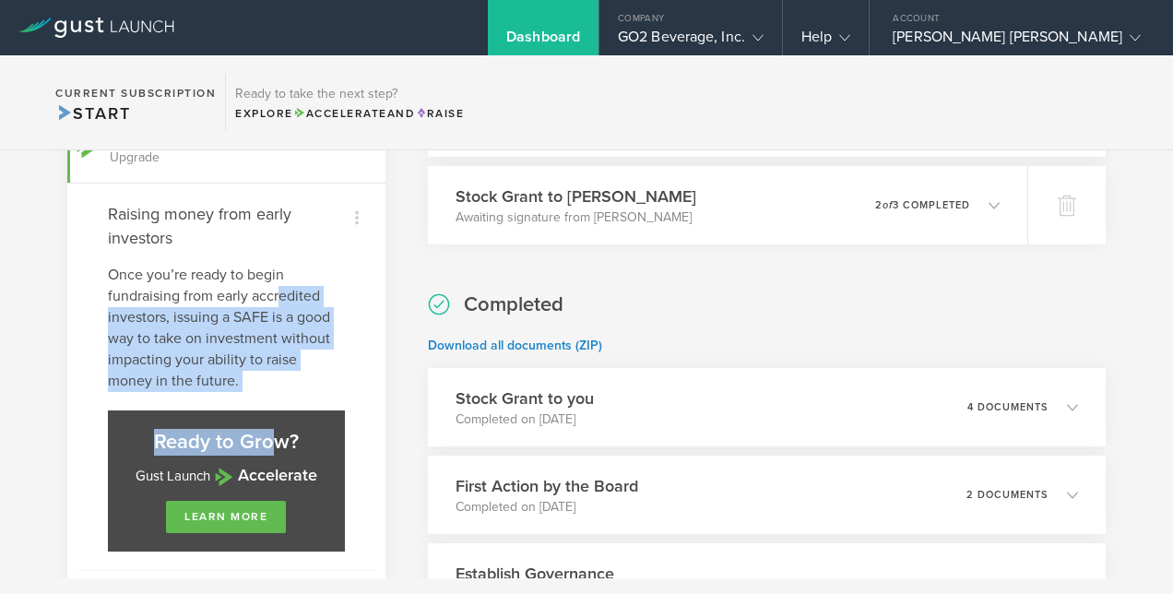
scroll to position [601, 0]
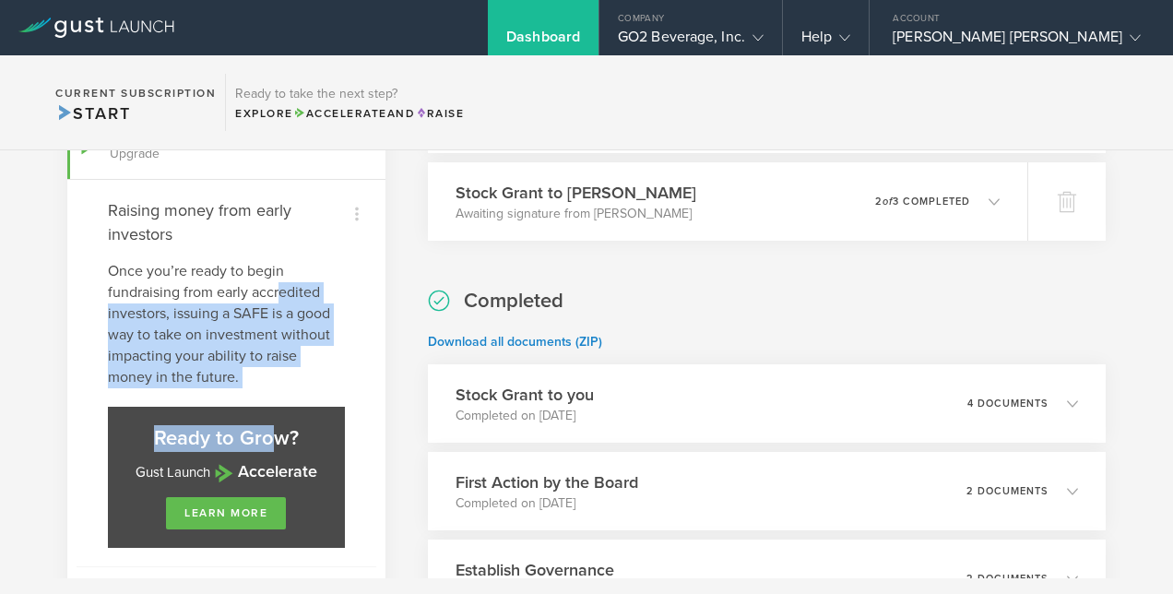
click at [232, 315] on p "Once you’re ready to begin fundraising from early accredited investors, issuing…" at bounding box center [226, 324] width 237 height 127
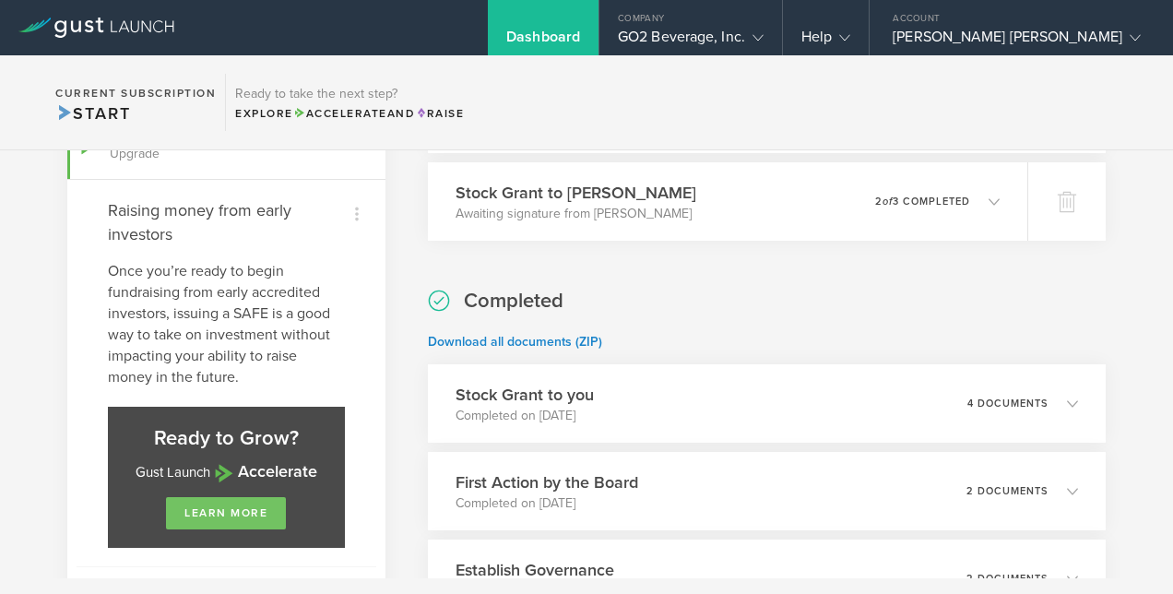
click at [247, 504] on link "learn more" at bounding box center [226, 513] width 120 height 32
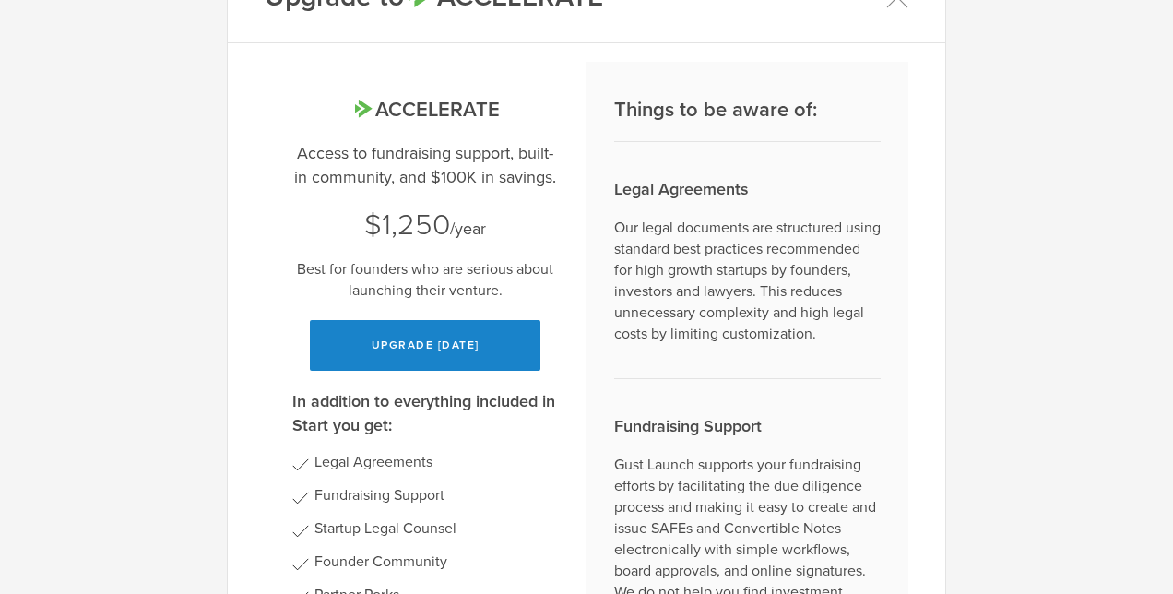
scroll to position [63, 0]
